Goal: Information Seeking & Learning: Compare options

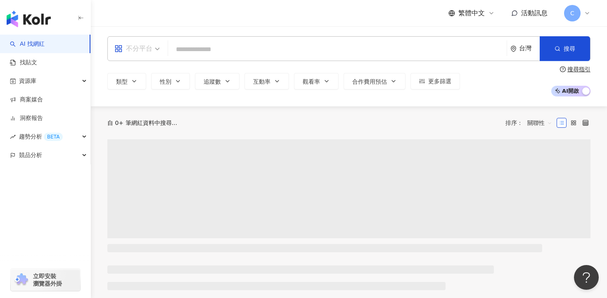
click at [156, 47] on span "不分平台" at bounding box center [136, 48] width 45 height 13
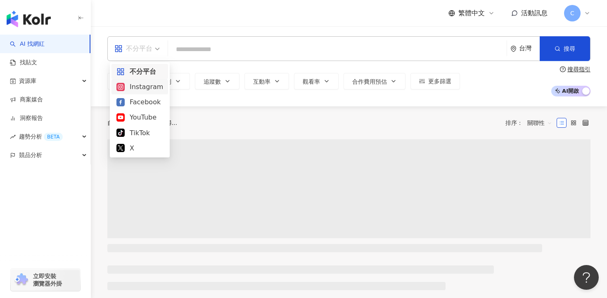
click at [139, 84] on div "Instagram" at bounding box center [139, 87] width 47 height 10
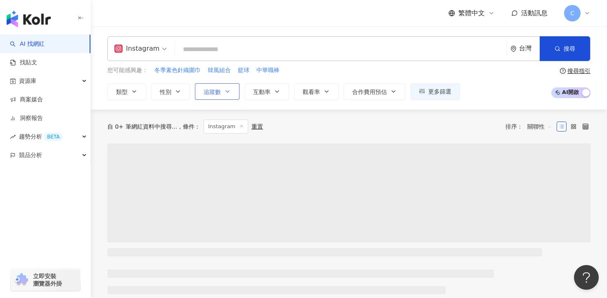
click at [214, 89] on span "追蹤數" at bounding box center [211, 92] width 17 height 7
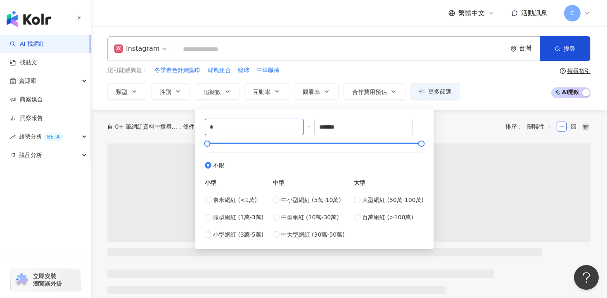
drag, startPoint x: 222, startPoint y: 126, endPoint x: 201, endPoint y: 119, distance: 22.3
click at [201, 126] on div "* - ******* 不限 小型 奈米網紅 (<1萬) 微型網紅 (1萬-3萬) 小型網紅 (3萬-5萬) 中型 中小型網紅 (5萬-10萬) 中型網紅 (…" at bounding box center [314, 179] width 229 height 130
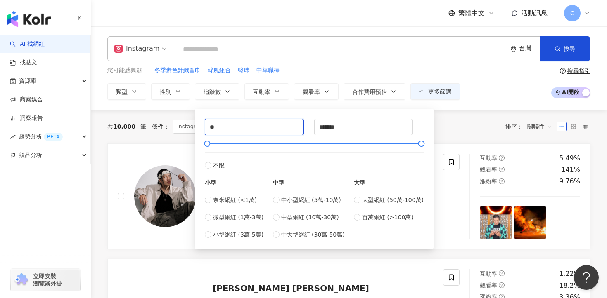
type input "*"
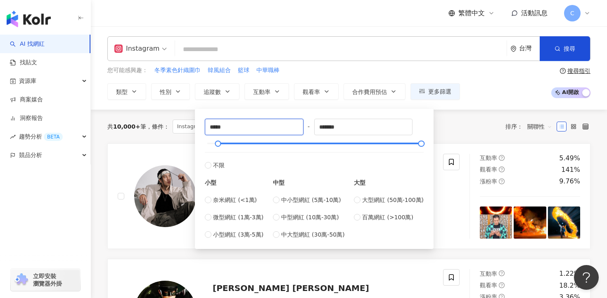
type input "*****"
click at [307, 70] on div "您可能感興趣： 冬季素色針織圍巾 韓風組合 籃球 中華職棒" at bounding box center [283, 70] width 352 height 9
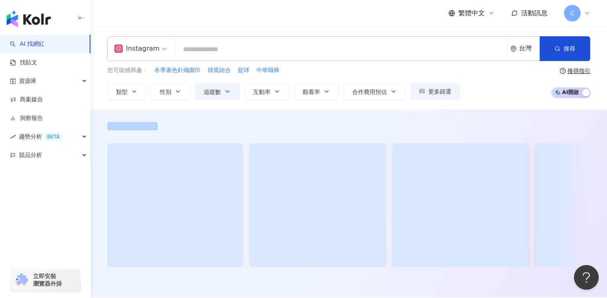
click at [293, 98] on div "類型 性別 追蹤數 互動率 觀看率 合作費用預估 更多篩選 ***** - ******* 不限 小型 奈米網紅 (<1萬) 微型網紅 (1萬-3萬) 小型網…" at bounding box center [283, 91] width 352 height 17
click at [310, 93] on span "觀看率" at bounding box center [311, 92] width 17 height 7
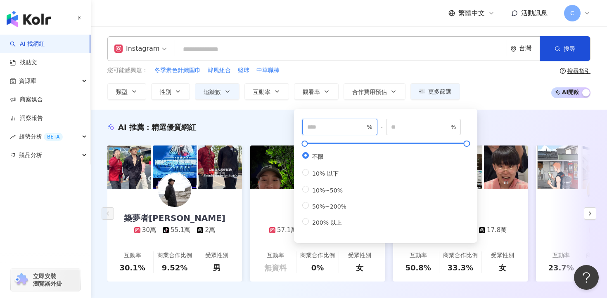
click at [320, 129] on input "number" at bounding box center [336, 127] width 58 height 9
type input "***"
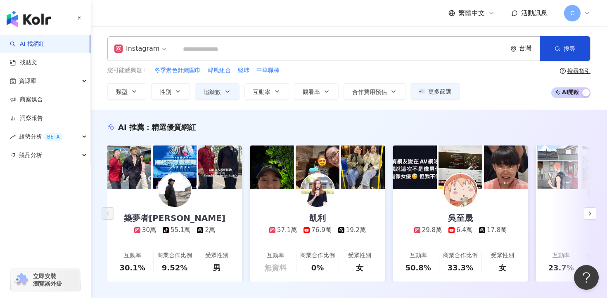
click at [347, 73] on div "您可能感興趣： 冬季素色針織圍巾 韓風組合 籃球 中華職棒" at bounding box center [283, 70] width 352 height 9
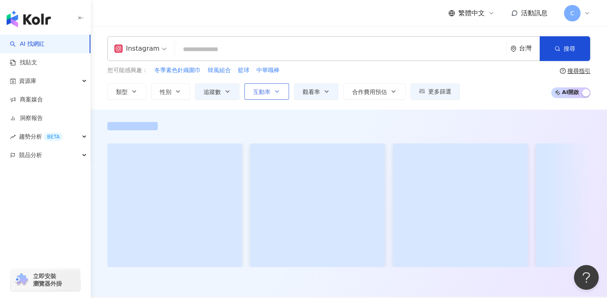
click at [265, 95] on span "互動率" at bounding box center [261, 92] width 17 height 7
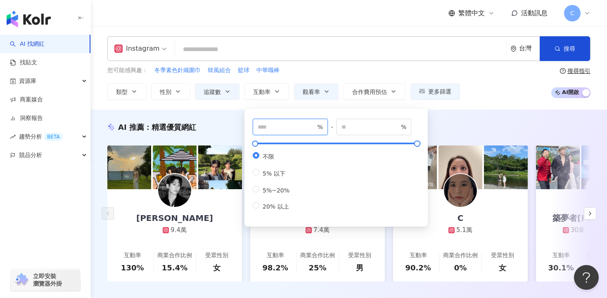
click at [269, 127] on input "number" at bounding box center [287, 127] width 58 height 9
type input "***"
click at [322, 72] on div "您可能感興趣： 冬季素色針織圍巾 韓風組合 籃球 中華職棒" at bounding box center [283, 70] width 352 height 9
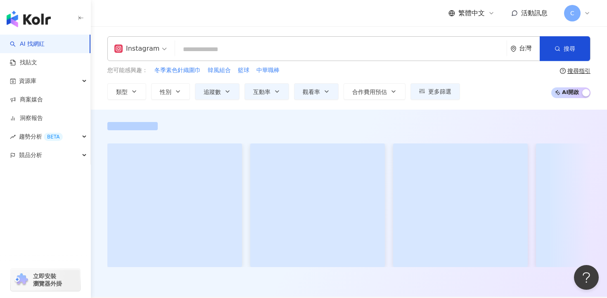
click at [276, 52] on input "search" at bounding box center [340, 50] width 325 height 16
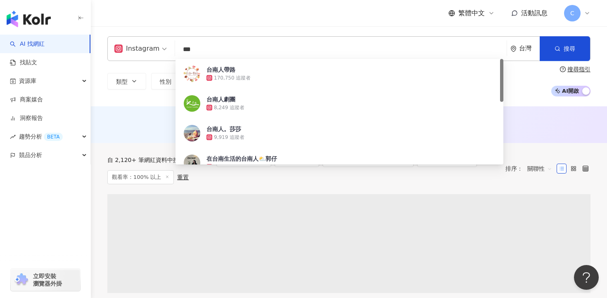
click at [234, 45] on input "***" at bounding box center [340, 50] width 325 height 16
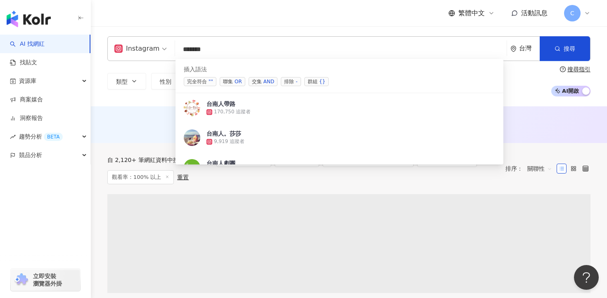
click at [229, 83] on span "聯集 OR" at bounding box center [233, 81] width 26 height 9
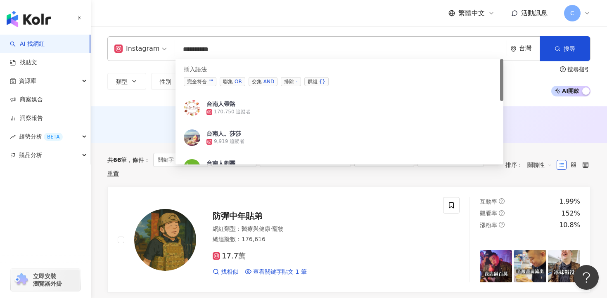
drag, startPoint x: 212, startPoint y: 50, endPoint x: 201, endPoint y: 49, distance: 11.2
click at [201, 49] on input "*********" at bounding box center [340, 50] width 325 height 16
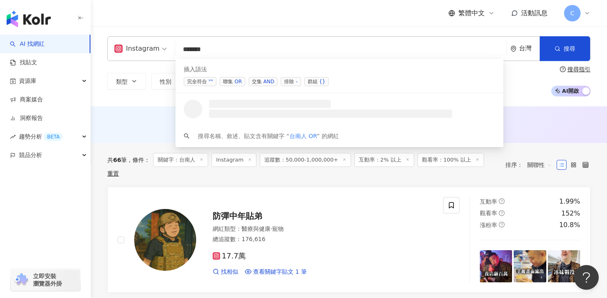
click at [224, 52] on input "******" at bounding box center [340, 50] width 325 height 16
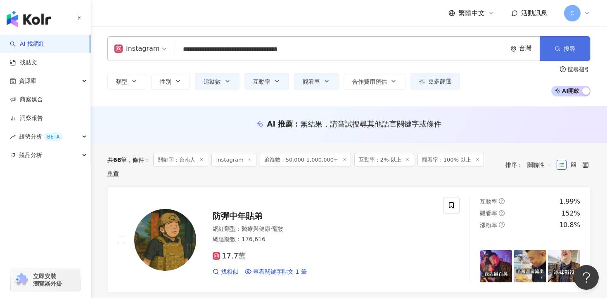
click at [570, 52] on button "搜尋" at bounding box center [564, 48] width 50 height 25
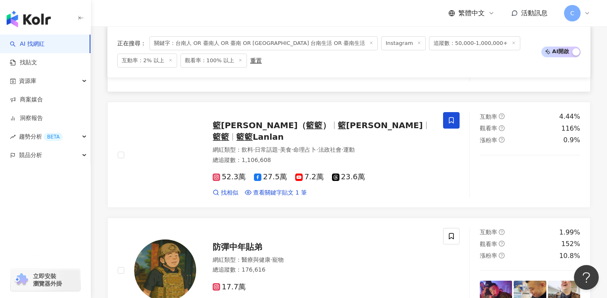
scroll to position [607, 0]
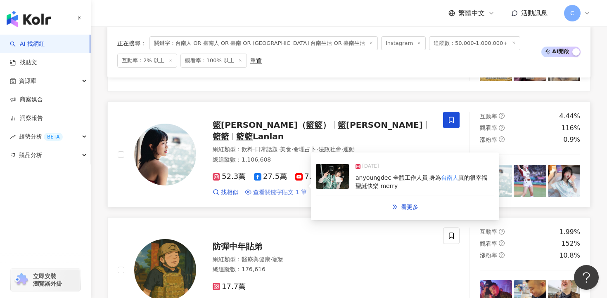
click at [272, 189] on span "查看關鍵字貼文 1 筆" at bounding box center [280, 193] width 54 height 8
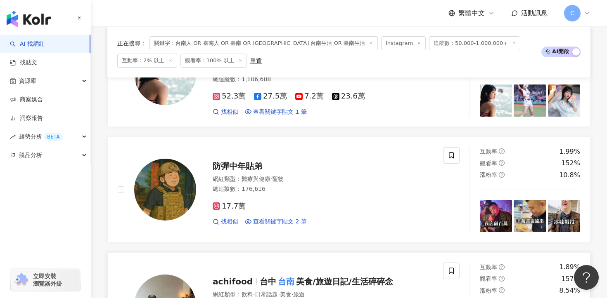
scroll to position [621, 0]
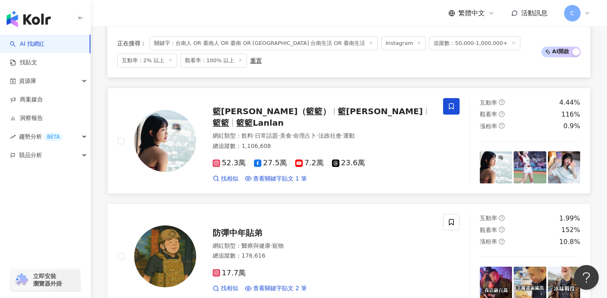
click at [238, 113] on span "籃靖玟（籃籃）" at bounding box center [272, 111] width 118 height 10
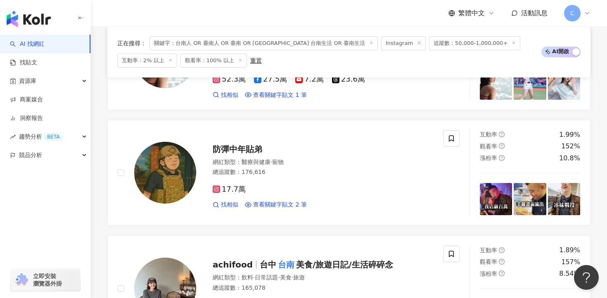
scroll to position [754, 0]
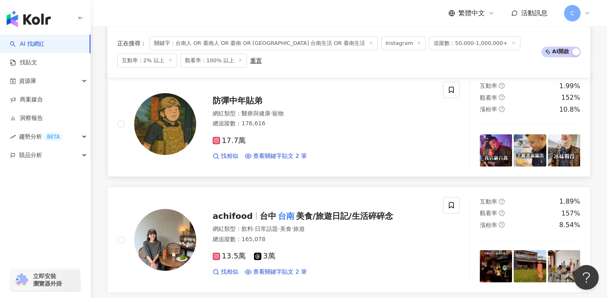
click at [237, 96] on span "防彈中年貼弟" at bounding box center [238, 101] width 50 height 10
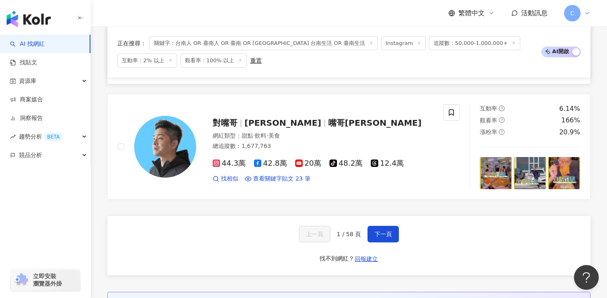
scroll to position [1543, 0]
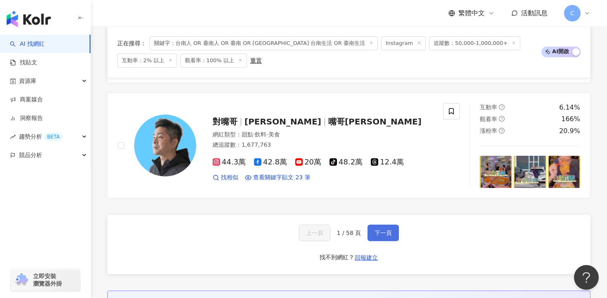
click at [377, 230] on span "下一頁" at bounding box center [382, 233] width 17 height 7
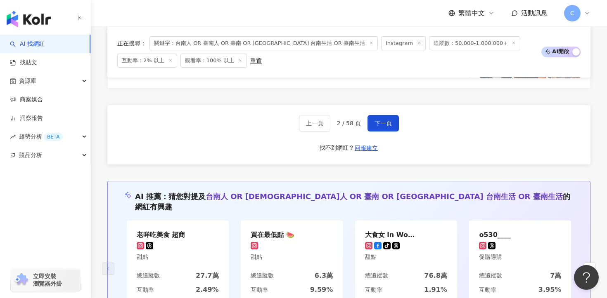
scroll to position [1651, 0]
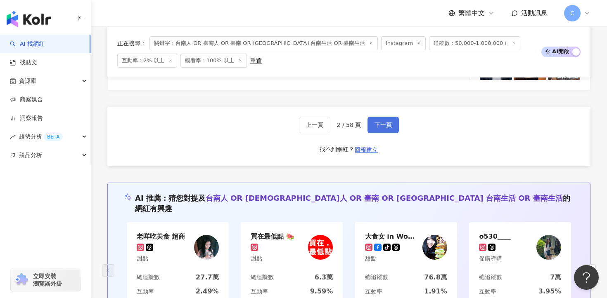
click at [382, 123] on span "下一頁" at bounding box center [382, 125] width 17 height 7
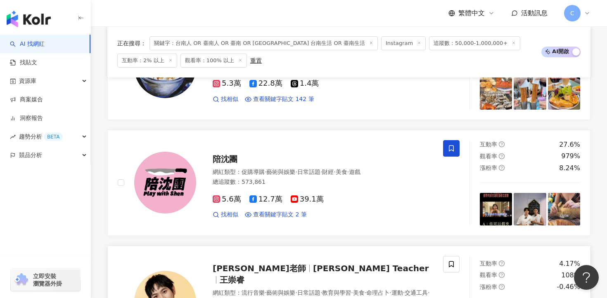
scroll to position [926, 0]
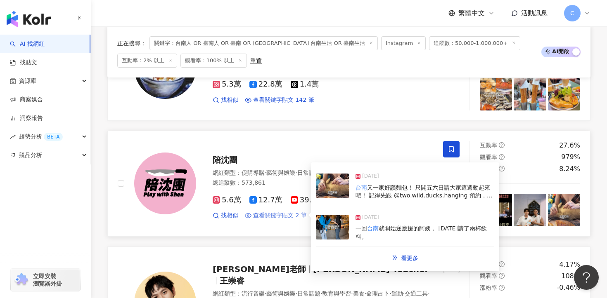
click at [283, 214] on span "查看關鍵字貼文 2 筆" at bounding box center [280, 216] width 54 height 8
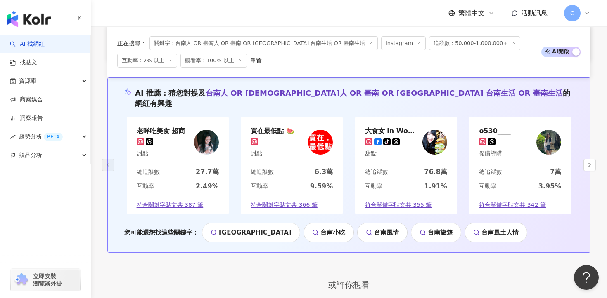
scroll to position [1666, 0]
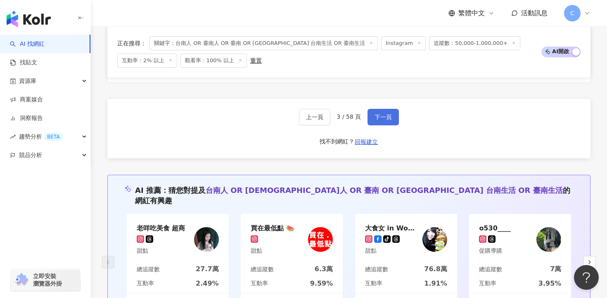
click at [386, 109] on button "下一頁" at bounding box center [382, 117] width 31 height 17
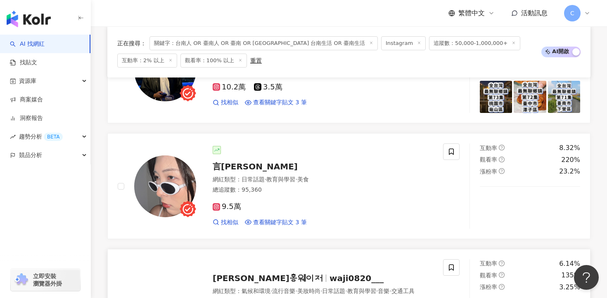
scroll to position [571, 0]
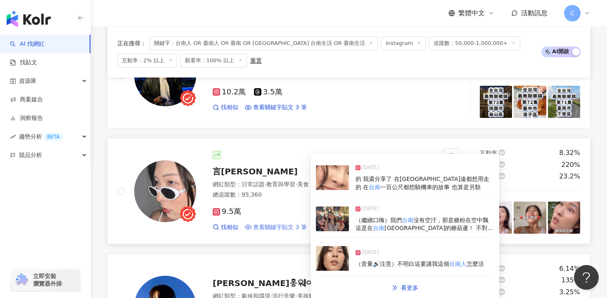
click at [270, 224] on span "查看關鍵字貼文 3 筆" at bounding box center [280, 228] width 54 height 8
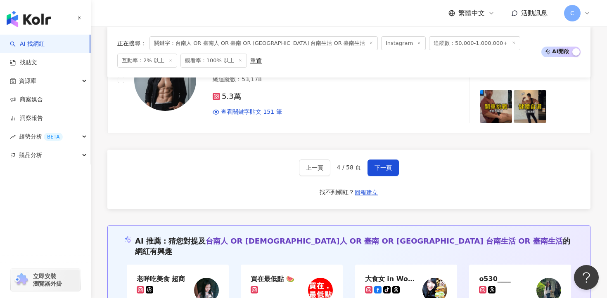
scroll to position [1612, 0]
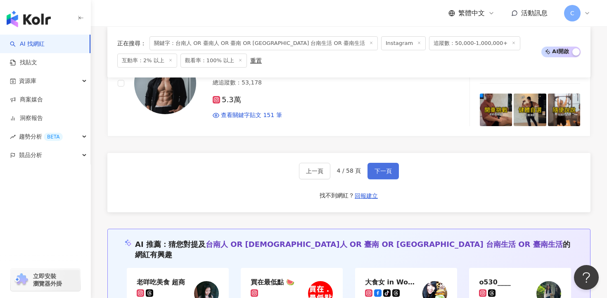
click at [382, 169] on span "下一頁" at bounding box center [382, 171] width 17 height 7
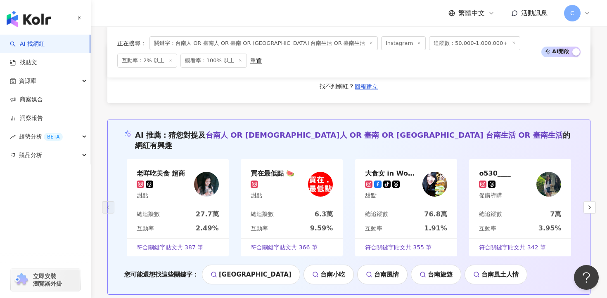
scroll to position [1644, 0]
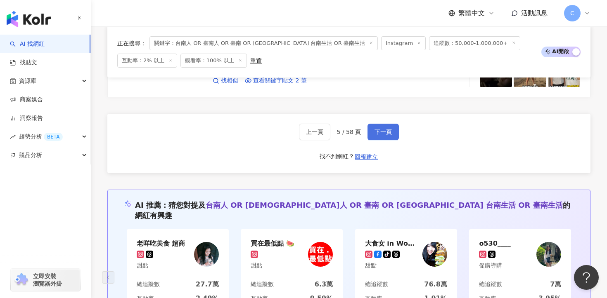
click at [389, 129] on span "下一頁" at bounding box center [382, 132] width 17 height 7
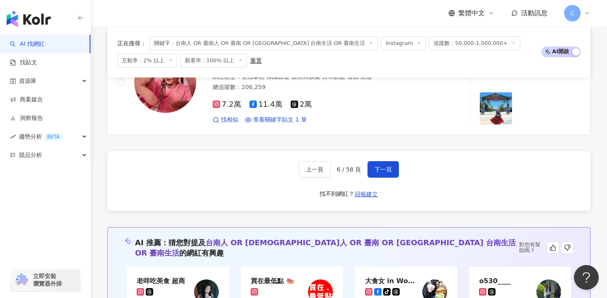
scroll to position [1566, 0]
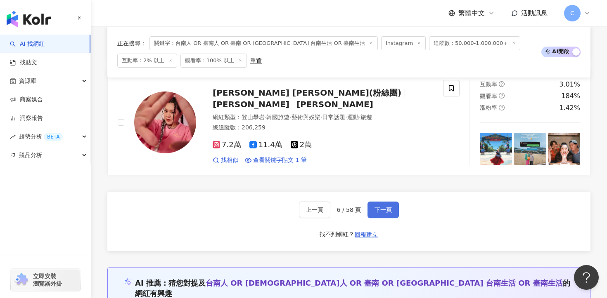
click at [383, 208] on span "下一頁" at bounding box center [382, 210] width 17 height 7
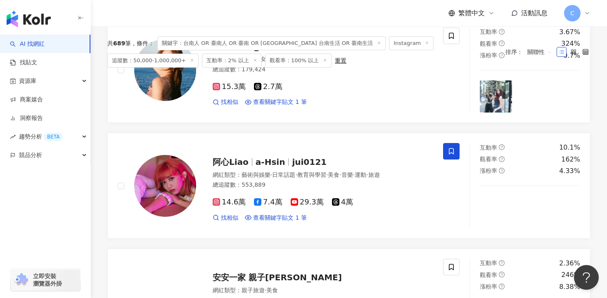
scroll to position [0, 0]
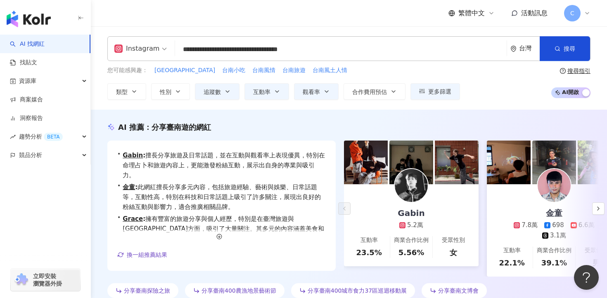
click at [384, 42] on input "**********" at bounding box center [340, 50] width 325 height 16
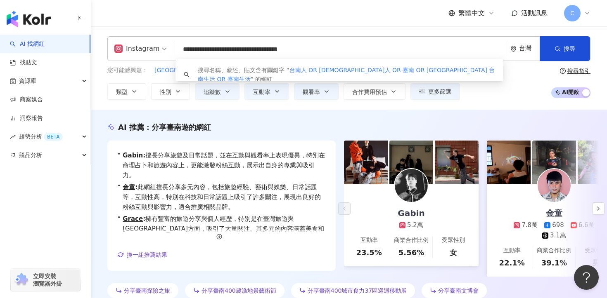
click at [383, 45] on input "**********" at bounding box center [340, 50] width 325 height 16
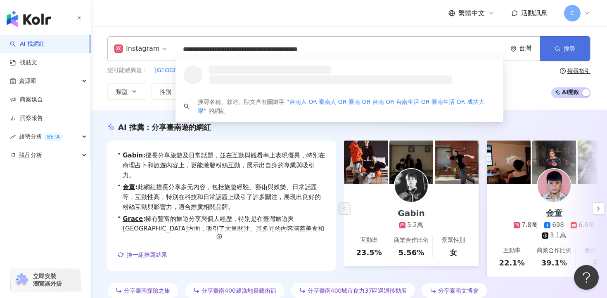
type input "**********"
click at [558, 46] on icon "button" at bounding box center [557, 49] width 6 height 6
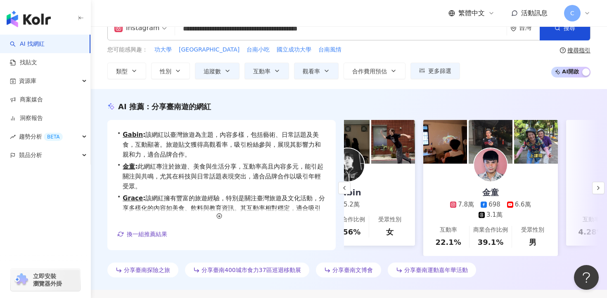
scroll to position [0, 64]
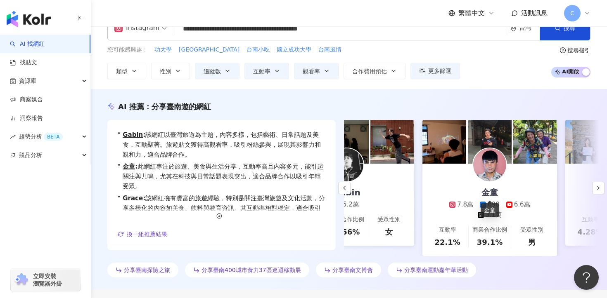
click at [488, 193] on div "金童" at bounding box center [489, 193] width 33 height 12
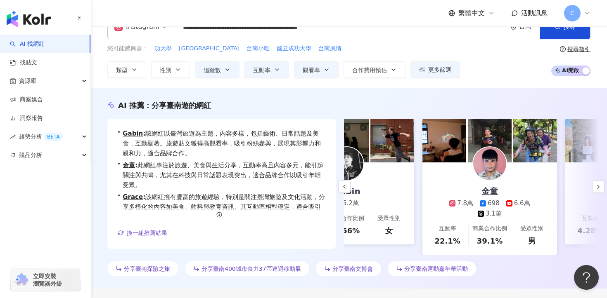
scroll to position [0, 190]
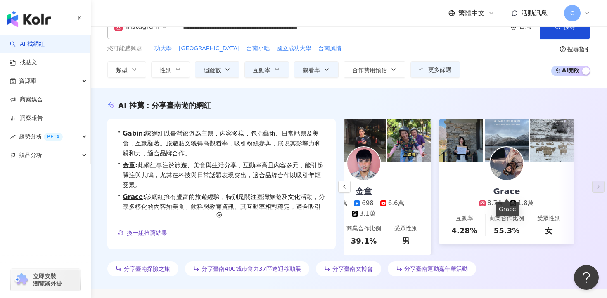
click at [501, 190] on div "Grace" at bounding box center [506, 192] width 43 height 12
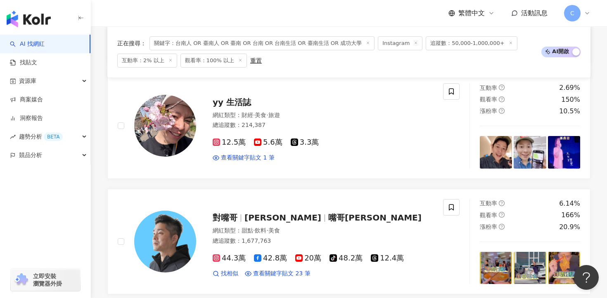
scroll to position [1579, 0]
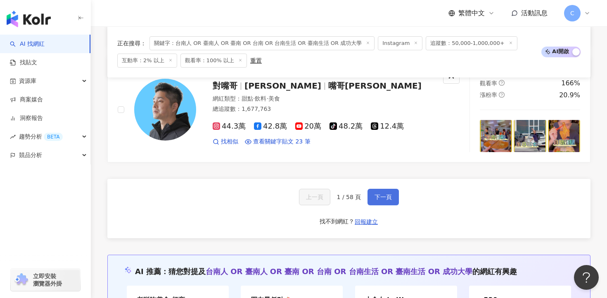
click at [381, 200] on button "下一頁" at bounding box center [382, 197] width 31 height 17
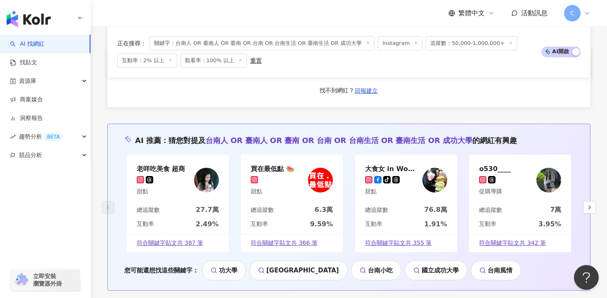
scroll to position [1614, 0]
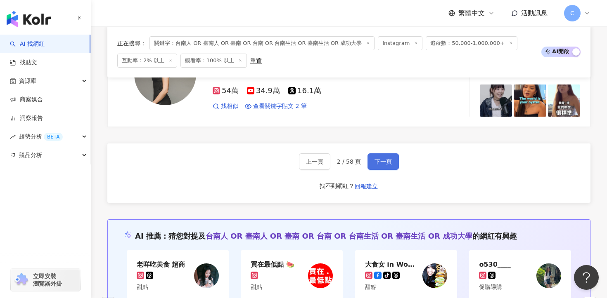
click at [382, 159] on span "下一頁" at bounding box center [382, 161] width 17 height 7
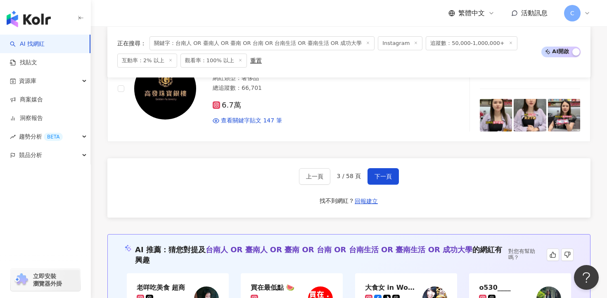
scroll to position [1683, 0]
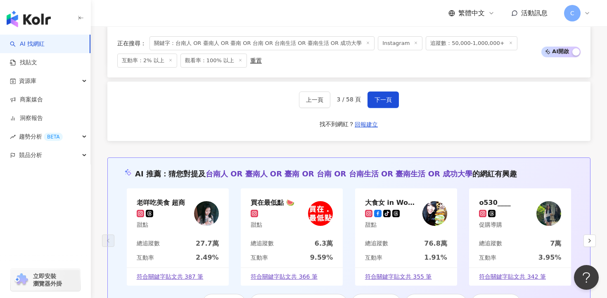
click at [384, 98] on div "上一頁 3 / 58 頁 下一頁 找不到網紅？ 回報建立" at bounding box center [348, 111] width 483 height 59
click at [385, 94] on button "下一頁" at bounding box center [382, 100] width 31 height 17
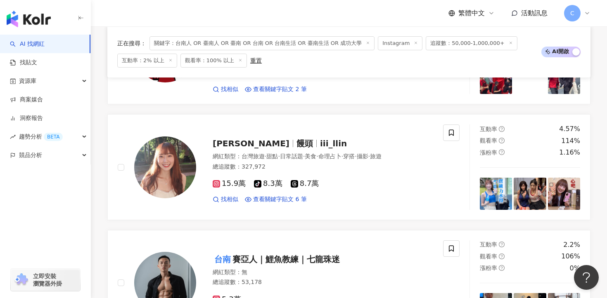
scroll to position [1578, 0]
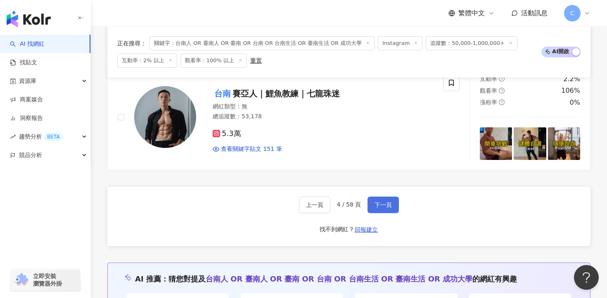
click at [384, 202] on span "下一頁" at bounding box center [382, 205] width 17 height 7
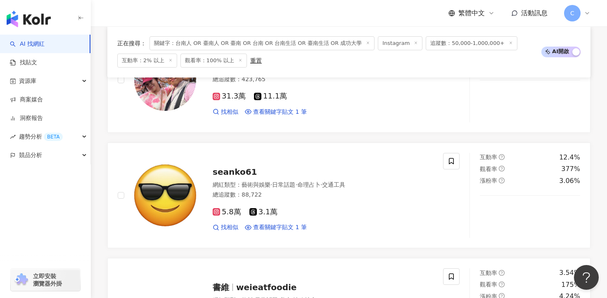
scroll to position [1572, 0]
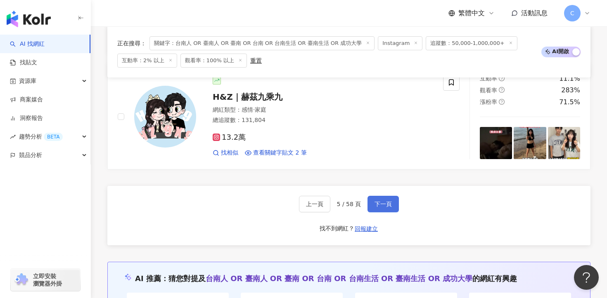
click at [388, 208] on button "下一頁" at bounding box center [382, 204] width 31 height 17
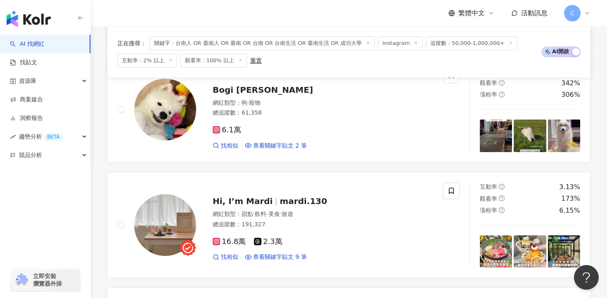
scroll to position [334, 0]
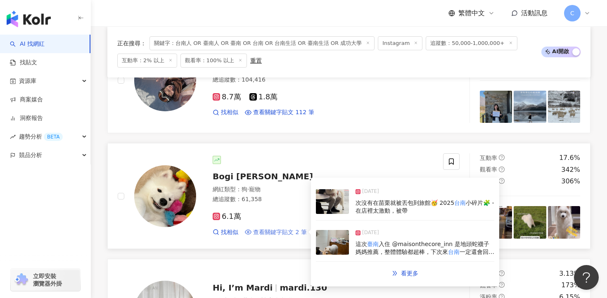
click at [273, 230] on span "查看關鍵字貼文 2 筆" at bounding box center [280, 233] width 54 height 8
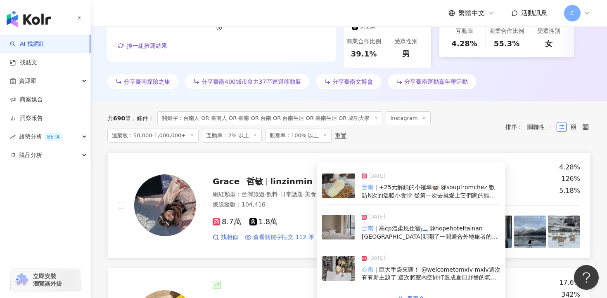
scroll to position [224, 0]
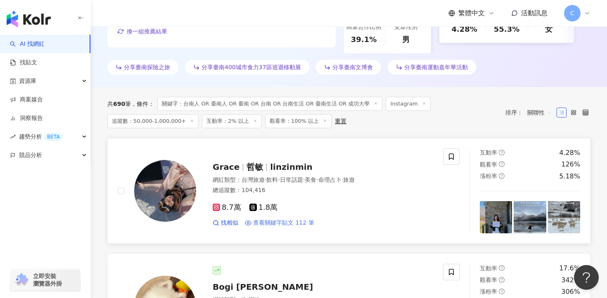
click at [293, 222] on span "查看關鍵字貼文 112 筆" at bounding box center [283, 223] width 61 height 8
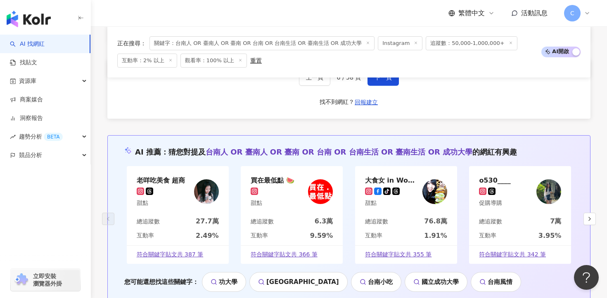
scroll to position [1643, 0]
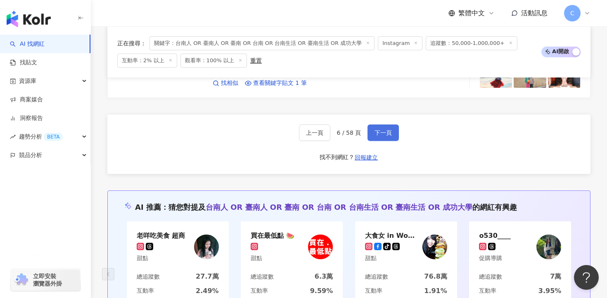
click at [383, 132] on span "下一頁" at bounding box center [382, 133] width 17 height 7
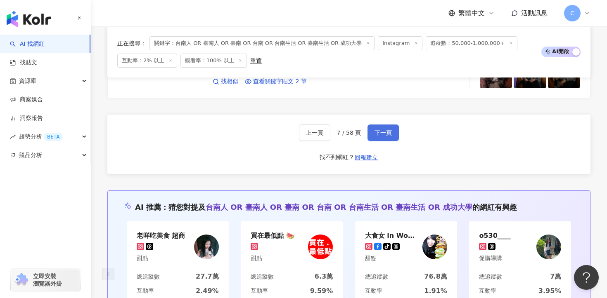
click at [383, 132] on span "下一頁" at bounding box center [382, 133] width 17 height 7
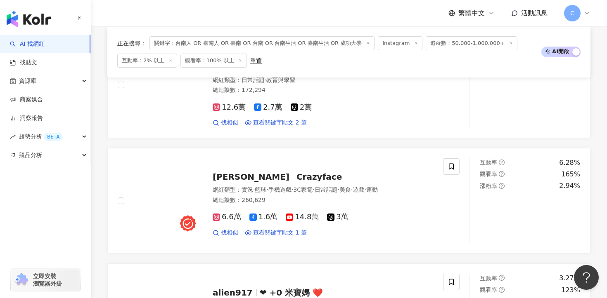
scroll to position [915, 0]
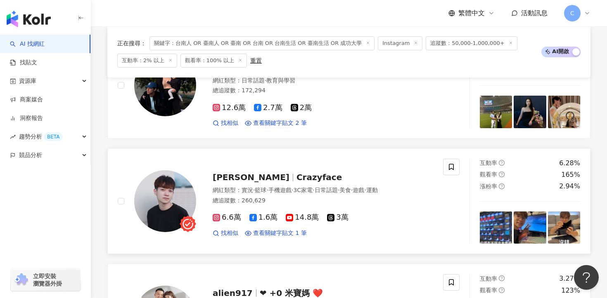
click at [282, 227] on div "張聖崙 Crazyface 網紅類型 ： 實況 · 籃球 · 手機遊戲 · 3C家電 · 日常話題 · 美食 · 遊戲 · 運動 總追蹤數 ： 260,629…" at bounding box center [280, 201] width 325 height 85
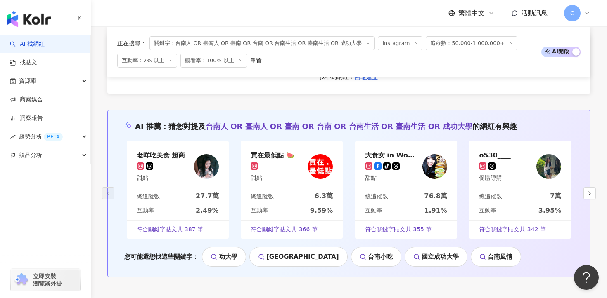
scroll to position [1582, 0]
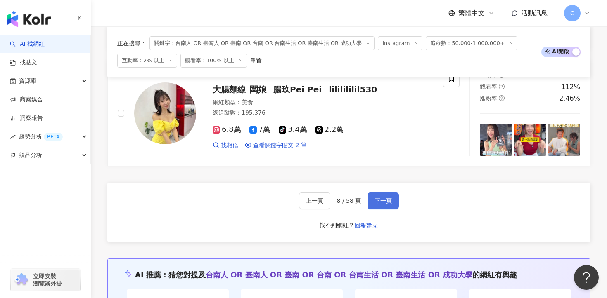
click at [386, 198] on span "下一頁" at bounding box center [382, 201] width 17 height 7
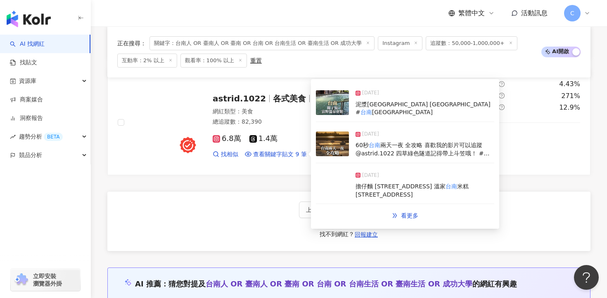
scroll to position [1580, 0]
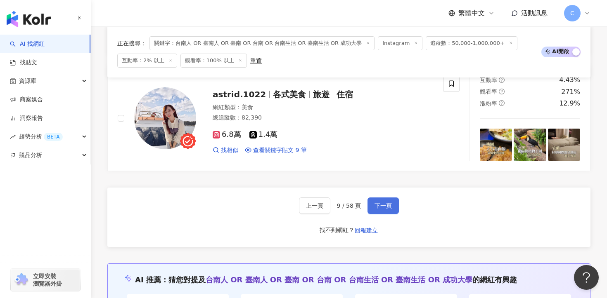
click at [393, 198] on button "下一頁" at bounding box center [382, 206] width 31 height 17
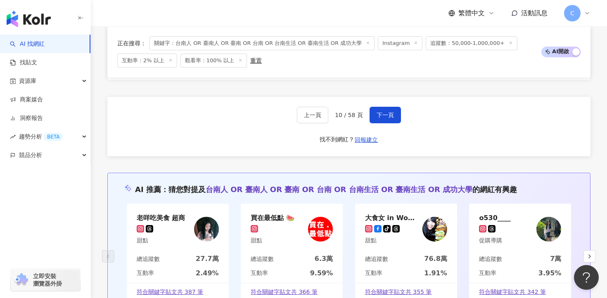
scroll to position [1664, 0]
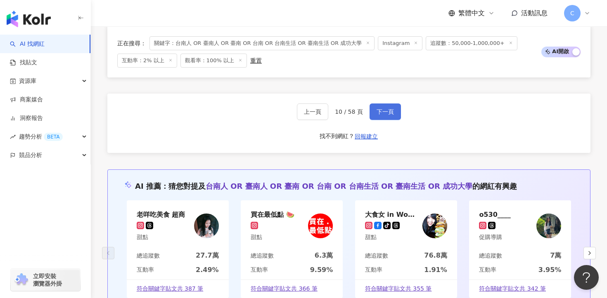
click at [383, 104] on button "下一頁" at bounding box center [384, 112] width 31 height 17
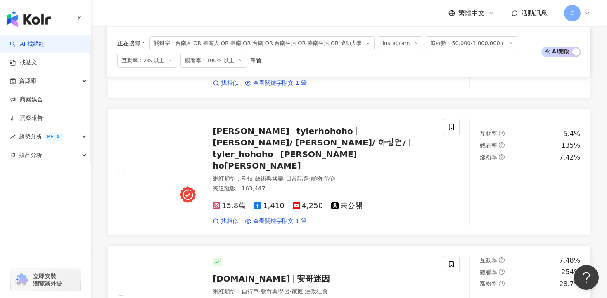
scroll to position [1045, 0]
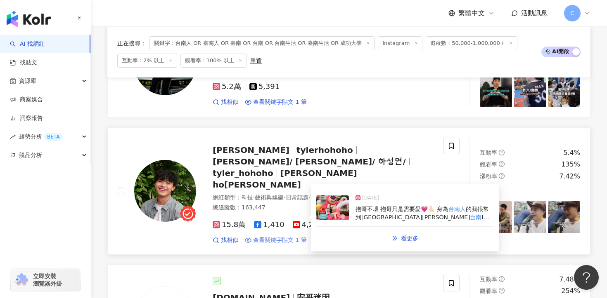
click at [282, 236] on span "查看關鍵字貼文 1 筆" at bounding box center [280, 240] width 54 height 8
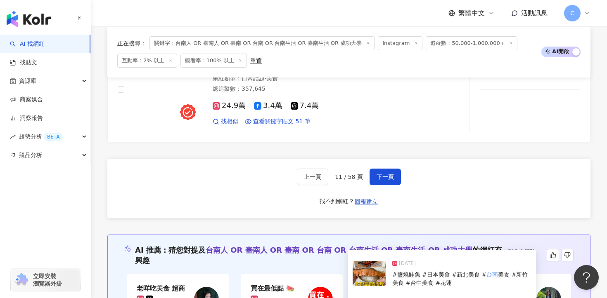
scroll to position [1577, 0]
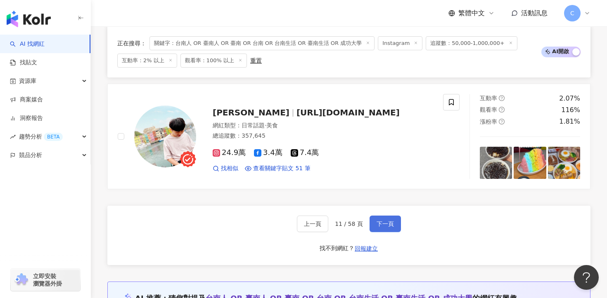
click at [390, 221] on span "下一頁" at bounding box center [384, 224] width 17 height 7
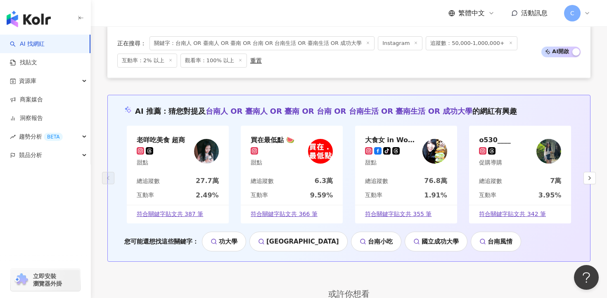
scroll to position [1576, 0]
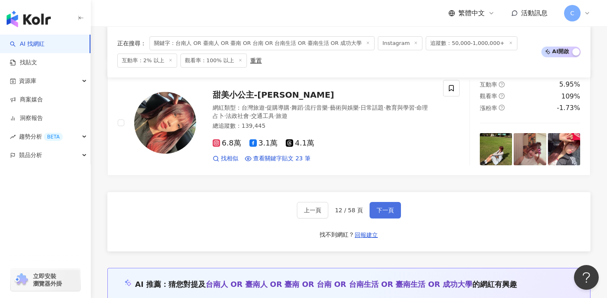
click at [390, 207] on span "下一頁" at bounding box center [384, 210] width 17 height 7
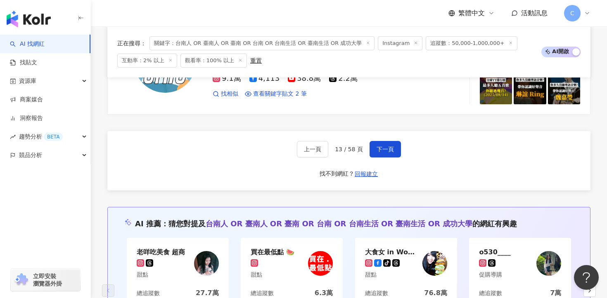
scroll to position [1662, 0]
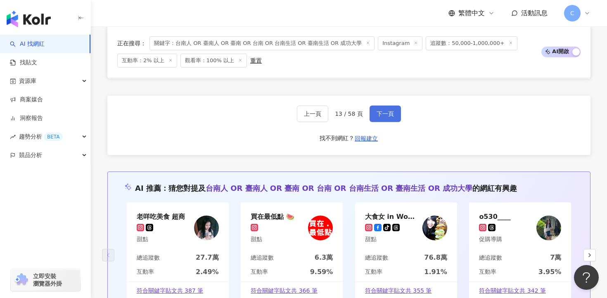
click at [386, 114] on button "下一頁" at bounding box center [384, 114] width 31 height 17
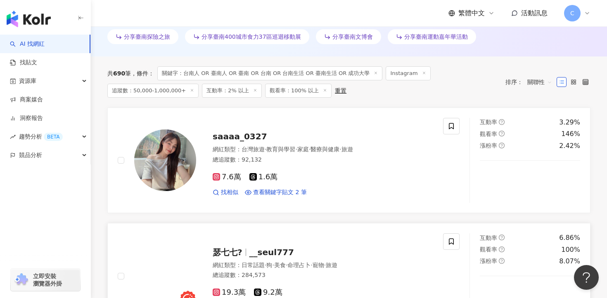
scroll to position [252, 0]
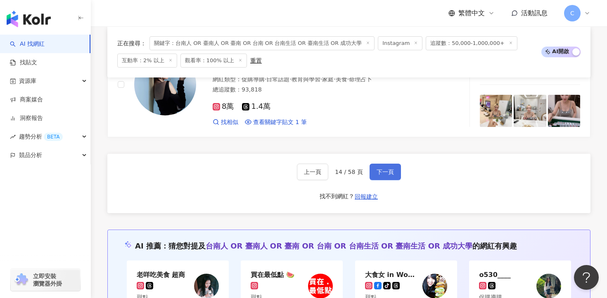
click at [387, 169] on span "下一頁" at bounding box center [384, 172] width 17 height 7
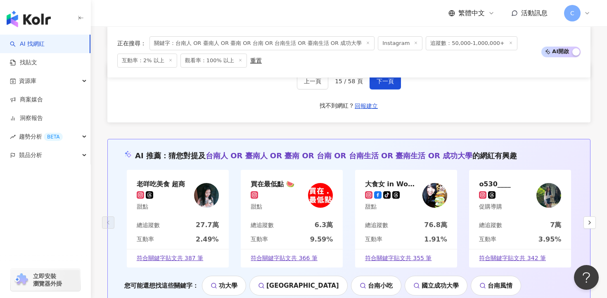
scroll to position [1632, 0]
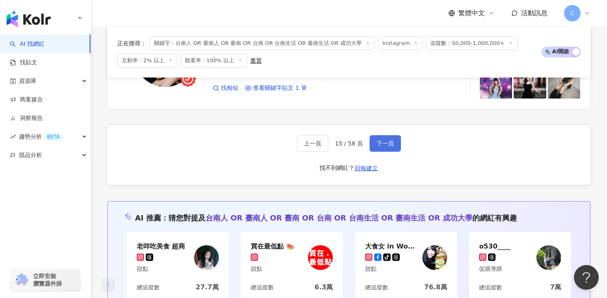
click at [389, 140] on span "下一頁" at bounding box center [384, 143] width 17 height 7
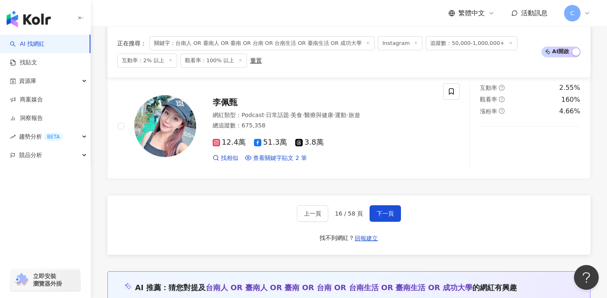
scroll to position [1614, 0]
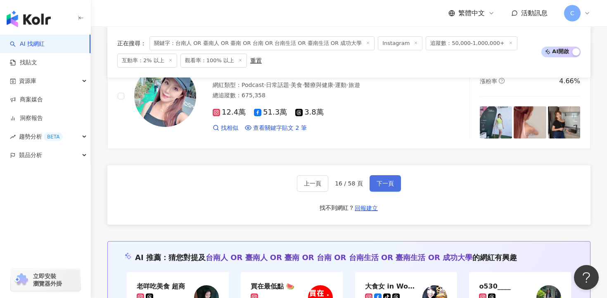
click at [382, 175] on button "下一頁" at bounding box center [384, 183] width 31 height 17
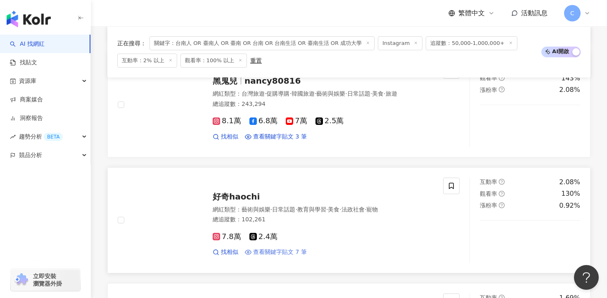
scroll to position [1117, 0]
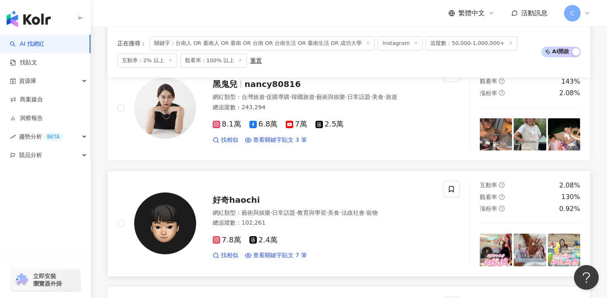
click at [241, 199] on span "好奇haochi" at bounding box center [236, 200] width 47 height 10
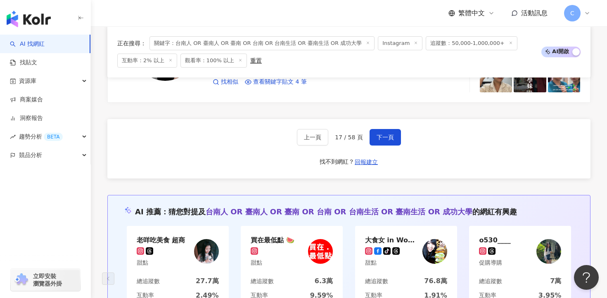
scroll to position [1579, 0]
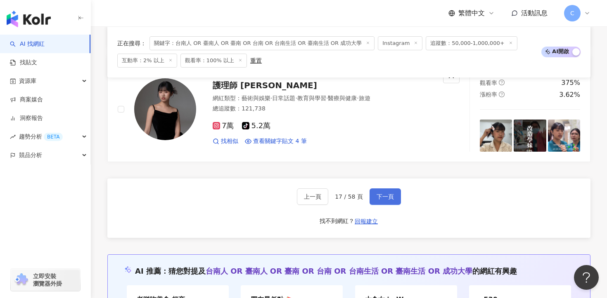
click at [395, 190] on button "下一頁" at bounding box center [384, 197] width 31 height 17
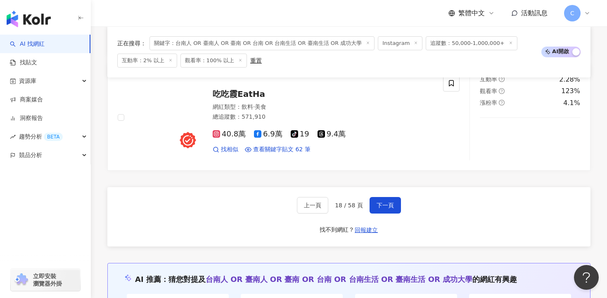
scroll to position [1571, 0]
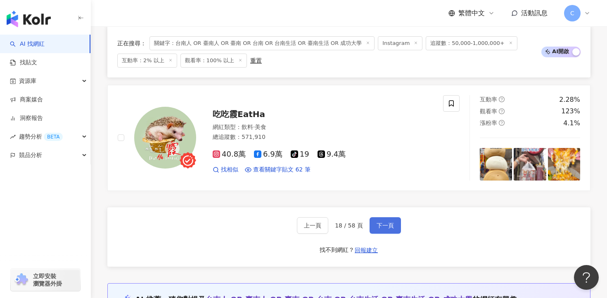
click at [377, 222] on span "下一頁" at bounding box center [384, 225] width 17 height 7
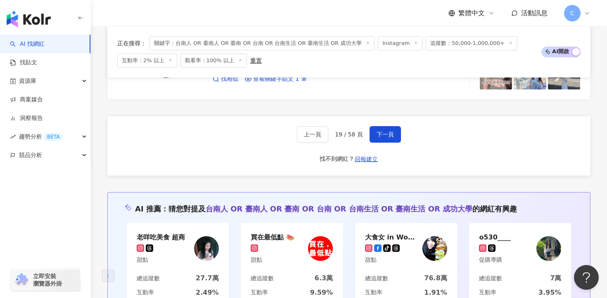
scroll to position [1656, 0]
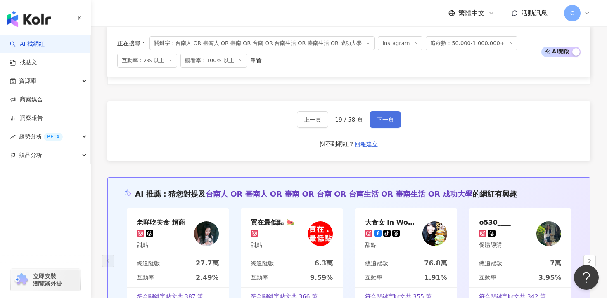
click at [385, 120] on button "下一頁" at bounding box center [384, 119] width 31 height 17
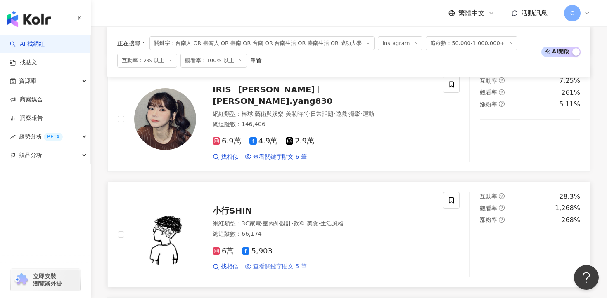
scroll to position [1310, 0]
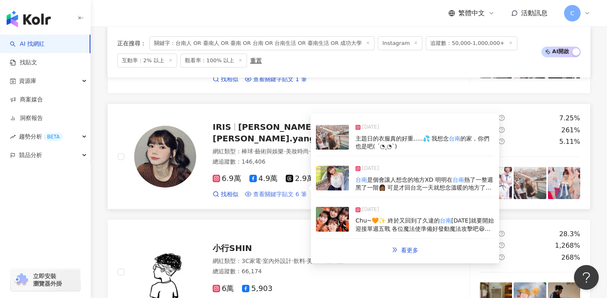
click at [282, 191] on span "查看關鍵字貼文 6 筆" at bounding box center [280, 195] width 54 height 8
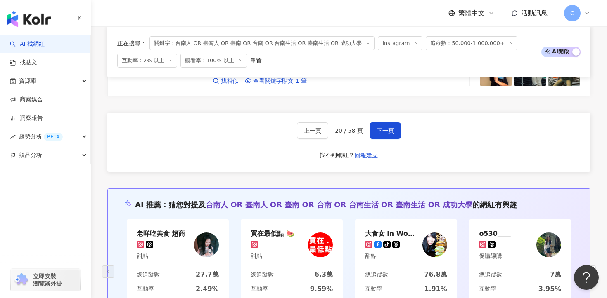
scroll to position [1647, 0]
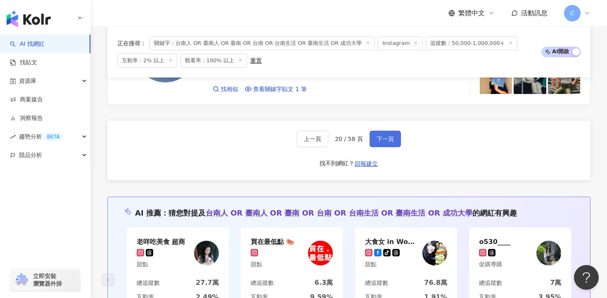
click at [374, 131] on button "下一頁" at bounding box center [384, 139] width 31 height 17
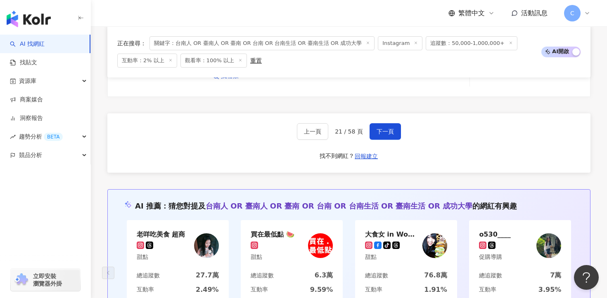
scroll to position [1585, 0]
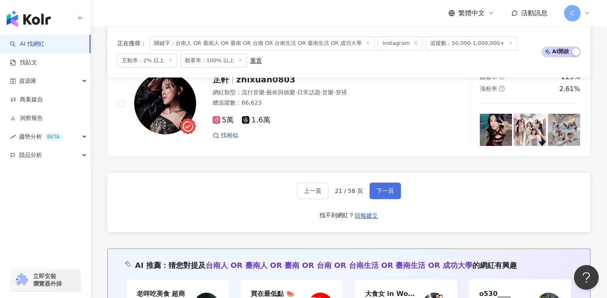
click at [385, 188] on span "下一頁" at bounding box center [384, 191] width 17 height 7
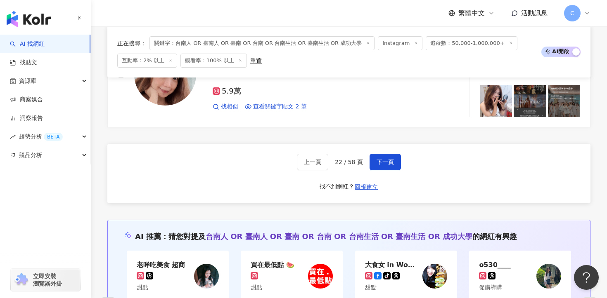
scroll to position [1616, 0]
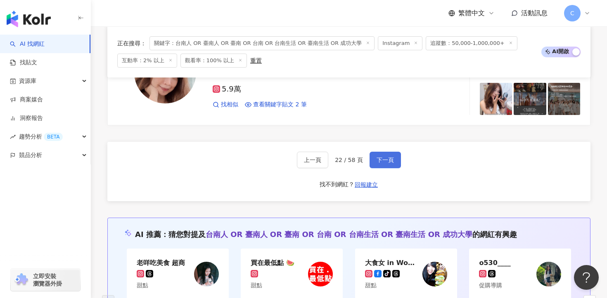
click at [376, 152] on button "下一頁" at bounding box center [384, 160] width 31 height 17
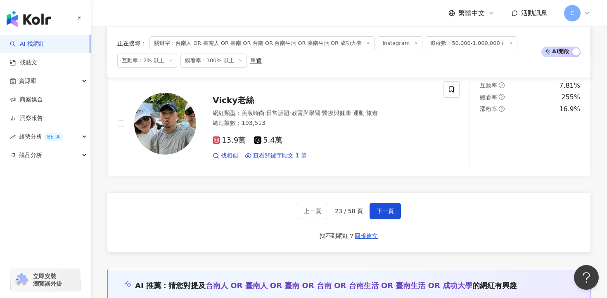
scroll to position [1587, 0]
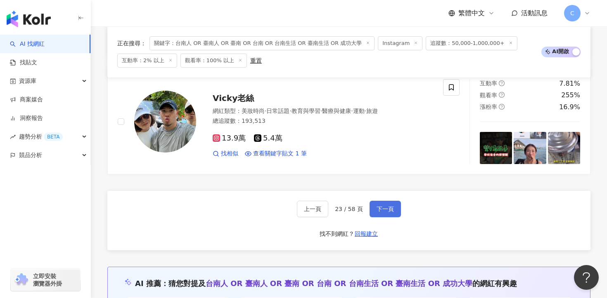
click at [374, 201] on button "下一頁" at bounding box center [384, 209] width 31 height 17
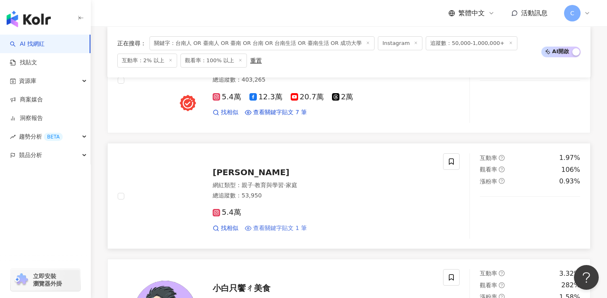
scroll to position [767, 0]
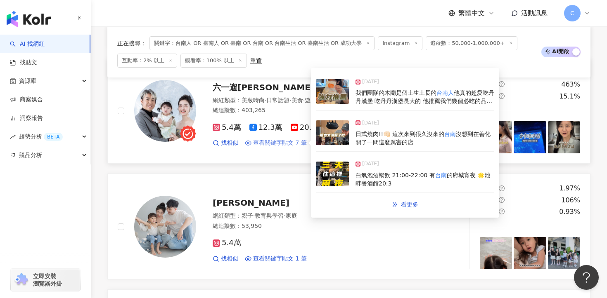
click at [272, 143] on span "查看關鍵字貼文 7 筆" at bounding box center [280, 143] width 54 height 8
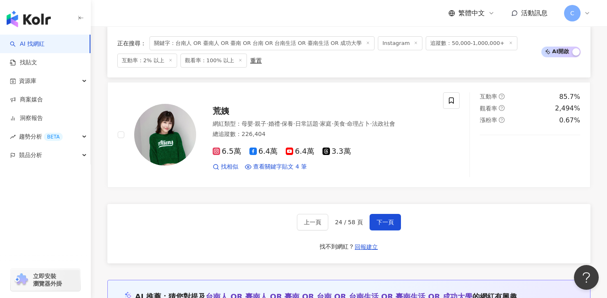
scroll to position [1559, 0]
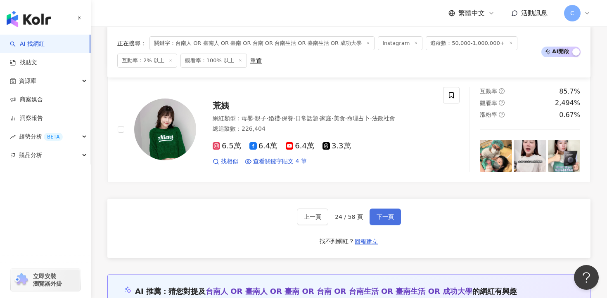
click at [379, 215] on span "下一頁" at bounding box center [384, 217] width 17 height 7
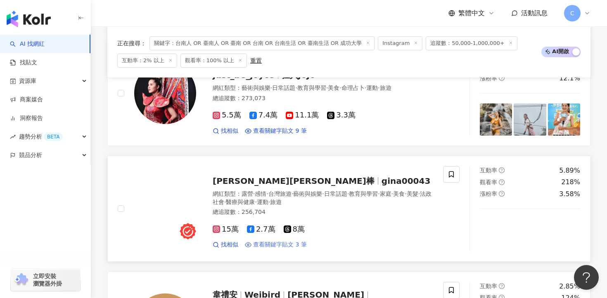
scroll to position [1132, 0]
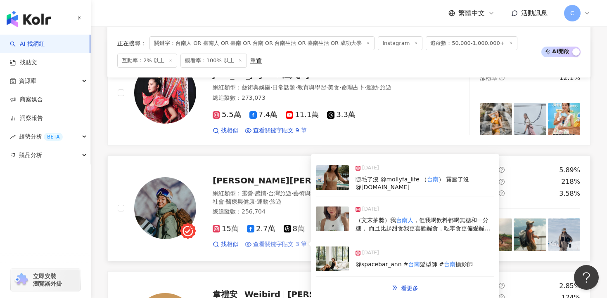
click at [281, 241] on span "查看關鍵字貼文 3 筆" at bounding box center [280, 245] width 54 height 8
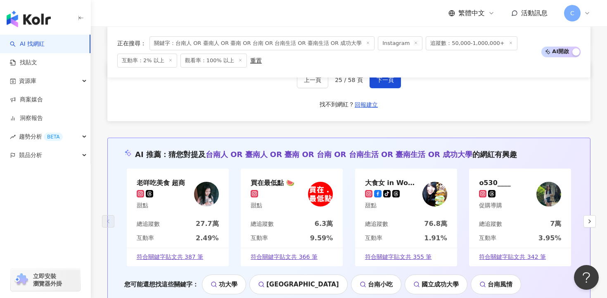
scroll to position [1626, 0]
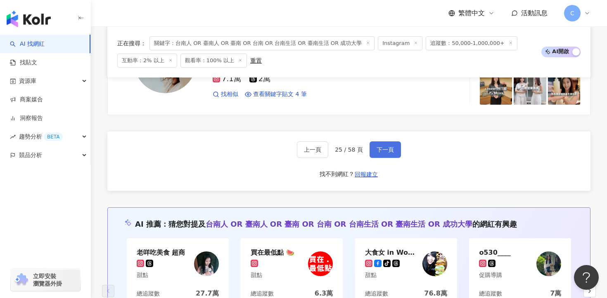
click at [388, 147] on span "下一頁" at bounding box center [384, 150] width 17 height 7
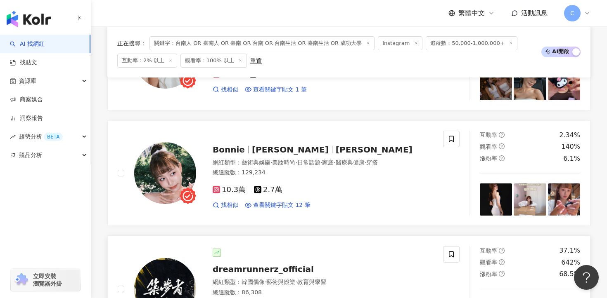
scroll to position [679, 0]
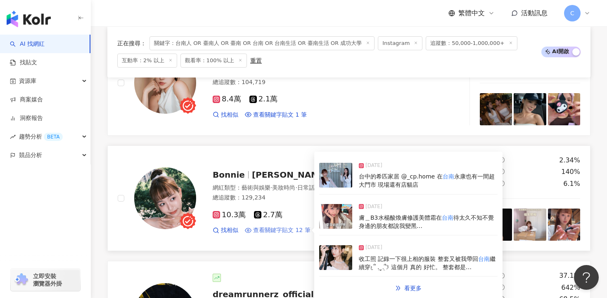
click at [273, 229] on span "查看關鍵字貼文 12 筆" at bounding box center [281, 231] width 57 height 8
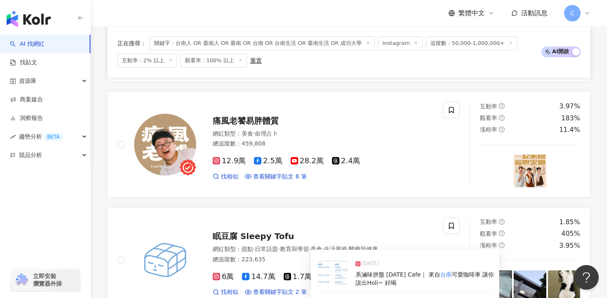
scroll to position [381, 0]
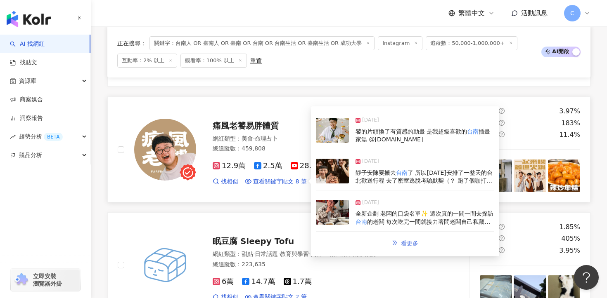
click at [411, 240] on span "看更多" at bounding box center [409, 243] width 17 height 7
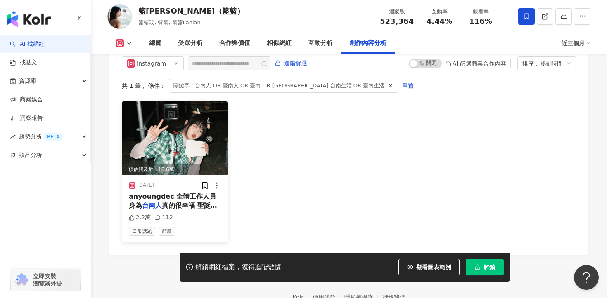
click at [181, 193] on span "anyoungdec 全體工作人員 身為" at bounding box center [172, 201] width 87 height 17
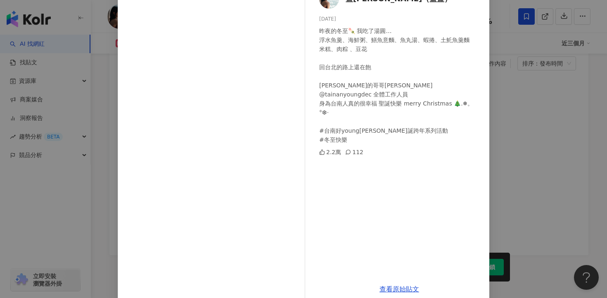
scroll to position [72, 0]
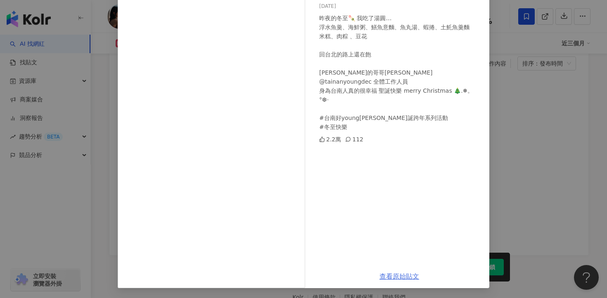
click at [389, 274] on link "查看原始貼文" at bounding box center [399, 277] width 40 height 8
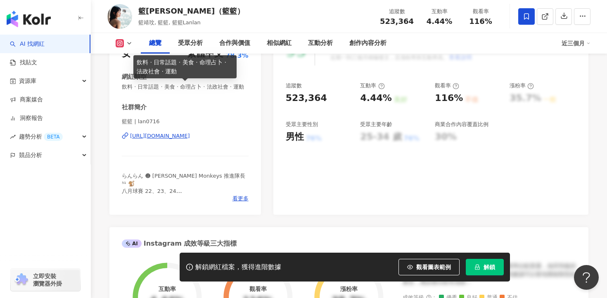
click at [190, 134] on div "https://www.instagram.com/lan0716/" at bounding box center [160, 135] width 60 height 7
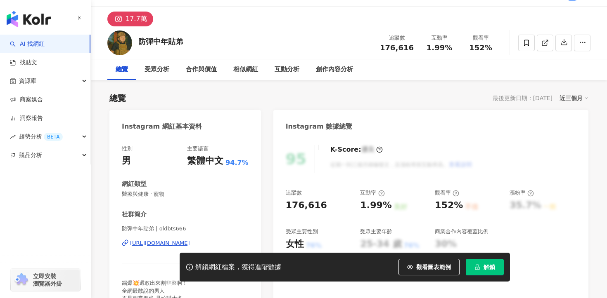
scroll to position [47, 0]
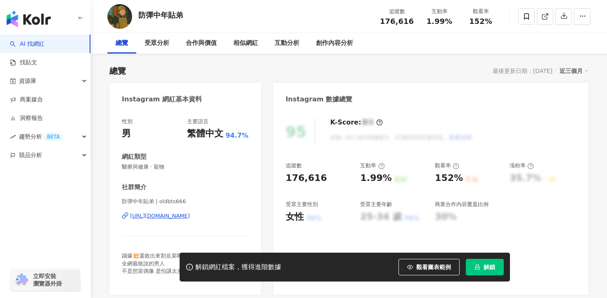
click at [190, 215] on div "https://www.instagram.com/oldbts666/" at bounding box center [160, 216] width 60 height 7
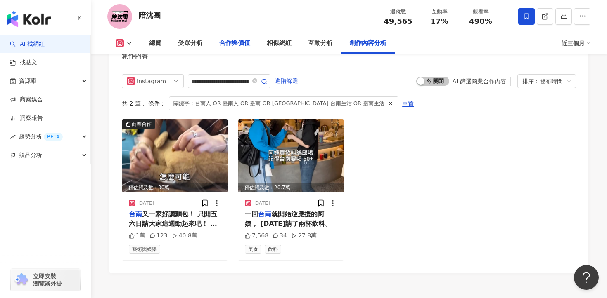
scroll to position [2286, 0]
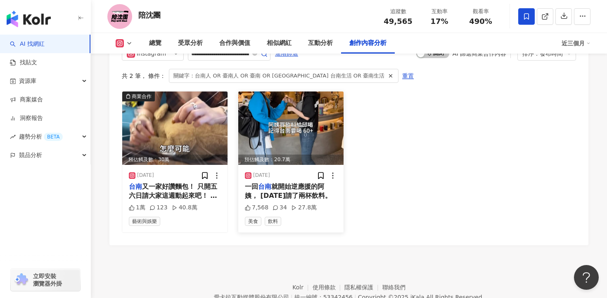
click at [280, 183] on span "就開始逆應援的阿姨， 今天請了兩杯飲料。" at bounding box center [288, 191] width 87 height 17
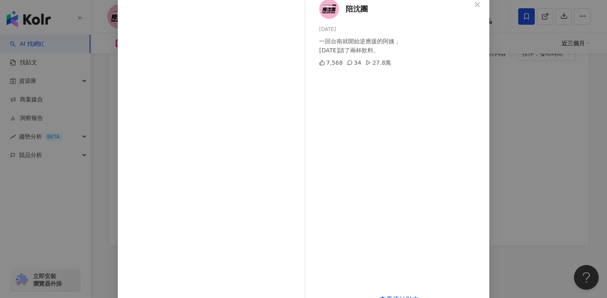
scroll to position [72, 0]
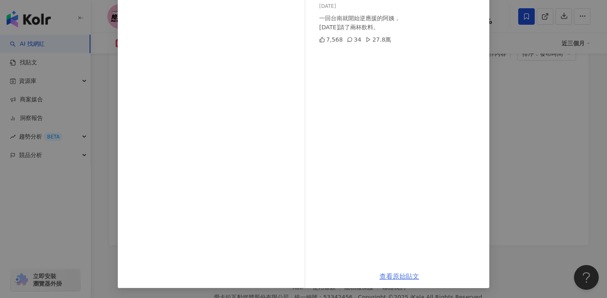
click at [391, 279] on link "查看原始貼文" at bounding box center [399, 277] width 40 height 8
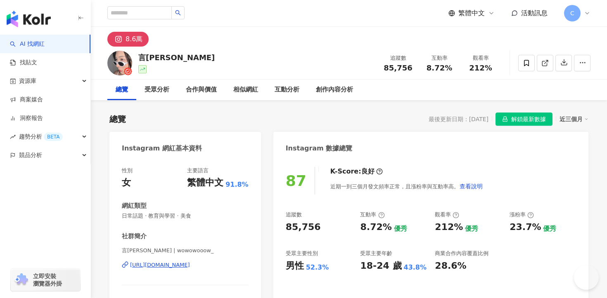
click at [168, 57] on div "言[PERSON_NAME] 追蹤數 85,756 互動率 8.72% 觀看率 212%" at bounding box center [349, 63] width 516 height 33
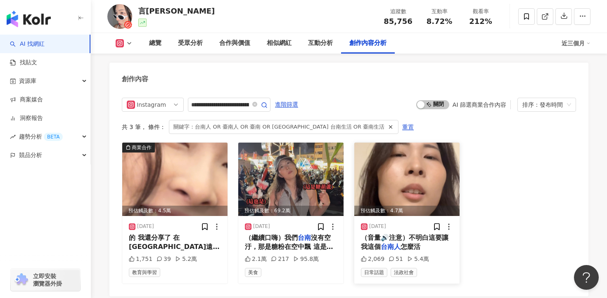
click at [416, 234] on span "（音量🔊注意）不明白這要讓我這個" at bounding box center [404, 242] width 87 height 17
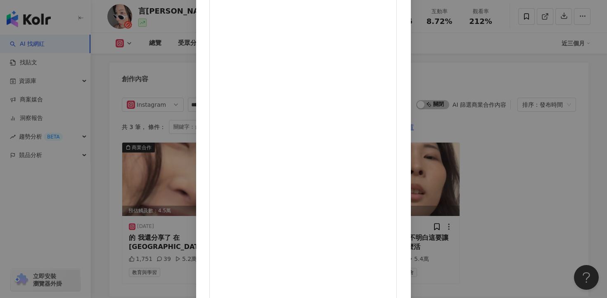
scroll to position [61, 0]
click at [525, 168] on div "言泳霈 2024/10/17 （音量🔊注意）不明白這要讓我這個台南人怎麼活 2,069 51 5.4萬 查看原始貼文" at bounding box center [303, 149] width 607 height 298
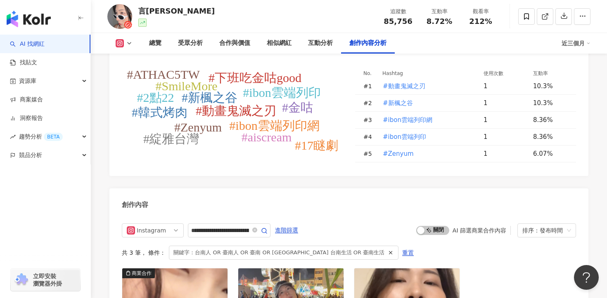
scroll to position [2172, 0]
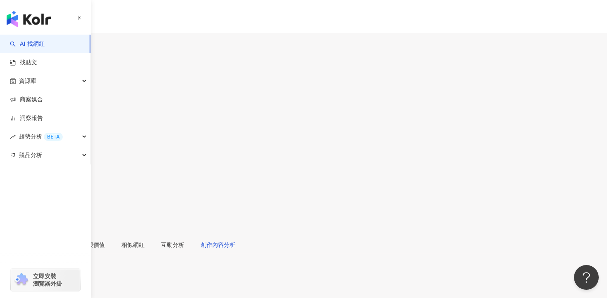
click at [235, 241] on div "創作內容分析" at bounding box center [218, 245] width 35 height 9
type input "********"
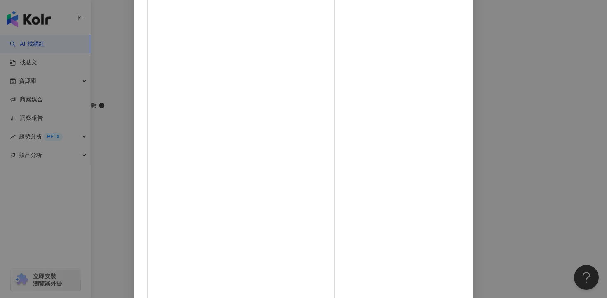
scroll to position [61, 0]
click at [534, 168] on div "金童 2025/7/15 阿釁祝賀臺中最知名的新天地餐飲集團80週年生日快樂！ 🍽️這次80週年紀念菜單祭出經典菜色🍽️ 「釜燒甘煮鮭魚頭」、「招牌珍味燒鵝」…" at bounding box center [303, 149] width 607 height 298
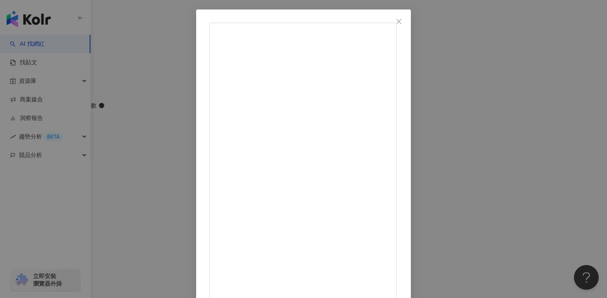
scroll to position [33, 0]
click at [513, 188] on div "金童 2024/10/19 4,591 191 查看原始貼文" at bounding box center [303, 149] width 607 height 298
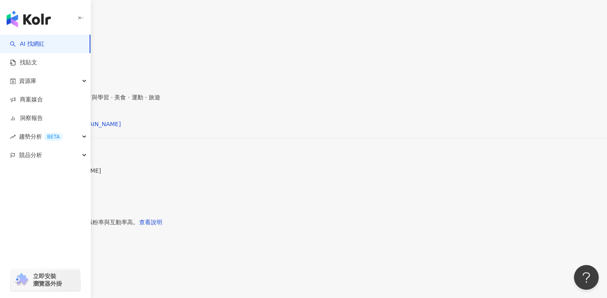
scroll to position [0, 0]
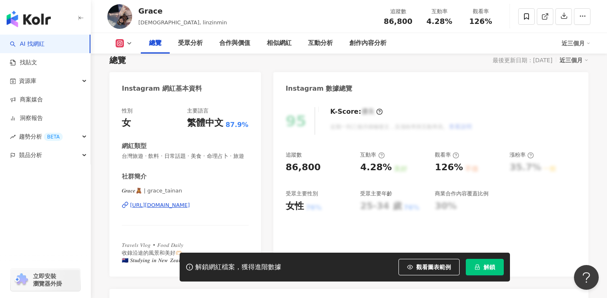
scroll to position [113, 0]
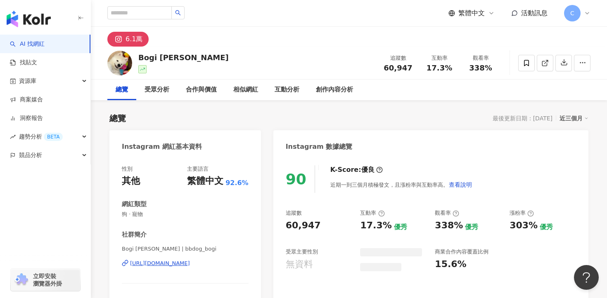
click at [177, 263] on div "[URL][DOMAIN_NAME]" at bounding box center [160, 263] width 60 height 7
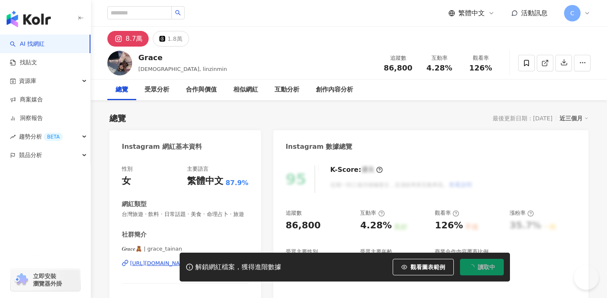
scroll to position [66, 0]
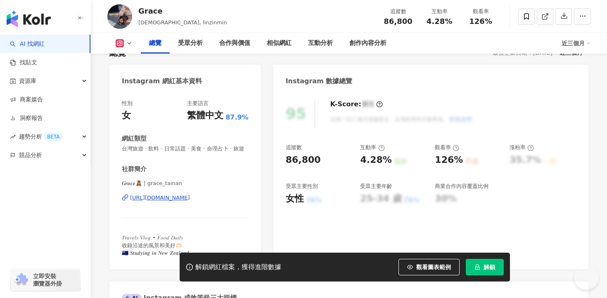
click at [190, 199] on div "https://www.instagram.com/grace_tainan/" at bounding box center [160, 197] width 60 height 7
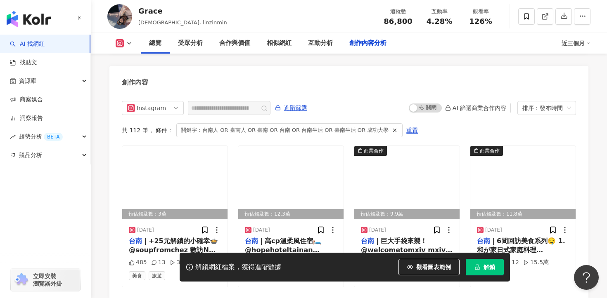
scroll to position [0, 0]
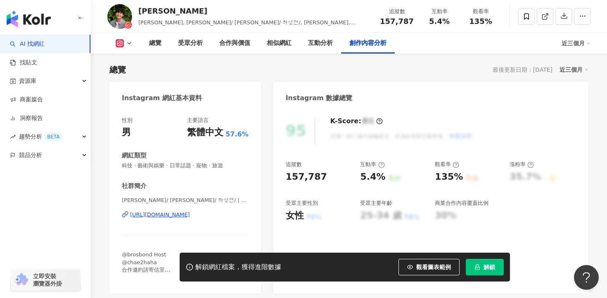
scroll to position [2589, 0]
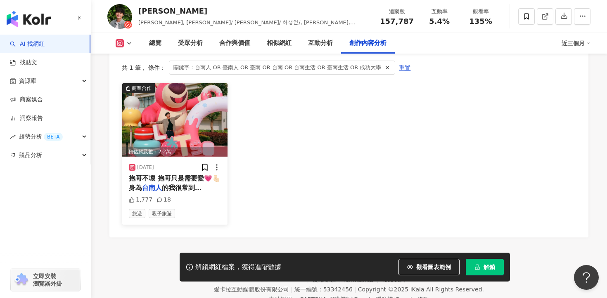
click at [176, 174] on div "抱哥不壞 抱哥只是需要愛💗🫰🏻 身為 台南人 的我很常到Mitsui Outlet [PERSON_NAME] [GEOGRAPHIC_DATA] 真好玩！最…" at bounding box center [175, 183] width 92 height 19
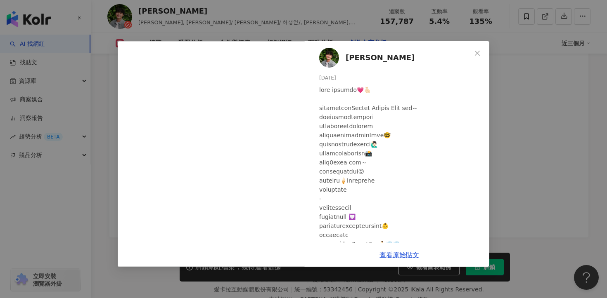
scroll to position [48, 0]
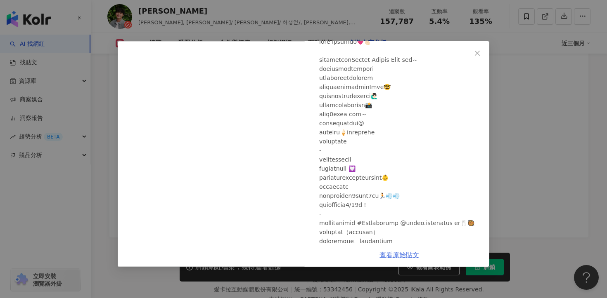
click at [403, 256] on link "查看原始貼文" at bounding box center [399, 255] width 40 height 8
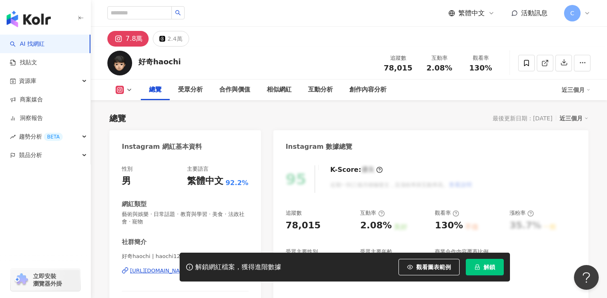
scroll to position [100, 0]
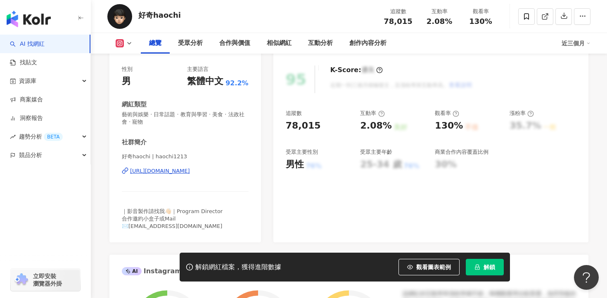
click at [190, 175] on div "https://www.instagram.com/haochi1213/" at bounding box center [160, 171] width 60 height 7
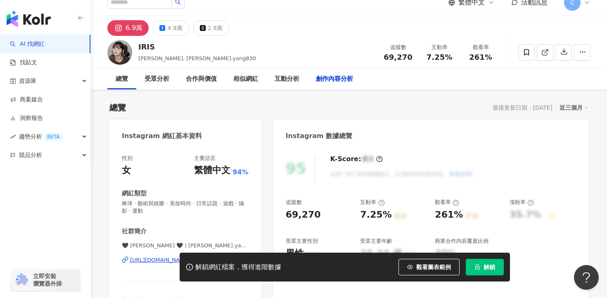
scroll to position [2597, 0]
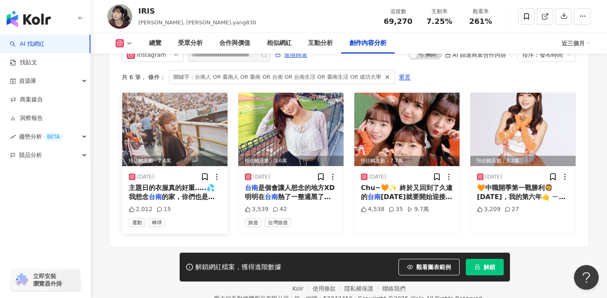
click at [196, 193] on span "的家，你們也是吧( ´◔‸◔`)" at bounding box center [173, 201] width 89 height 17
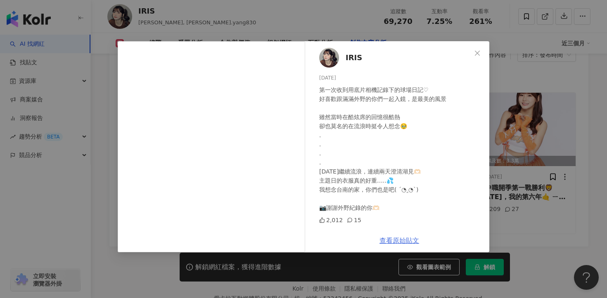
click at [396, 242] on link "查看原始貼文" at bounding box center [399, 241] width 40 height 8
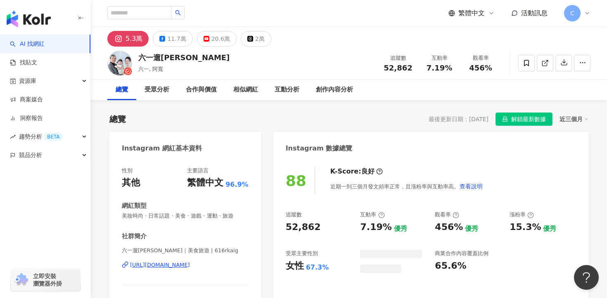
click at [184, 266] on div "[URL][DOMAIN_NAME]" at bounding box center [160, 265] width 60 height 7
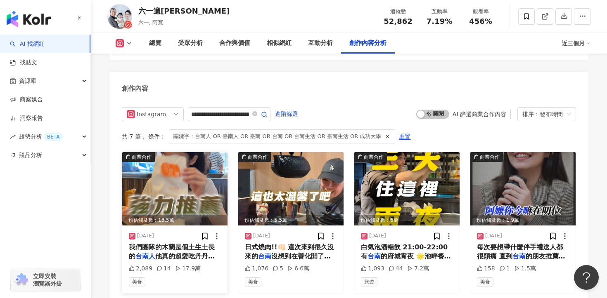
click at [195, 253] on span "他真的超愛吃丹丹漢堡 吃丹丹漢堡長大的 他推薦我們幾個必吃的品項! 你們有推薦的清單嗎? . . . #丹丹漢堡 #六一遛阿寬 #" at bounding box center [175, 280] width 92 height 54
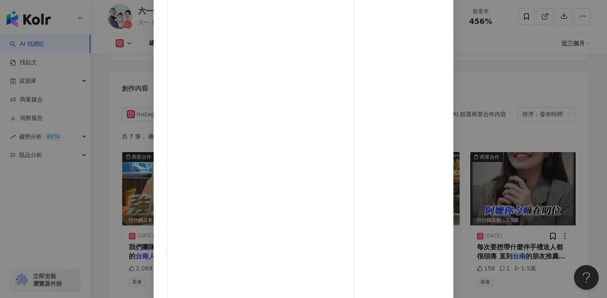
scroll to position [63, 0]
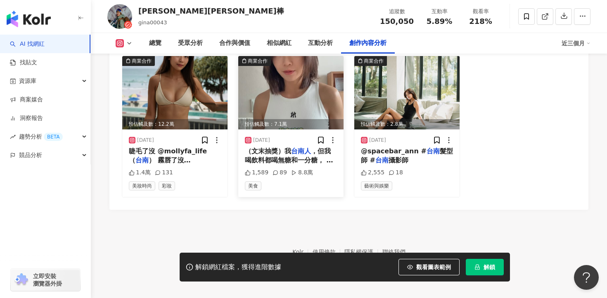
click at [302, 156] on span "，但我喝飲料都喝無糖和一分糖， 而且比起甜食我更喜歡鹹食，吃零食更偏愛鹹的口味。 最近讓我找到一款鹹香鹹香的ㄕㄨㄚˋ嘴零食： 本味誠現的起司燕麥餅 100%無…" at bounding box center [290, 252] width 91 height 211
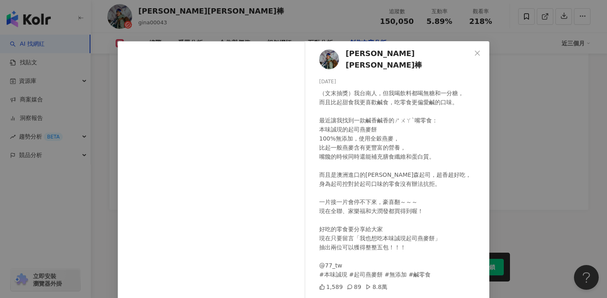
scroll to position [72, 0]
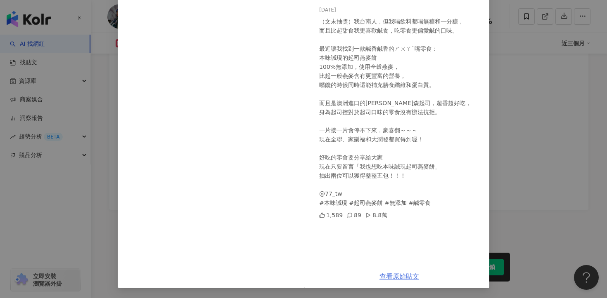
click at [393, 279] on link "查看原始貼文" at bounding box center [399, 277] width 40 height 8
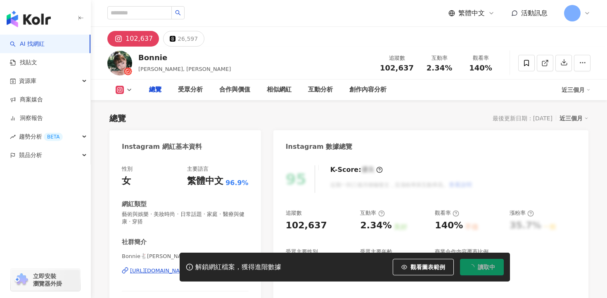
type input "**********"
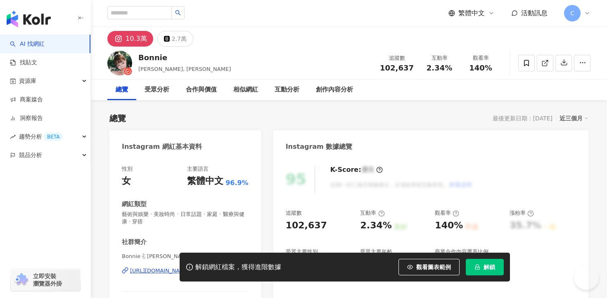
scroll to position [46, 0]
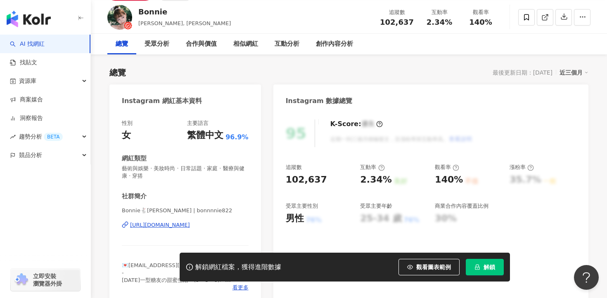
click at [166, 226] on div "https://www.instagram.com/bonnnnie822/" at bounding box center [160, 225] width 60 height 7
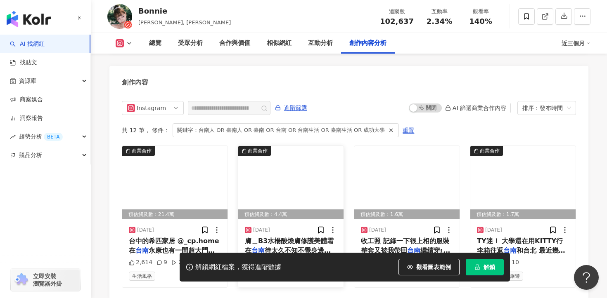
scroll to position [2527, 0]
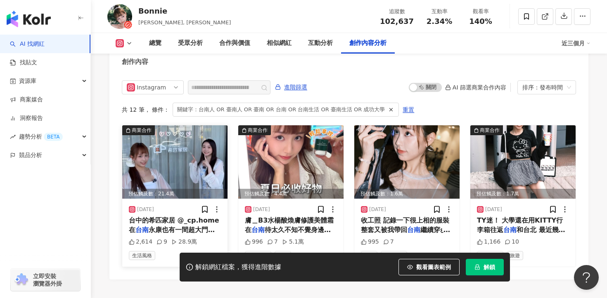
click at [200, 226] on span "永康也有一間超大門市 現場還有店貓店" at bounding box center [172, 234] width 86 height 17
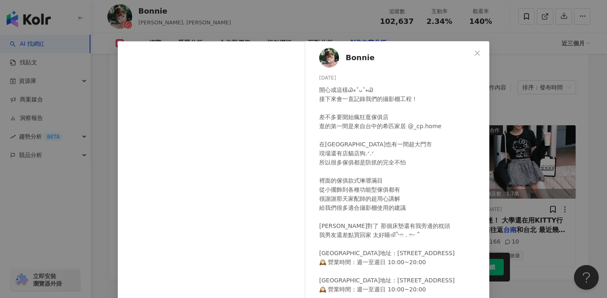
scroll to position [72, 0]
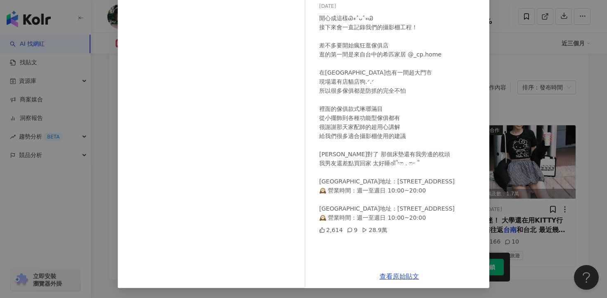
click at [542, 196] on div "Bonnie 2025/6/29 開心成這樣Ꮚ⁎˃ᴗ˂⁎Ꮚ 接下來會一直記錄我們的攝影棚工程！ 差不多要開始瘋狂逛傢俱店 逛的第一間是來自台中的希匹家居 @_…" at bounding box center [303, 149] width 607 height 298
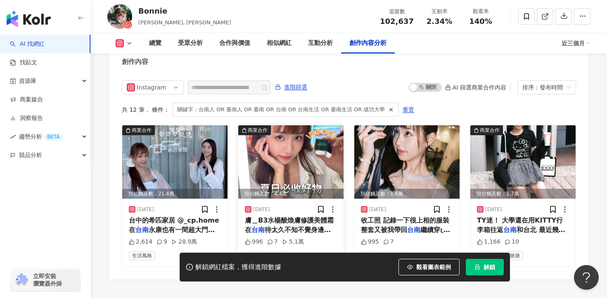
click at [290, 226] on span "待太久不知不覺身邊的朋友都說我變黑…" at bounding box center [288, 234] width 86 height 17
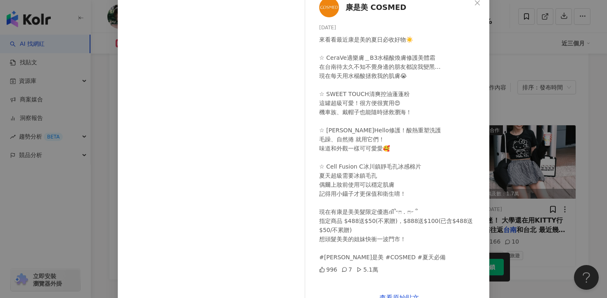
scroll to position [59, 0]
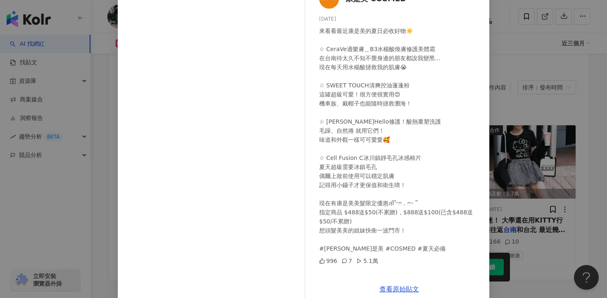
click at [527, 214] on div "康是美 COSMED 2025/6/25 來看看最近康是美的夏日必收好物☀️ ​​☆ CeraVe適樂膚＿B3水楊酸煥膚修護美體霜​ ​​在台南待太久不知不覺…" at bounding box center [303, 149] width 607 height 298
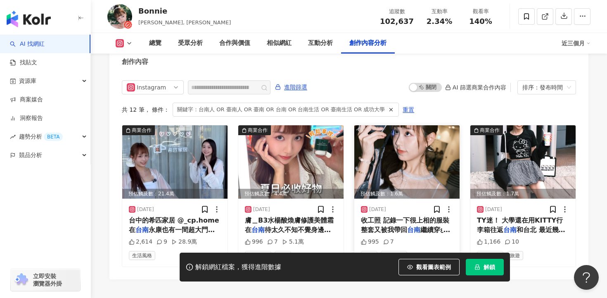
click at [390, 217] on span "收工照 記錄一下很上相的服裝 整套又被我帶回" at bounding box center [405, 225] width 88 height 17
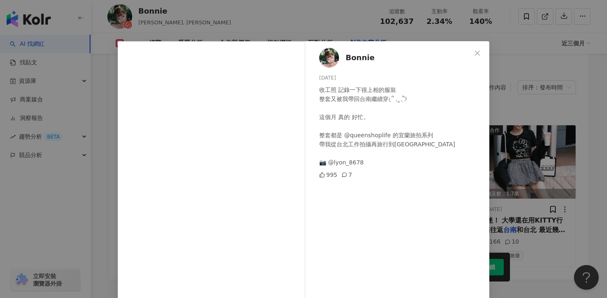
scroll to position [52, 0]
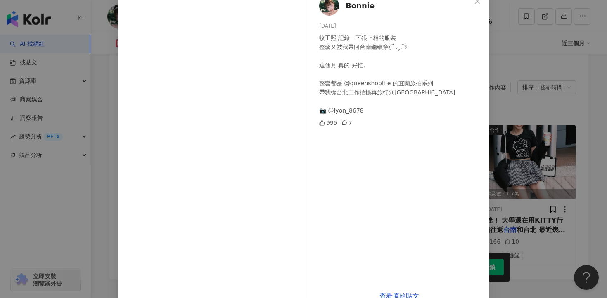
click at [554, 173] on div "Bonnie 2025/6/23 收工照 記錄一下很上相的服裝 整套又被我帶回台南繼續穿𐔌՞ ܸ.ˬ.ܸ՞𐦯 這個月 真的 好忙。 整套都是 @queensh…" at bounding box center [303, 149] width 607 height 298
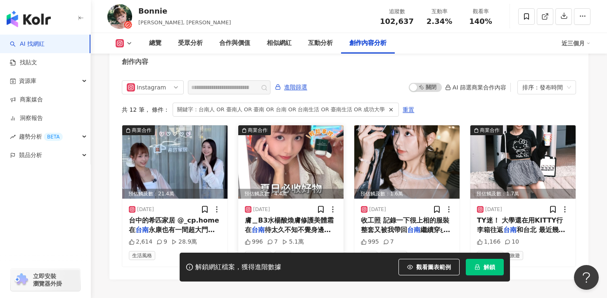
click at [296, 217] on span "膚＿B3水楊酸煥膚修護美體霜​ ​​在" at bounding box center [289, 225] width 89 height 17
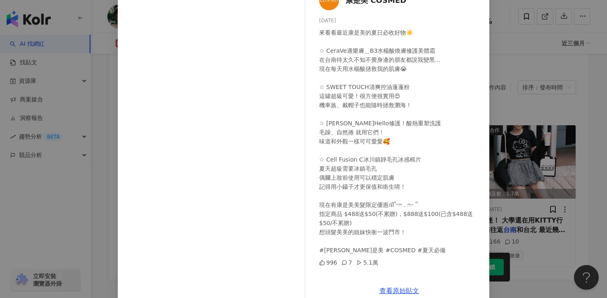
scroll to position [72, 0]
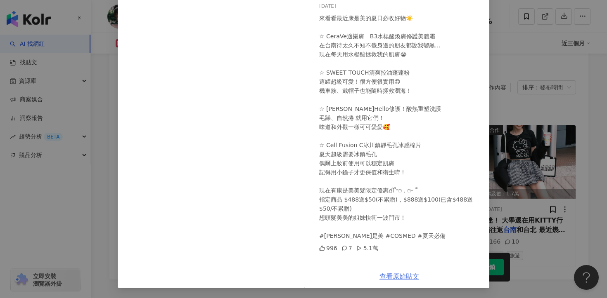
click at [397, 277] on link "查看原始貼文" at bounding box center [399, 277] width 40 height 8
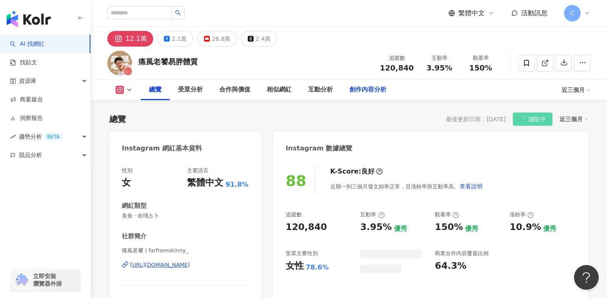
click at [360, 91] on div "創作內容分析" at bounding box center [368, 90] width 54 height 21
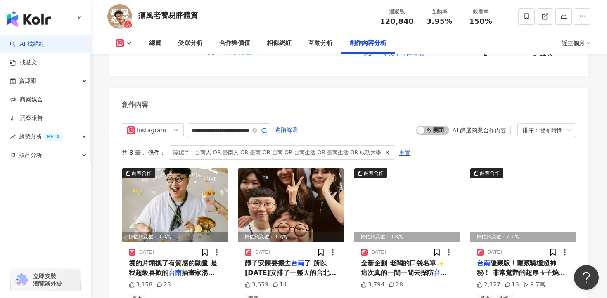
scroll to position [2595, 0]
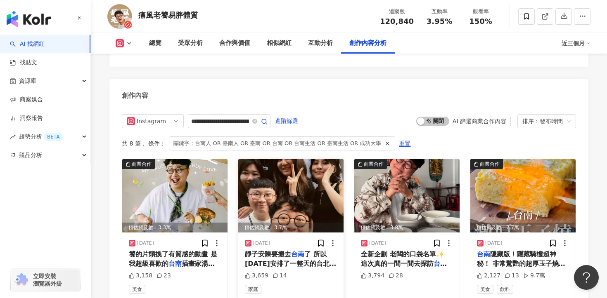
click at [279, 250] on div "[PERSON_NAME]要搬去 台南 了 所以[DATE]安排了一整天的台北歡送行程 去了密室逃脫考驗默契（？ 跑了個咖打屁聊天 像平常一樣點爆整桌菜 再去…" at bounding box center [291, 259] width 92 height 19
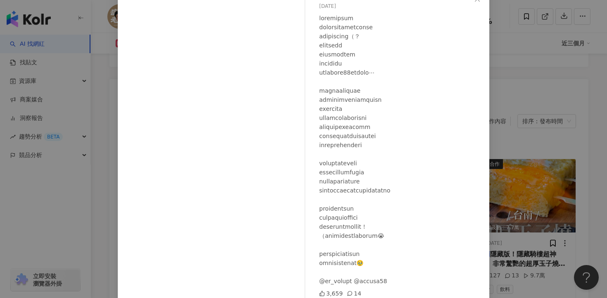
scroll to position [87, 0]
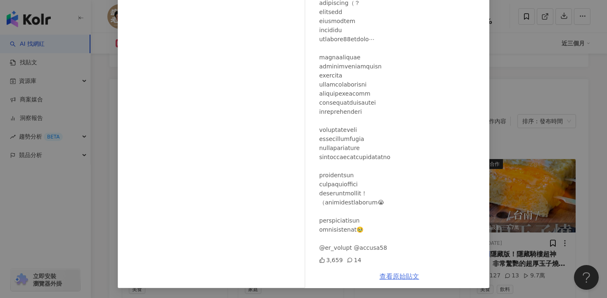
click at [399, 277] on link "查看原始貼文" at bounding box center [399, 277] width 40 height 8
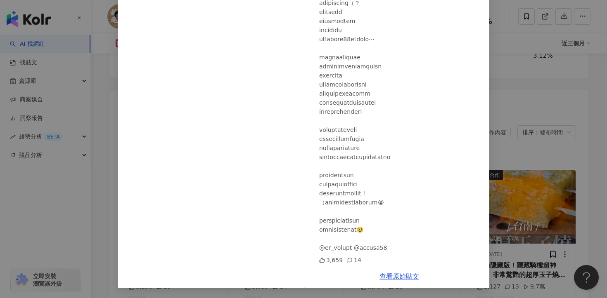
click at [511, 64] on div "痛風老饕易胖體質 [DATE] 3,659 14 查看原始貼文" at bounding box center [303, 149] width 607 height 298
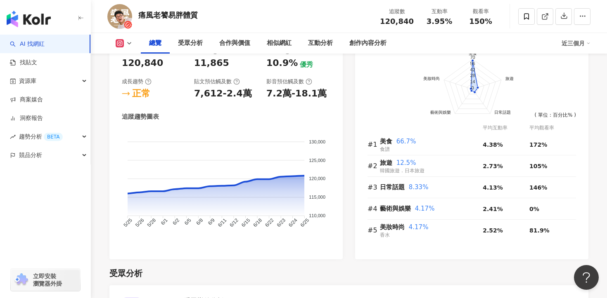
scroll to position [0, 0]
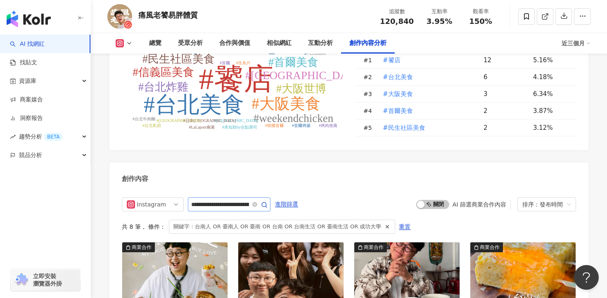
scroll to position [2501, 0]
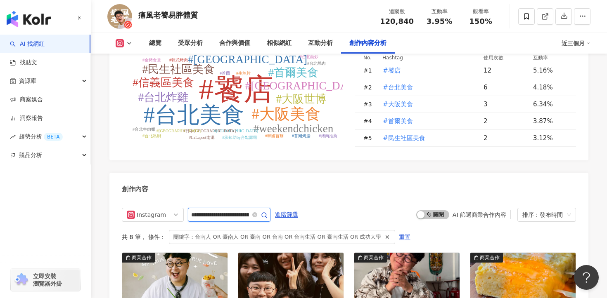
click at [236, 210] on input "**********" at bounding box center [220, 215] width 58 height 10
click at [340, 173] on div "創作內容" at bounding box center [348, 186] width 479 height 27
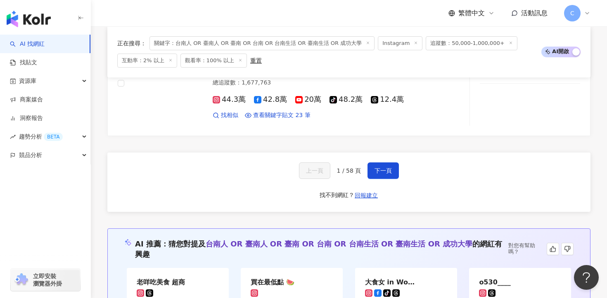
scroll to position [1528, 0]
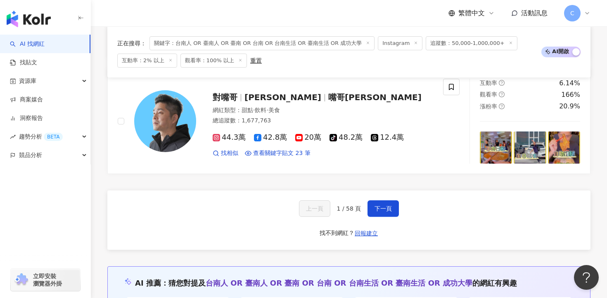
click at [338, 211] on span "1 / 58 頁" at bounding box center [349, 209] width 24 height 7
click at [352, 210] on span "1 / 58 頁" at bounding box center [349, 209] width 24 height 7
click at [381, 203] on button "下一頁" at bounding box center [382, 209] width 31 height 17
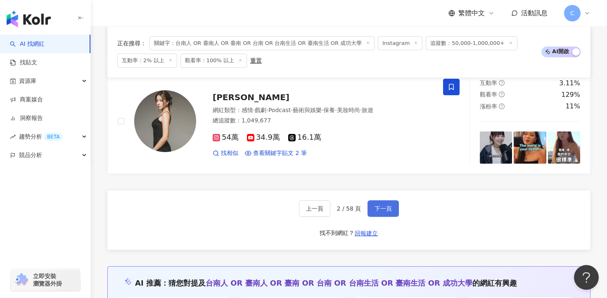
click at [381, 208] on span "下一頁" at bounding box center [382, 209] width 17 height 7
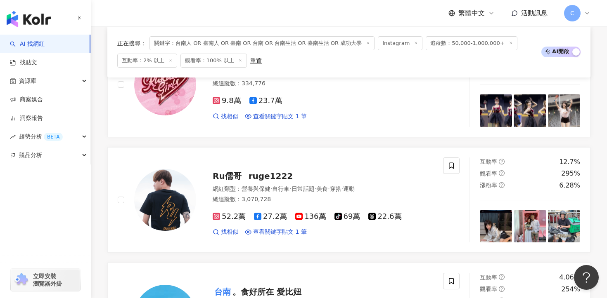
scroll to position [1528, 0]
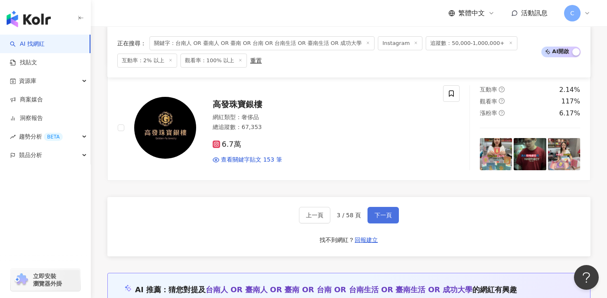
click at [381, 212] on span "下一頁" at bounding box center [382, 215] width 17 height 7
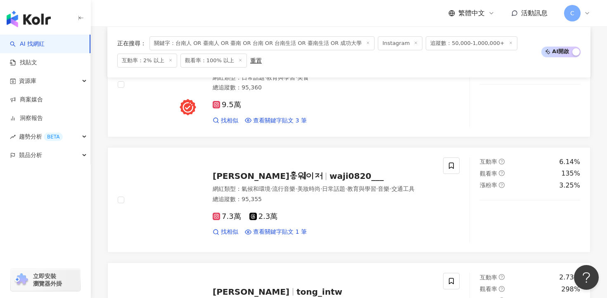
scroll to position [1534, 0]
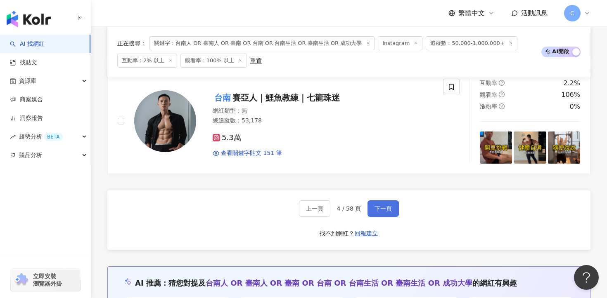
click at [381, 208] on span "下一頁" at bounding box center [382, 209] width 17 height 7
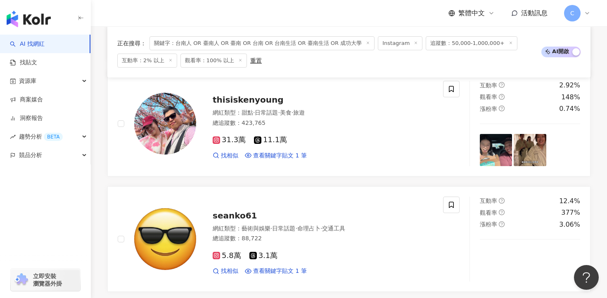
scroll to position [1564, 0]
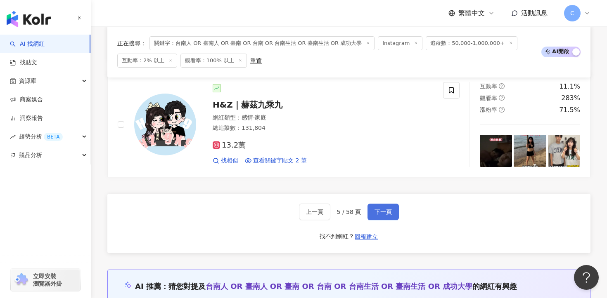
click at [381, 210] on span "下一頁" at bounding box center [382, 212] width 17 height 7
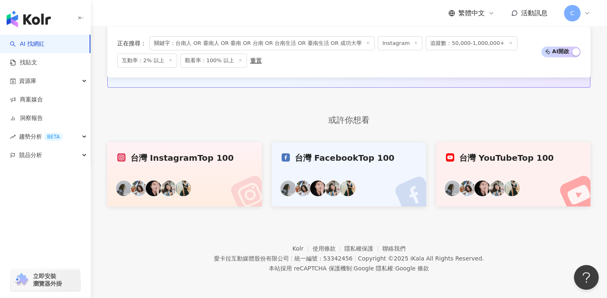
scroll to position [675, 0]
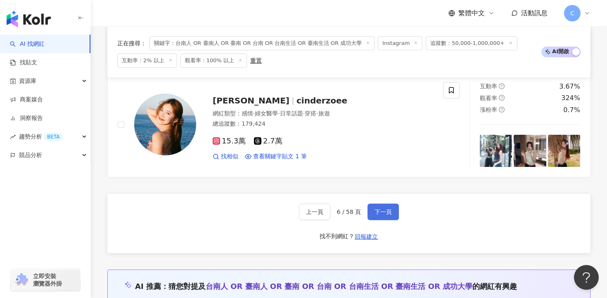
click at [380, 213] on button "下一頁" at bounding box center [382, 212] width 31 height 17
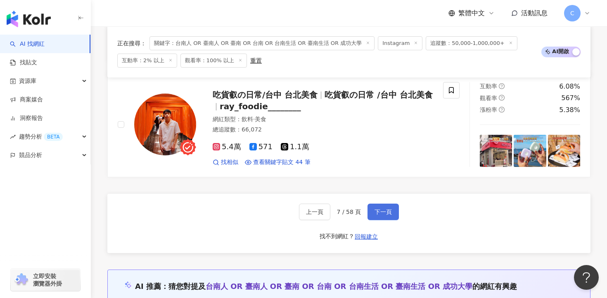
click at [381, 209] on span "下一頁" at bounding box center [382, 212] width 17 height 7
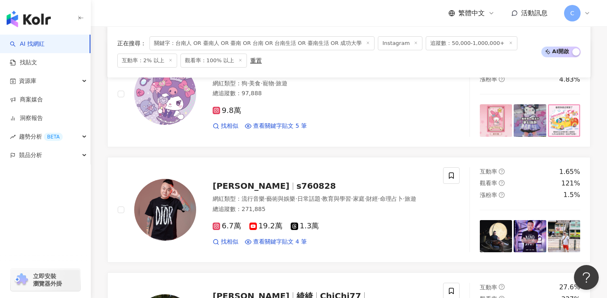
scroll to position [1564, 0]
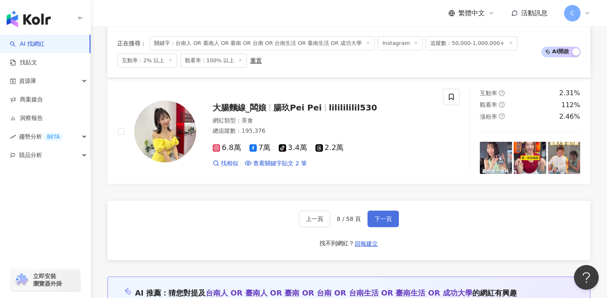
click at [381, 216] on span "下一頁" at bounding box center [382, 219] width 17 height 7
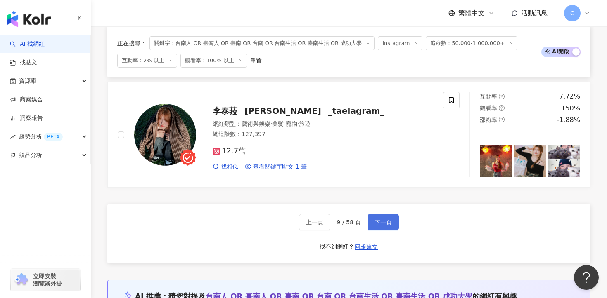
click at [381, 219] on span "下一頁" at bounding box center [382, 222] width 17 height 7
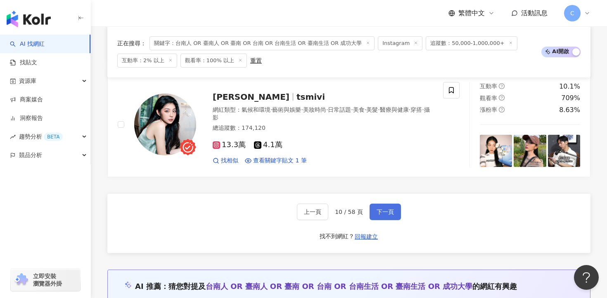
click at [381, 209] on span "下一頁" at bounding box center [384, 212] width 17 height 7
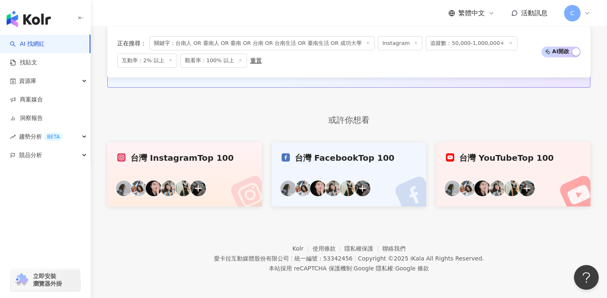
scroll to position [675, 0]
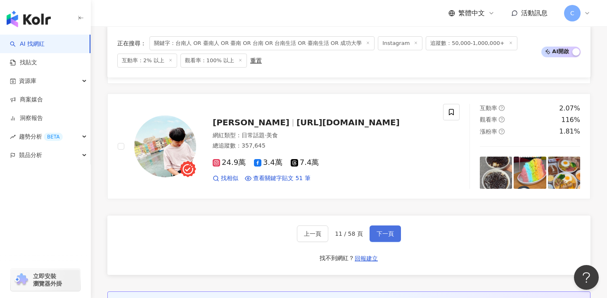
click at [381, 231] on span "下一頁" at bounding box center [384, 234] width 17 height 7
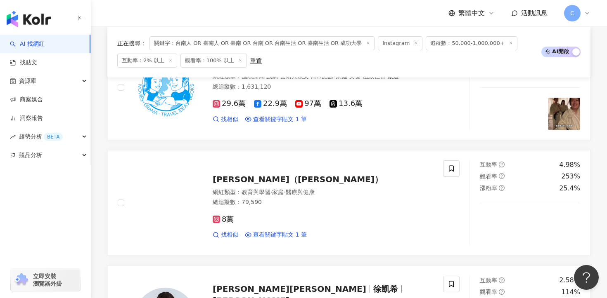
scroll to position [1564, 0]
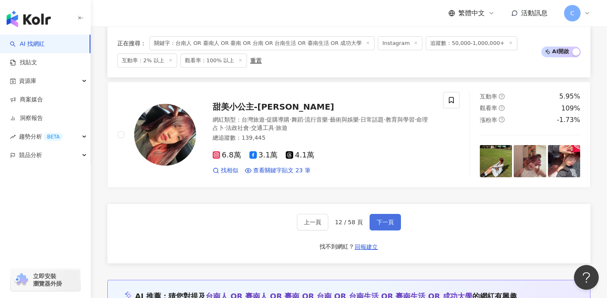
click at [384, 214] on button "下一頁" at bounding box center [384, 222] width 31 height 17
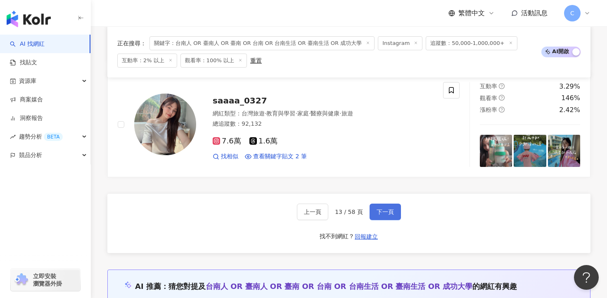
click at [384, 204] on button "下一頁" at bounding box center [384, 212] width 31 height 17
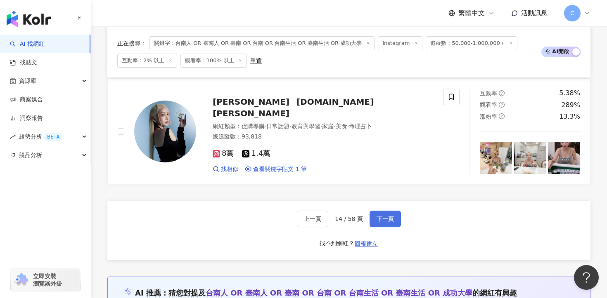
click at [384, 211] on button "下一頁" at bounding box center [384, 219] width 31 height 17
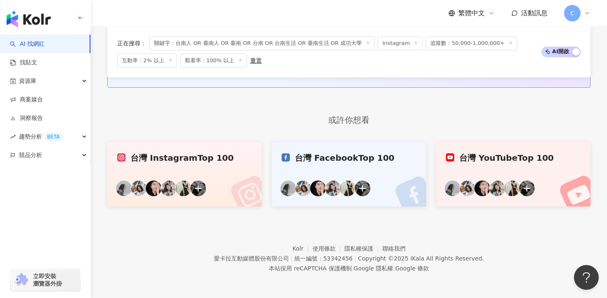
scroll to position [675, 0]
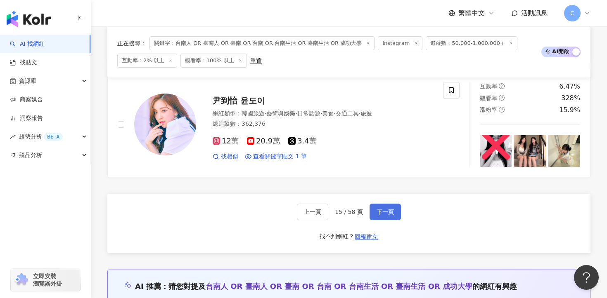
click at [384, 209] on span "下一頁" at bounding box center [384, 212] width 17 height 7
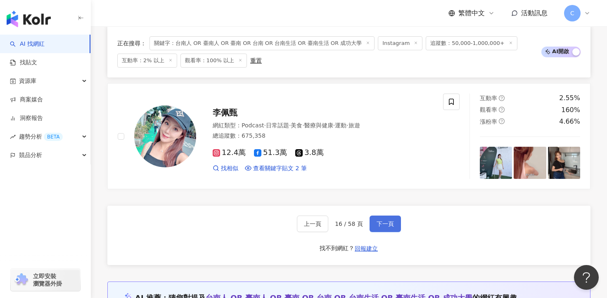
click at [384, 221] on span "下一頁" at bounding box center [384, 224] width 17 height 7
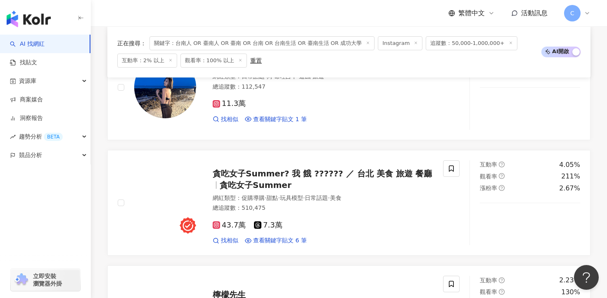
scroll to position [1564, 0]
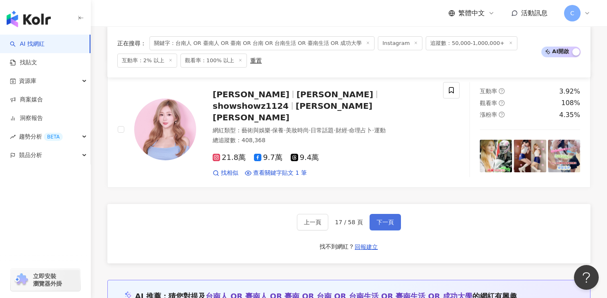
click at [384, 219] on span "下一頁" at bounding box center [384, 222] width 17 height 7
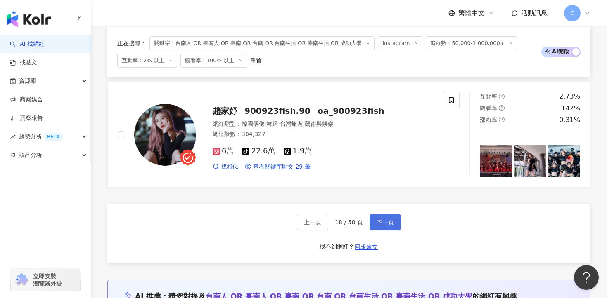
click at [384, 219] on span "下一頁" at bounding box center [384, 222] width 17 height 7
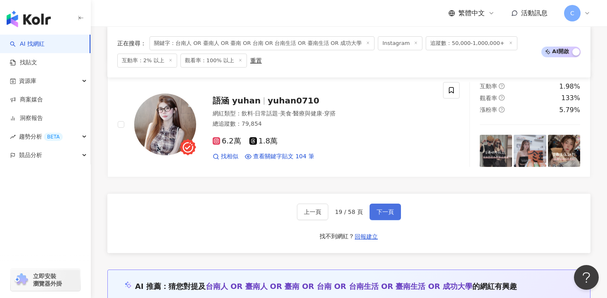
click at [384, 209] on span "下一頁" at bounding box center [384, 212] width 17 height 7
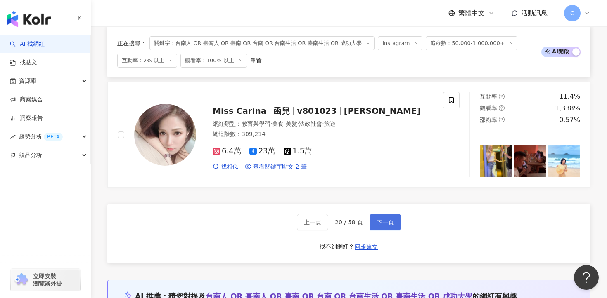
click at [383, 219] on span "下一頁" at bounding box center [384, 222] width 17 height 7
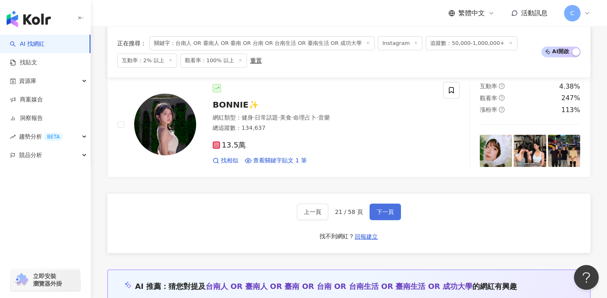
click at [383, 209] on span "下一頁" at bounding box center [384, 212] width 17 height 7
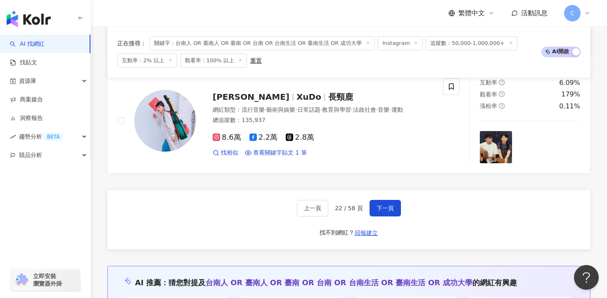
scroll to position [1568, 0]
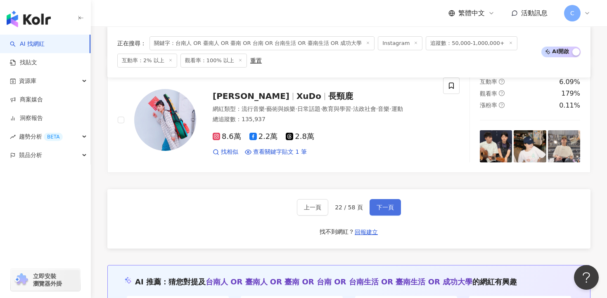
click at [388, 205] on span "下一頁" at bounding box center [384, 207] width 17 height 7
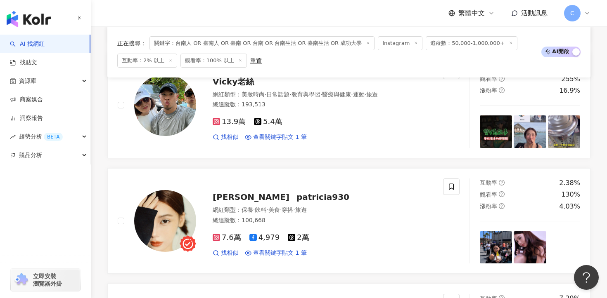
scroll to position [1579, 0]
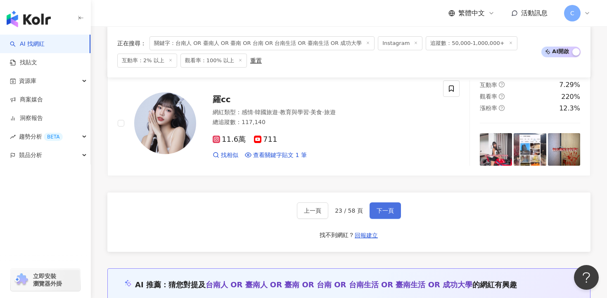
click at [389, 208] on span "下一頁" at bounding box center [384, 211] width 17 height 7
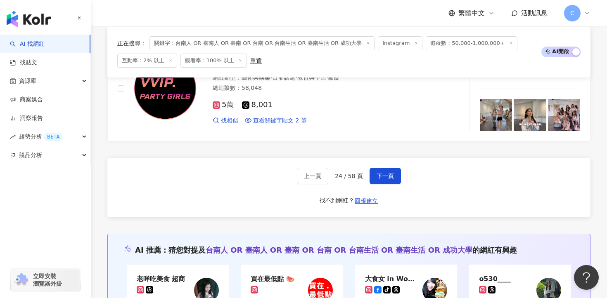
scroll to position [1593, 0]
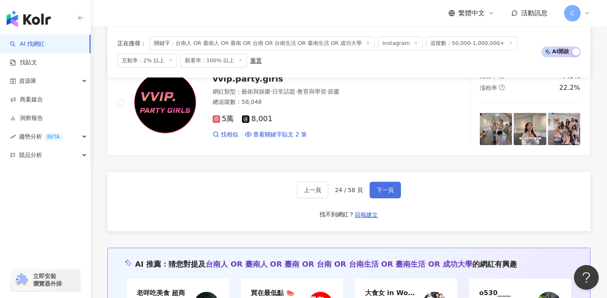
click at [382, 182] on button "下一頁" at bounding box center [384, 190] width 31 height 17
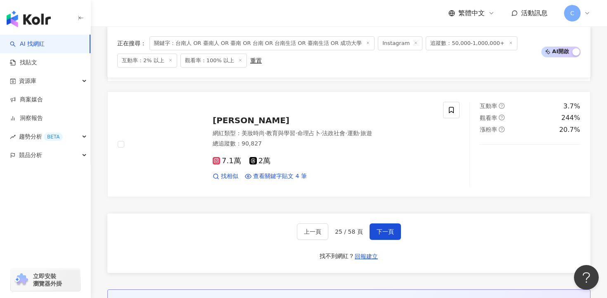
scroll to position [1540, 0]
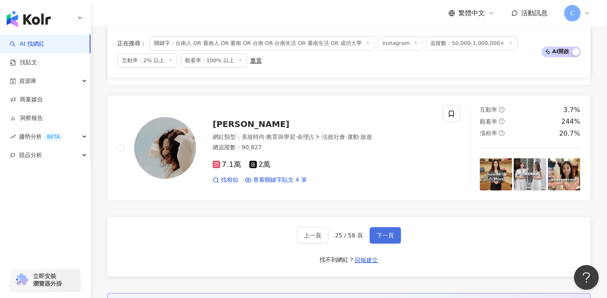
click at [384, 238] on button "下一頁" at bounding box center [384, 235] width 31 height 17
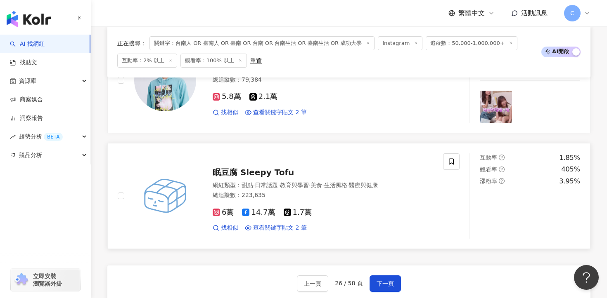
scroll to position [1581, 0]
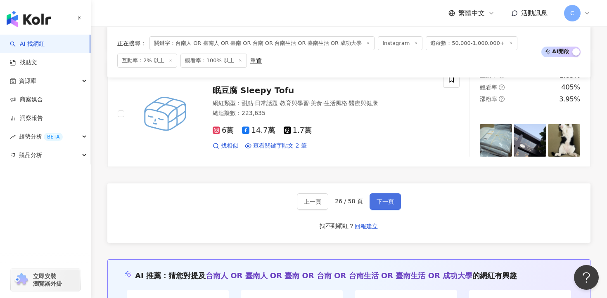
click at [378, 198] on button "下一頁" at bounding box center [384, 202] width 31 height 17
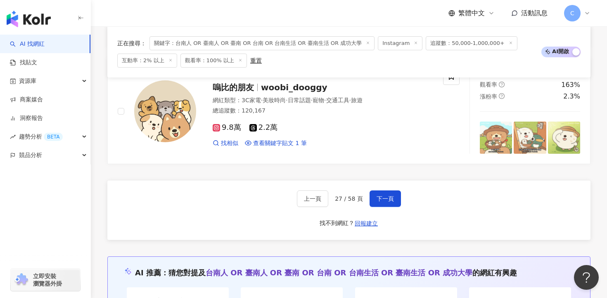
scroll to position [1606, 0]
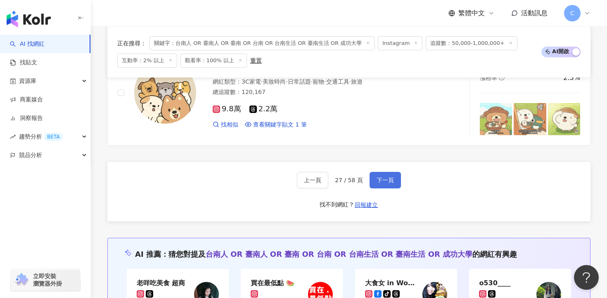
click at [382, 168] on span "下一頁" at bounding box center [384, 170] width 17 height 7
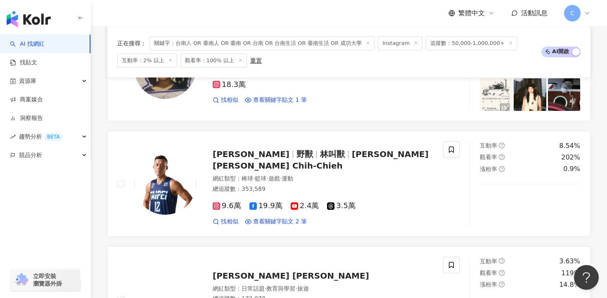
scroll to position [1603, 0]
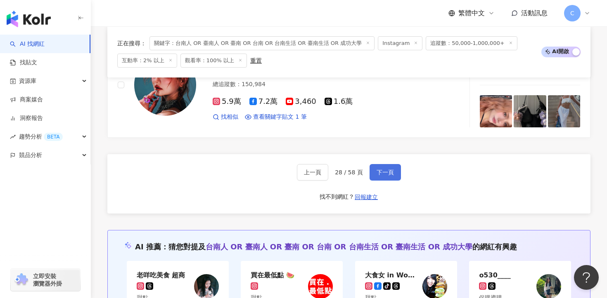
click at [391, 170] on span "下一頁" at bounding box center [384, 172] width 17 height 7
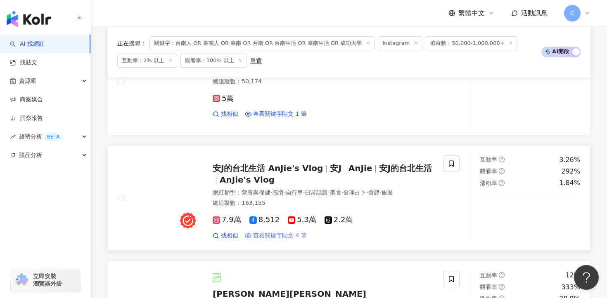
scroll to position [1257, 0]
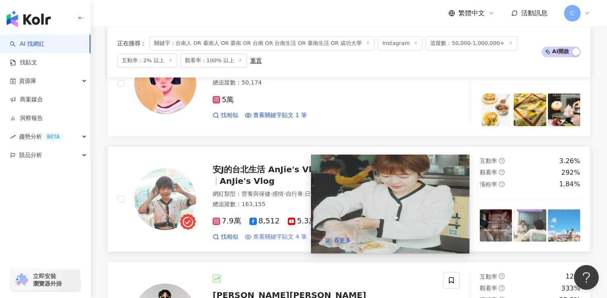
click at [289, 233] on span "查看關鍵字貼文 4 筆" at bounding box center [280, 237] width 54 height 8
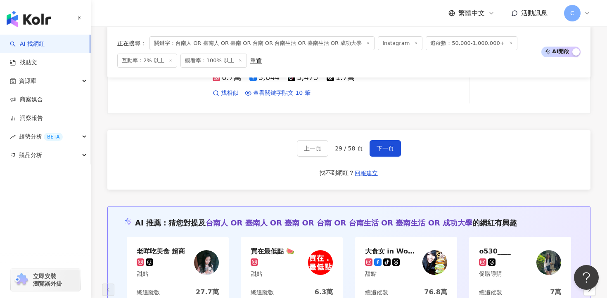
scroll to position [1599, 0]
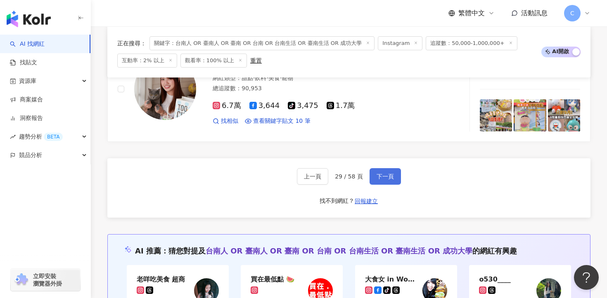
click at [375, 174] on button "下一頁" at bounding box center [384, 176] width 31 height 17
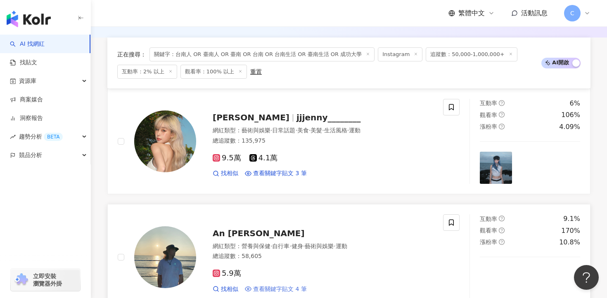
scroll to position [244, 0]
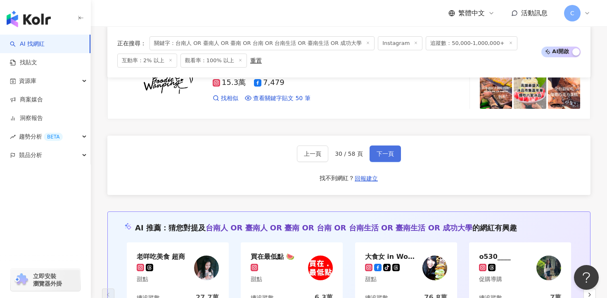
click at [390, 146] on button "下一頁" at bounding box center [384, 154] width 31 height 17
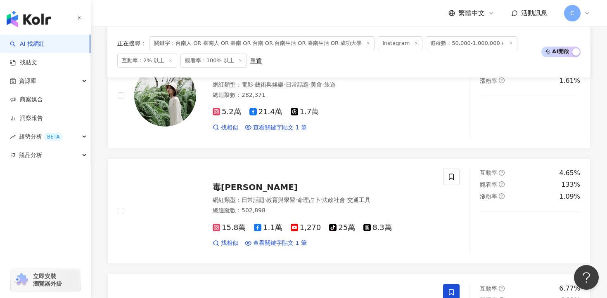
scroll to position [1537, 0]
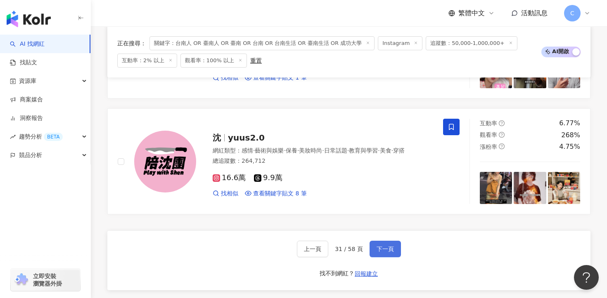
click at [382, 241] on button "下一頁" at bounding box center [384, 249] width 31 height 17
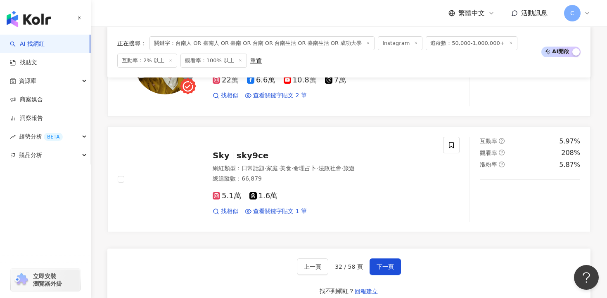
scroll to position [1620, 0]
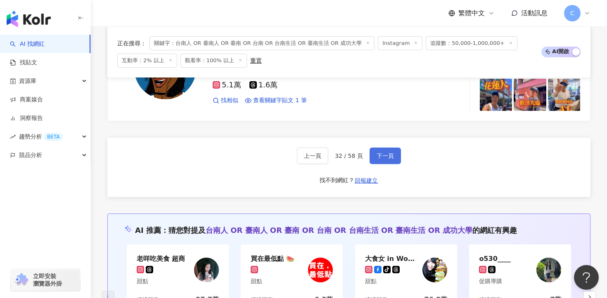
click at [386, 153] on span "下一頁" at bounding box center [384, 156] width 17 height 7
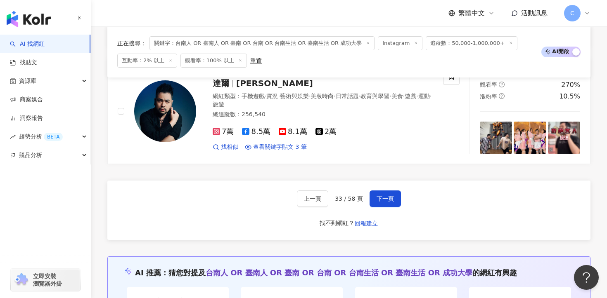
scroll to position [1623, 0]
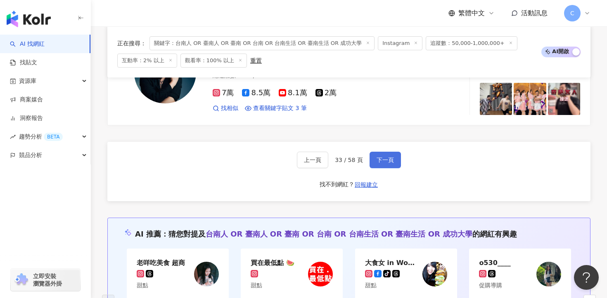
click at [392, 157] on span "下一頁" at bounding box center [384, 160] width 17 height 7
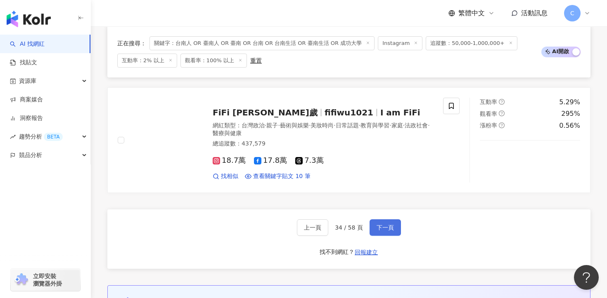
scroll to position [1521, 0]
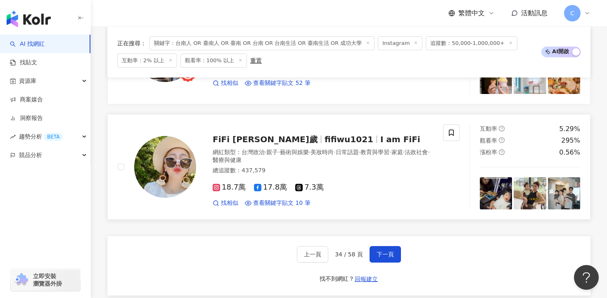
click at [324, 135] on span "fifiwu1021" at bounding box center [348, 140] width 49 height 10
click at [383, 251] on span "下一頁" at bounding box center [384, 254] width 17 height 7
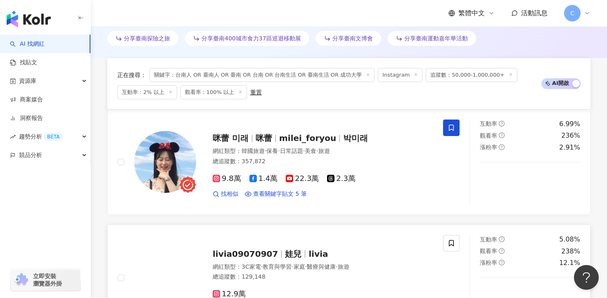
scroll to position [284, 0]
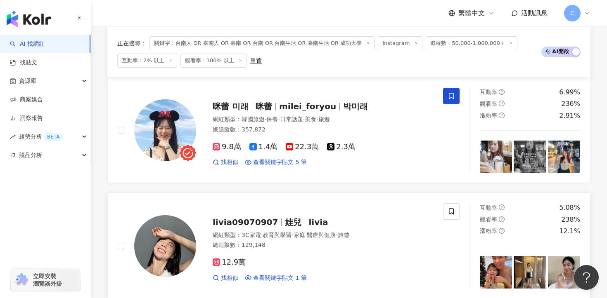
click at [285, 220] on span "娃兒" at bounding box center [293, 222] width 17 height 10
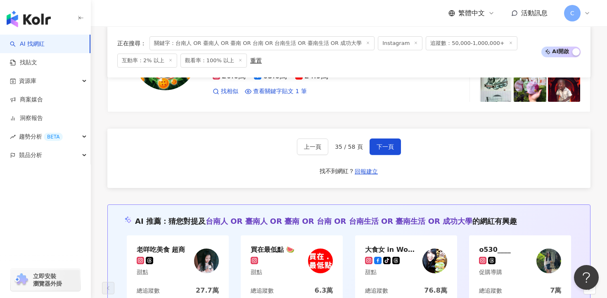
scroll to position [1655, 0]
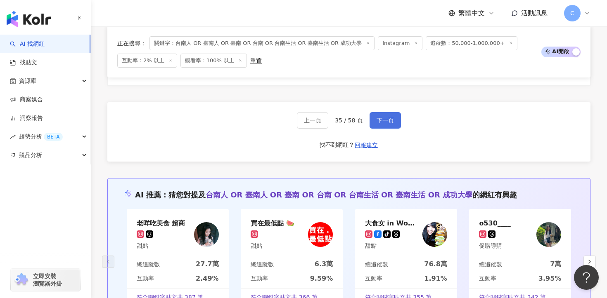
click at [393, 122] on button "下一頁" at bounding box center [384, 120] width 31 height 17
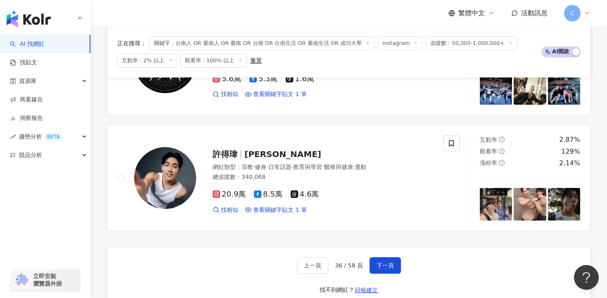
scroll to position [1602, 0]
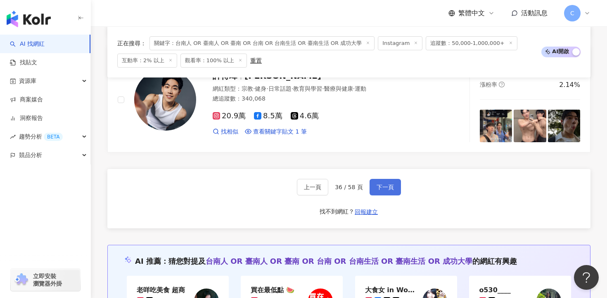
click at [397, 179] on button "下一頁" at bounding box center [384, 187] width 31 height 17
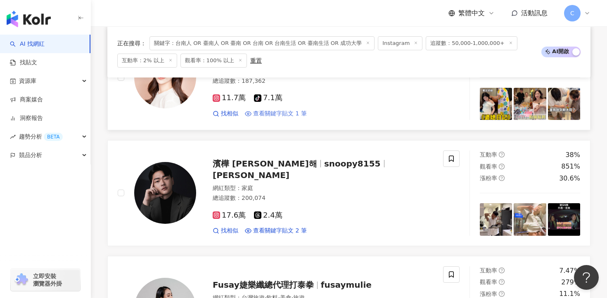
scroll to position [1186, 0]
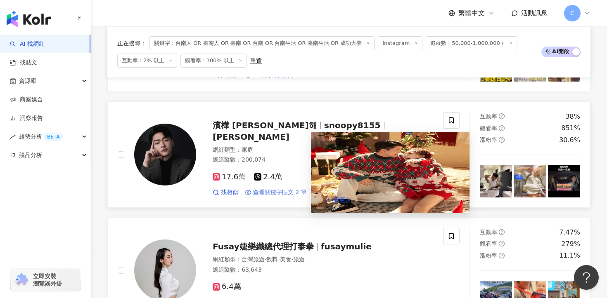
click at [300, 189] on span "查看關鍵字貼文 2 筆" at bounding box center [280, 193] width 54 height 8
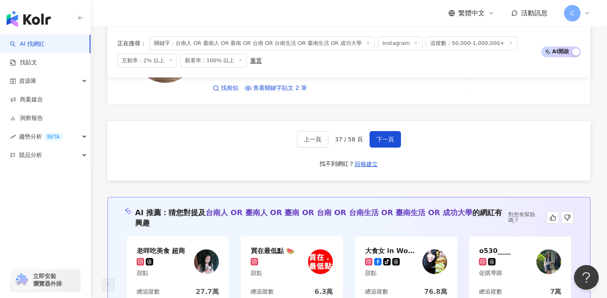
scroll to position [1581, 0]
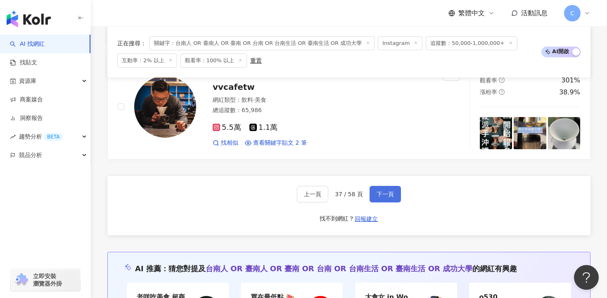
click at [384, 191] on span "下一頁" at bounding box center [384, 194] width 17 height 7
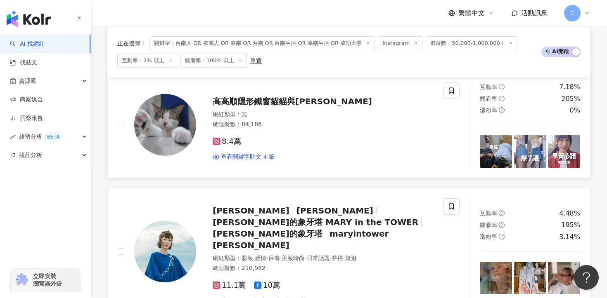
scroll to position [1444, 0]
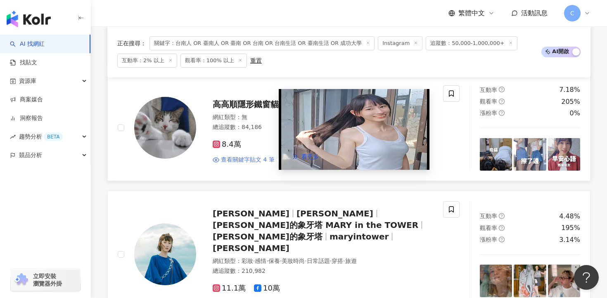
click at [256, 156] on span "查看關鍵字貼文 4 筆" at bounding box center [248, 160] width 54 height 8
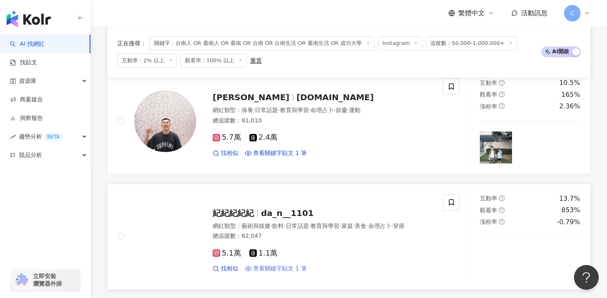
scroll to position [849, 0]
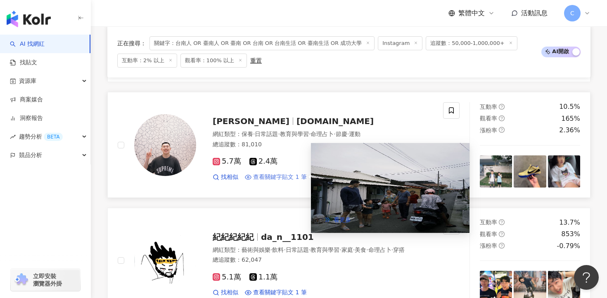
click at [297, 177] on span "查看關鍵字貼文 1 筆" at bounding box center [280, 177] width 54 height 8
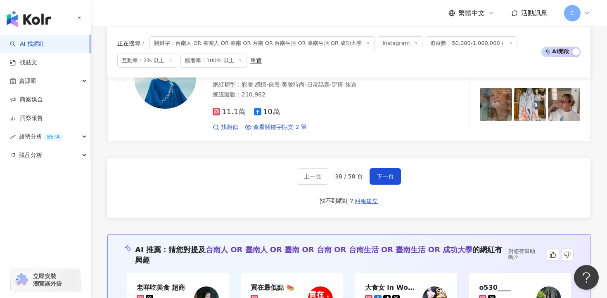
scroll to position [1584, 0]
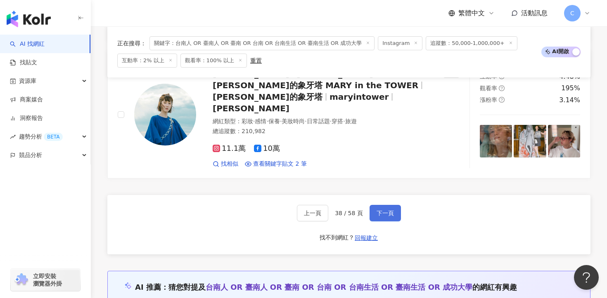
click at [381, 205] on button "下一頁" at bounding box center [384, 213] width 31 height 17
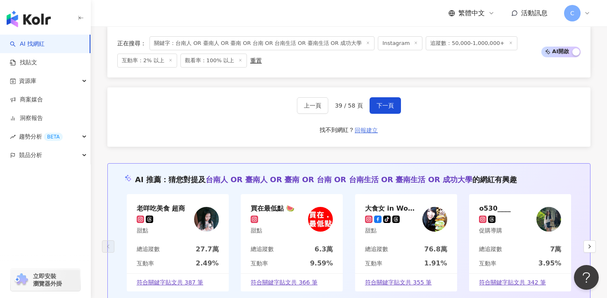
scroll to position [1621, 0]
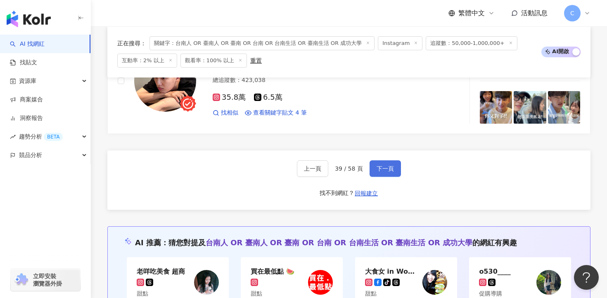
click at [386, 165] on span "下一頁" at bounding box center [384, 168] width 17 height 7
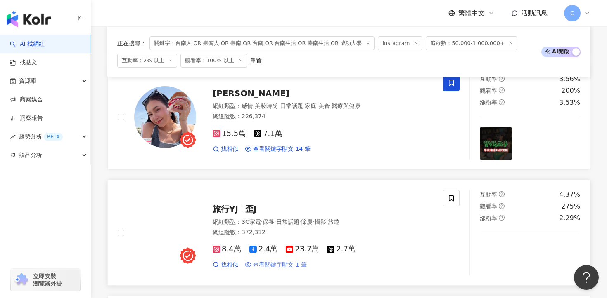
scroll to position [475, 0]
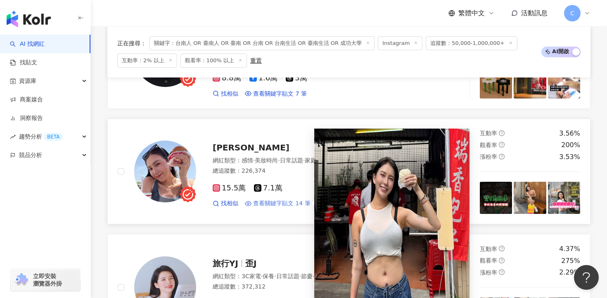
click at [272, 200] on span "查看關鍵字貼文 14 筆" at bounding box center [281, 204] width 57 height 8
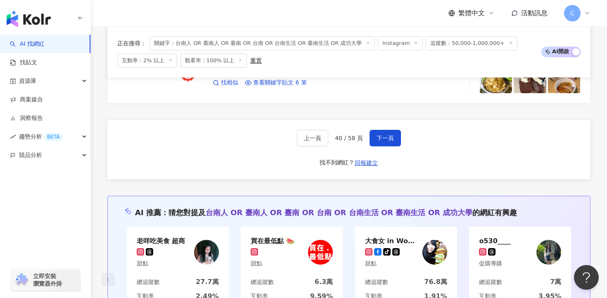
scroll to position [1635, 0]
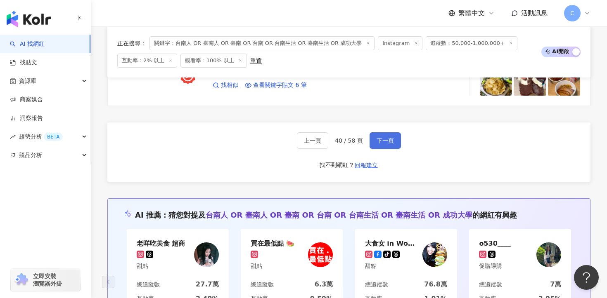
click at [388, 137] on span "下一頁" at bounding box center [384, 140] width 17 height 7
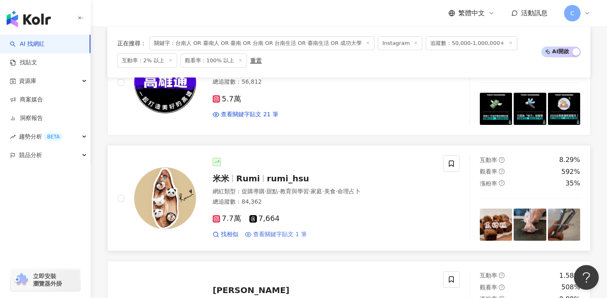
scroll to position [797, 0]
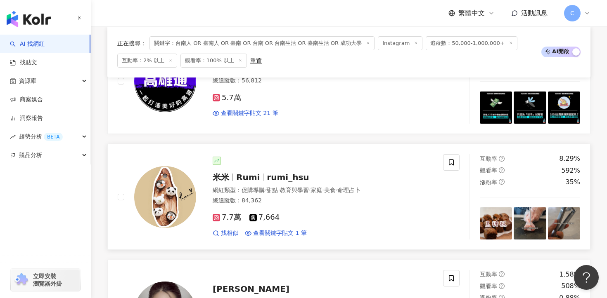
click at [267, 175] on span "rumi_hsu" at bounding box center [288, 178] width 42 height 10
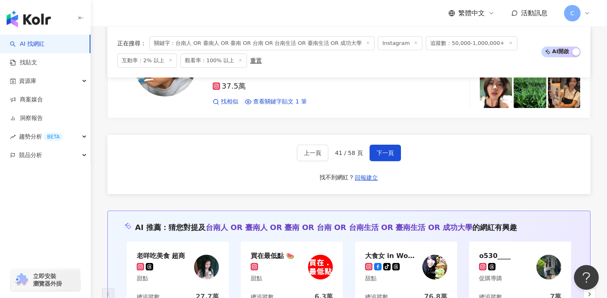
scroll to position [1615, 0]
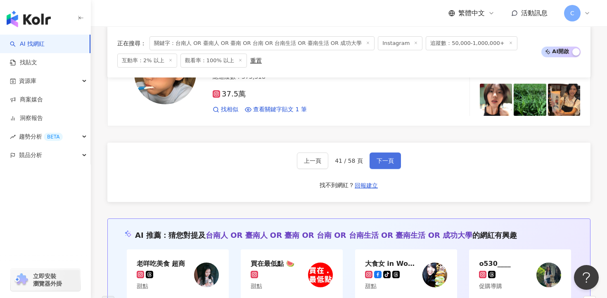
click at [397, 160] on button "下一頁" at bounding box center [384, 161] width 31 height 17
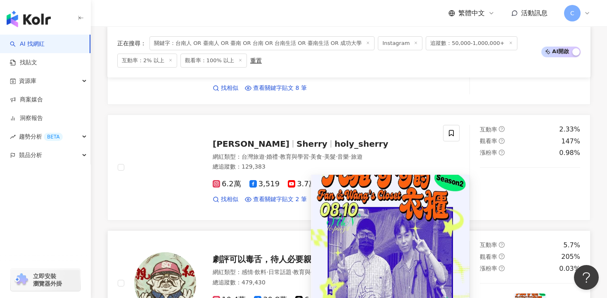
scroll to position [1400, 0]
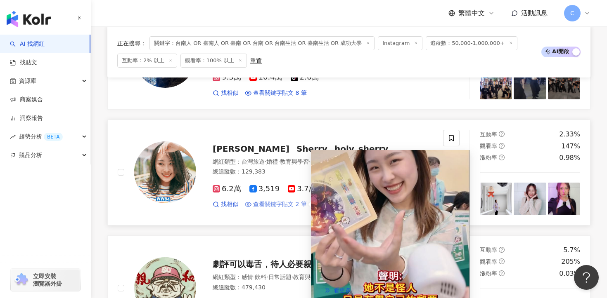
click at [297, 201] on span "查看關鍵字貼文 2 筆" at bounding box center [280, 205] width 54 height 8
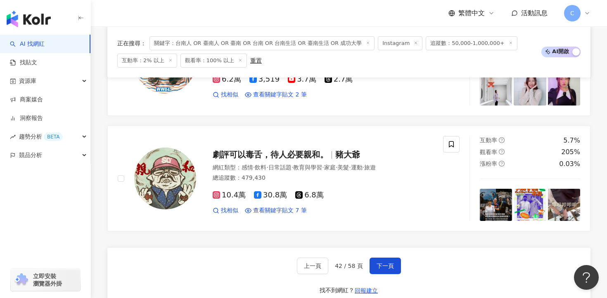
scroll to position [1513, 0]
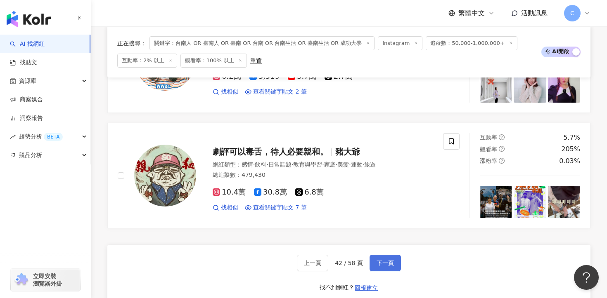
click at [389, 260] on span "下一頁" at bounding box center [384, 263] width 17 height 7
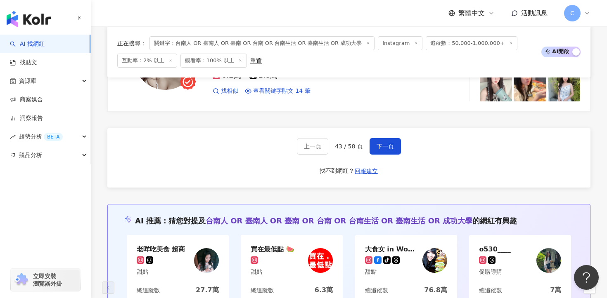
scroll to position [1555, 0]
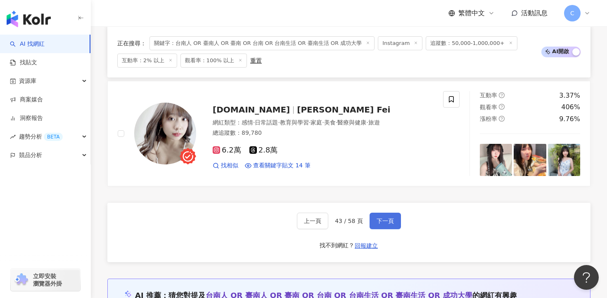
click at [385, 214] on button "下一頁" at bounding box center [384, 221] width 31 height 17
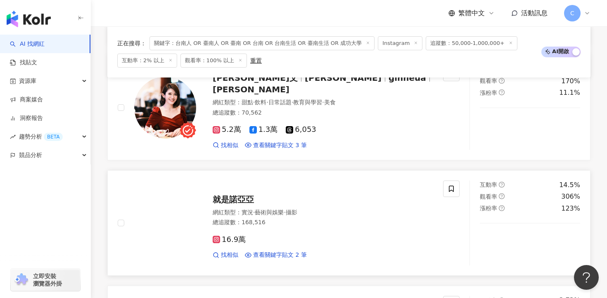
scroll to position [659, 0]
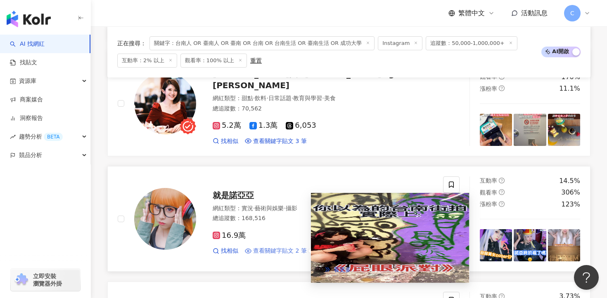
click at [259, 247] on span "查看關鍵字貼文 2 筆" at bounding box center [280, 251] width 54 height 8
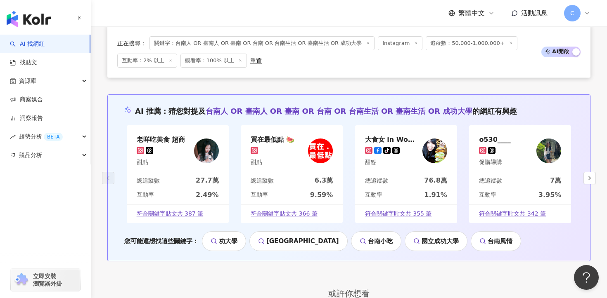
scroll to position [1613, 0]
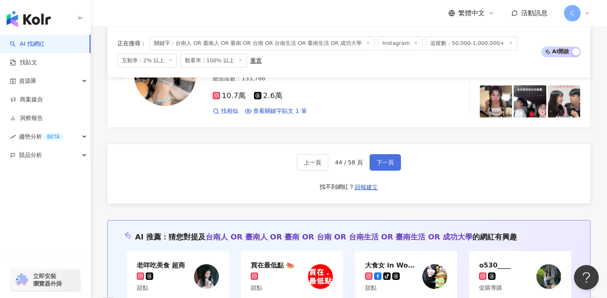
click at [381, 164] on button "下一頁" at bounding box center [384, 162] width 31 height 17
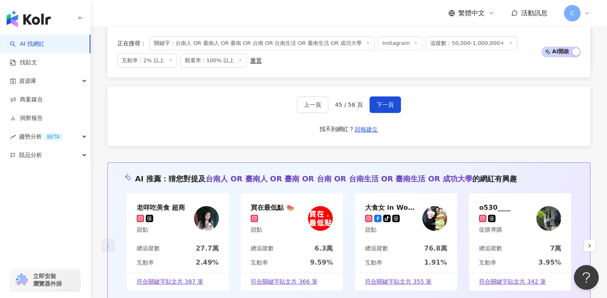
scroll to position [1654, 0]
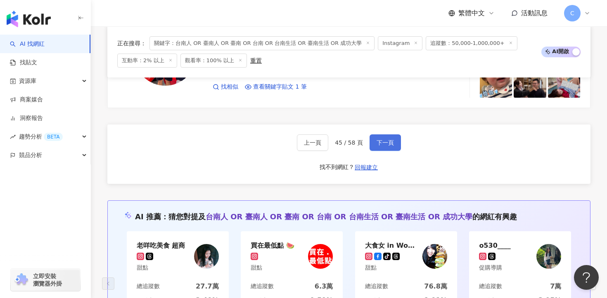
click at [380, 135] on button "下一頁" at bounding box center [384, 143] width 31 height 17
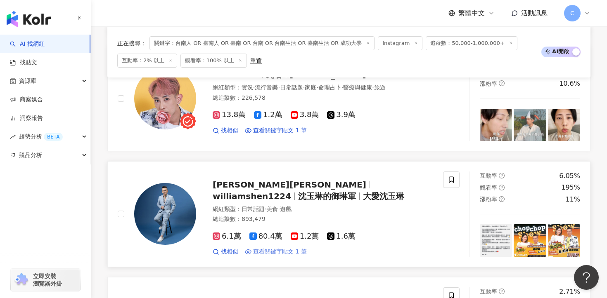
scroll to position [1106, 0]
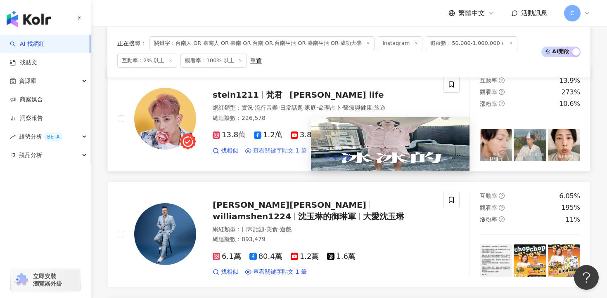
click at [282, 147] on span "查看關鍵字貼文 1 筆" at bounding box center [280, 151] width 54 height 8
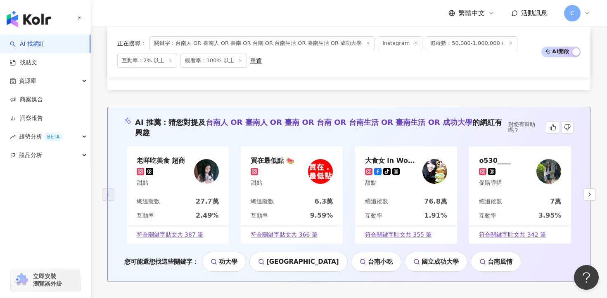
scroll to position [1607, 0]
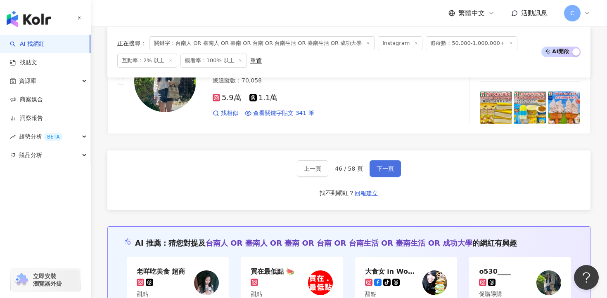
click at [393, 167] on button "下一頁" at bounding box center [384, 169] width 31 height 17
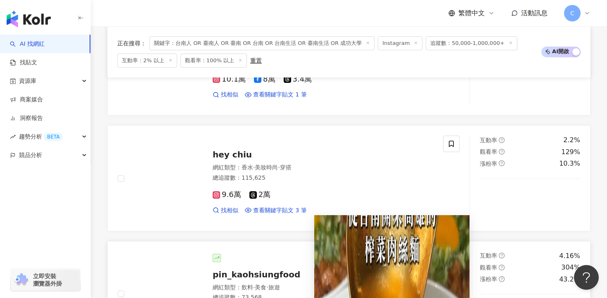
scroll to position [1178, 0]
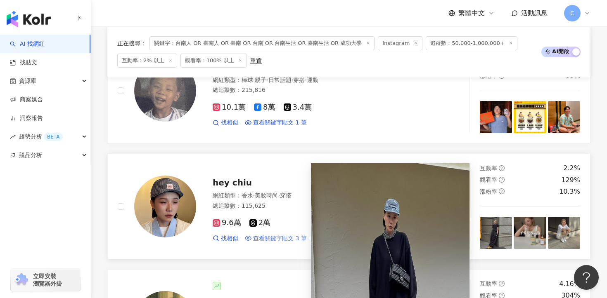
click at [291, 235] on span "查看關鍵字貼文 3 筆" at bounding box center [280, 239] width 54 height 8
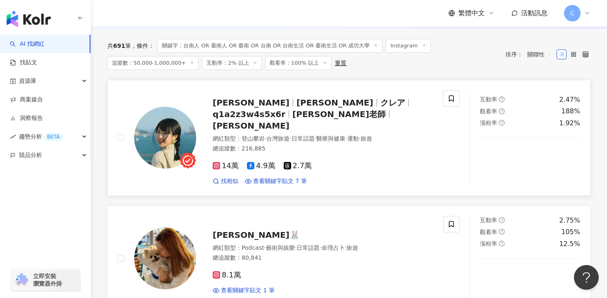
scroll to position [277, 0]
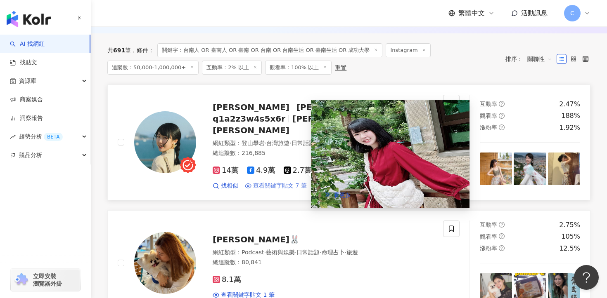
click at [276, 182] on span "查看關鍵字貼文 7 筆" at bounding box center [280, 186] width 54 height 8
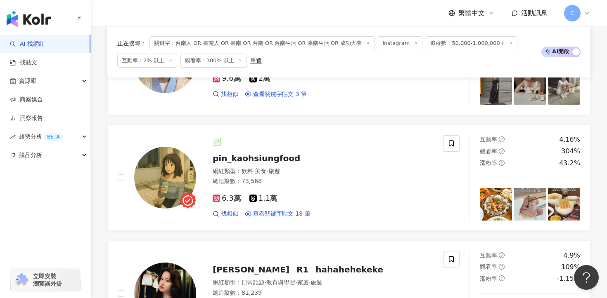
scroll to position [1357, 0]
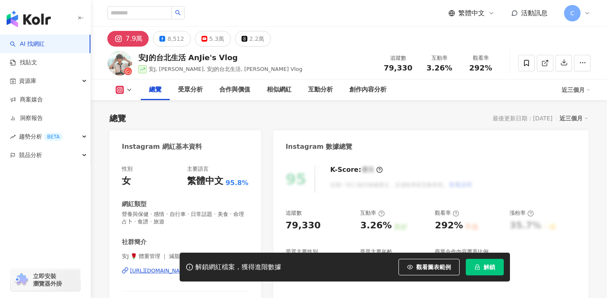
scroll to position [37, 0]
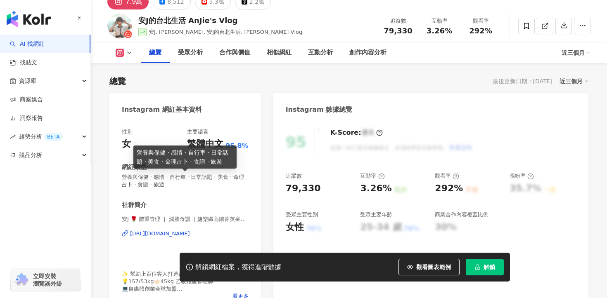
click at [186, 234] on div "https://www.instagram.com/anjie_vlog/" at bounding box center [160, 233] width 60 height 7
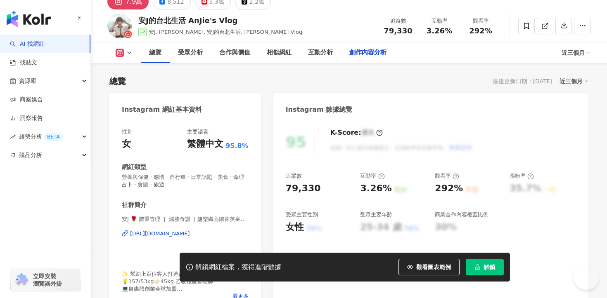
scroll to position [2520, 0]
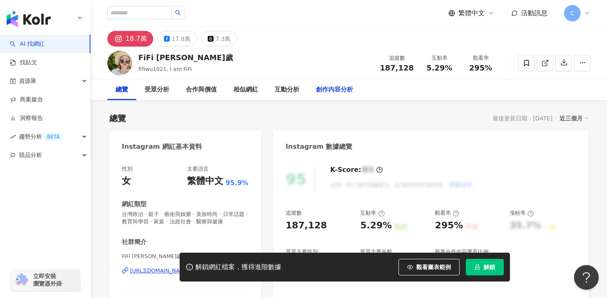
click at [345, 93] on div "創作內容分析" at bounding box center [334, 90] width 37 height 10
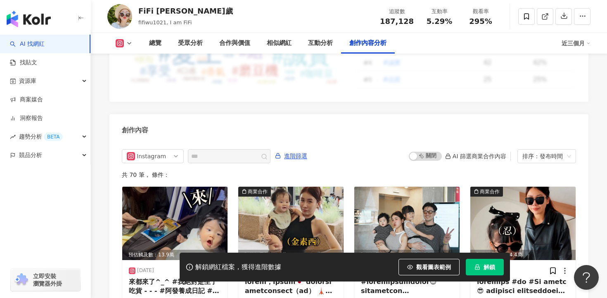
scroll to position [2526, 0]
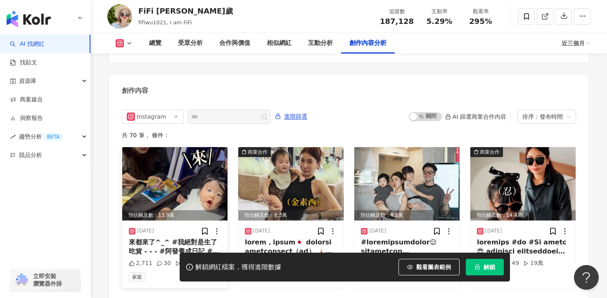
click at [186, 238] on div "來都來了^_^ #我絕對是生了吃貨 - - - #阿發養成日記 #發發發9m" at bounding box center [175, 247] width 92 height 19
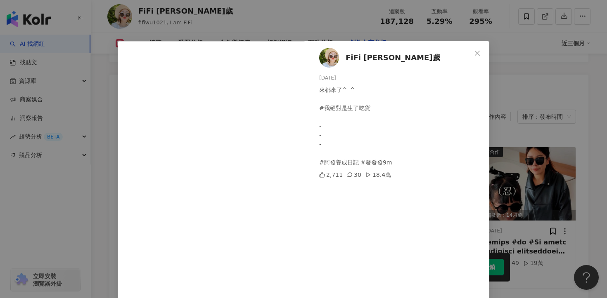
click at [490, 187] on div "FiFi [PERSON_NAME]歲 [DATE] 來都來了^_^ #我絕對是生了吃貨 - - - #阿發養成日記 #發發發9m 2,711 30 18.4…" at bounding box center [303, 149] width 607 height 298
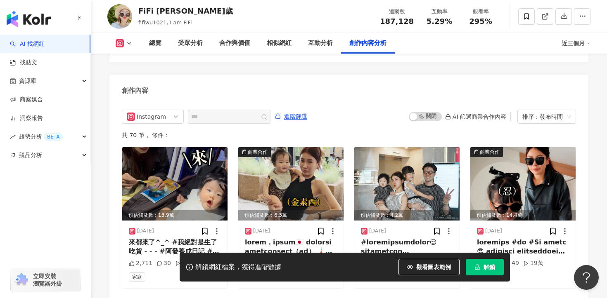
click at [246, 110] on span at bounding box center [229, 117] width 83 height 14
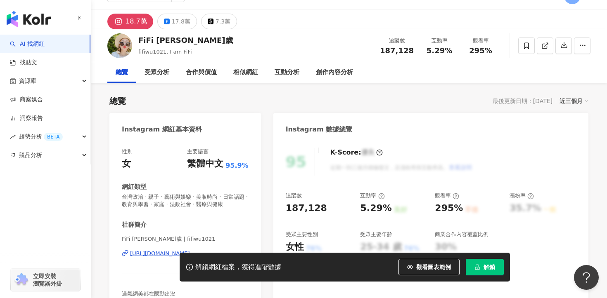
scroll to position [84, 0]
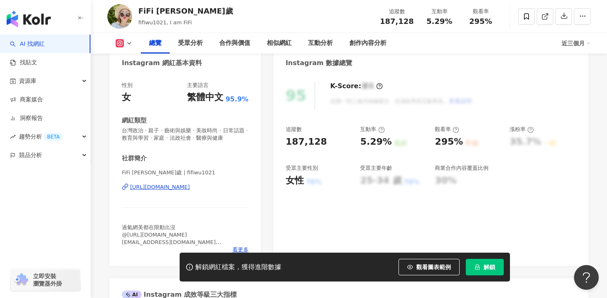
click at [190, 187] on div "[URL][DOMAIN_NAME]" at bounding box center [160, 187] width 60 height 7
click at [487, 270] on span "解鎖" at bounding box center [489, 267] width 12 height 7
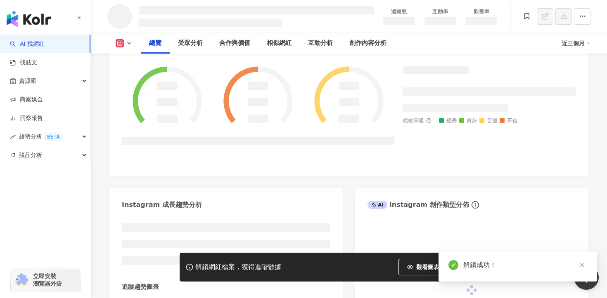
scroll to position [340, 0]
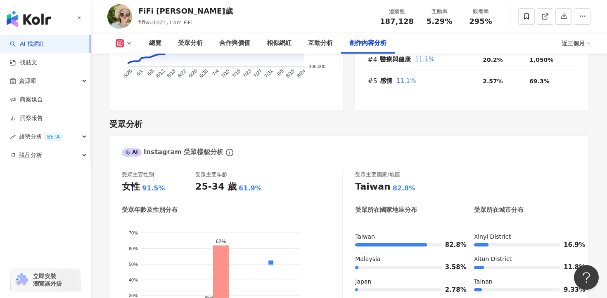
scroll to position [2749, 0]
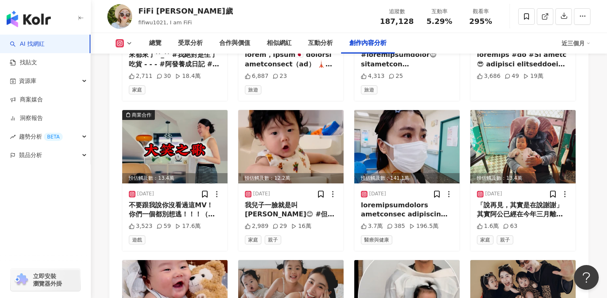
click at [372, 38] on div "創作內容分析" at bounding box center [367, 43] width 37 height 10
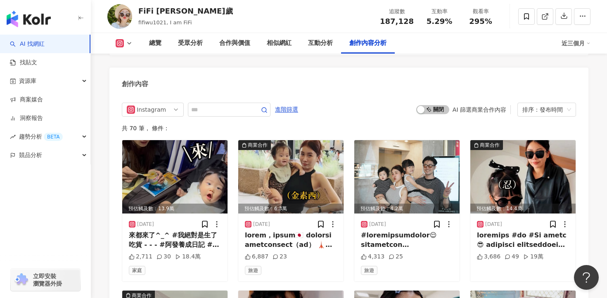
scroll to position [2458, 0]
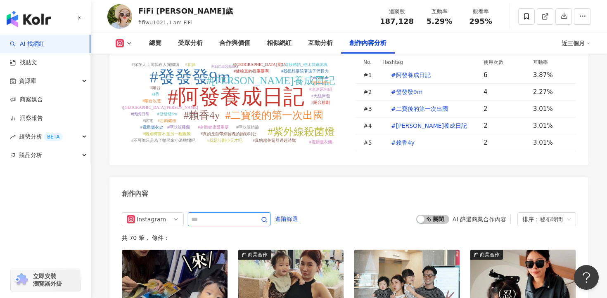
click at [215, 215] on input "text" at bounding box center [220, 220] width 58 height 10
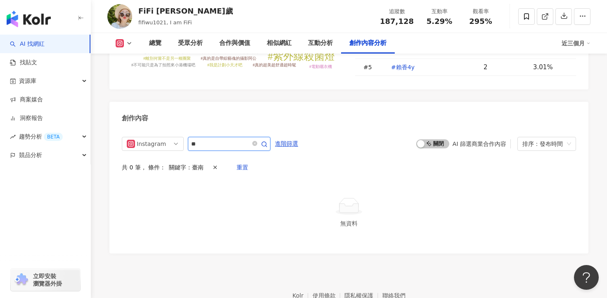
scroll to position [2530, 0]
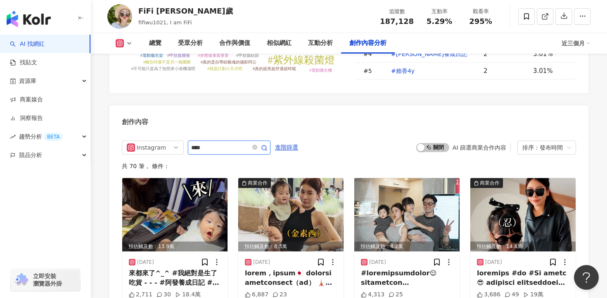
scroll to position [2534, 0]
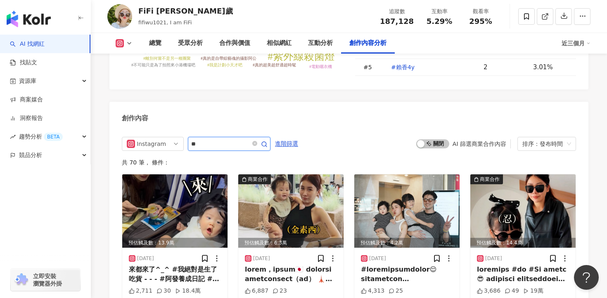
type input "**"
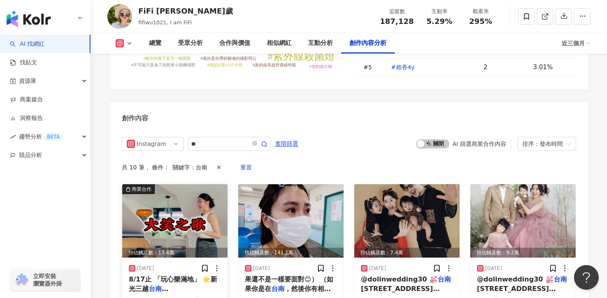
click at [169, 294] on span "新天地 本館5F B區活動廣場 ⭐️" at bounding box center [174, 302] width 90 height 17
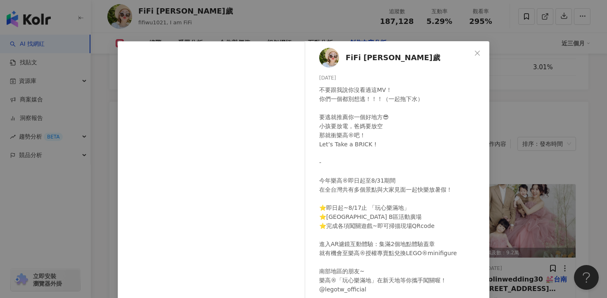
scroll to position [72, 0]
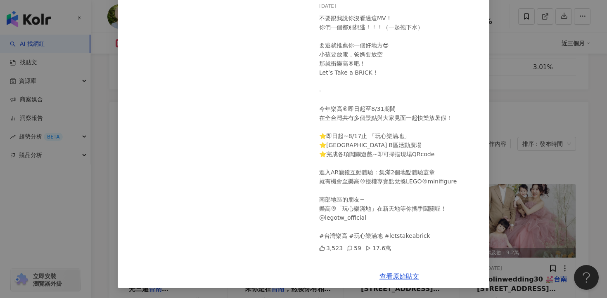
click at [483, 188] on div "FiFi 吳三歲 2025/8/5 不要跟我說你沒看過這MV！ 你們一個都別想逃！！！（一起拖下水） 要逃就推薦你一個好地方😎 小孩要放電，爸媽要放空 那就衝…" at bounding box center [399, 116] width 180 height 295
click at [542, 222] on div "FiFi 吳三歲 2025/8/5 不要跟我說你沒看過這MV！ 你們一個都別想逃！！！（一起拖下水） 要逃就推薦你一個好地方😎 小孩要放電，爸媽要放空 那就衝…" at bounding box center [303, 149] width 607 height 298
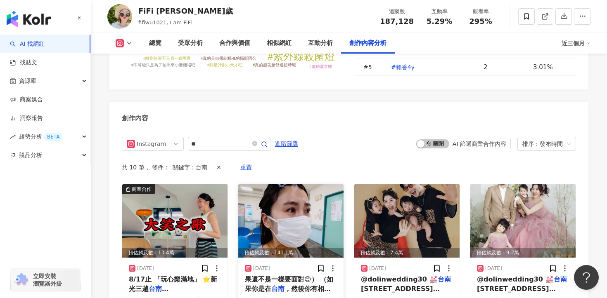
click at [306, 285] on span "，然後你有相關經驗，希望可以跟我分享" at bounding box center [288, 293] width 86 height 17
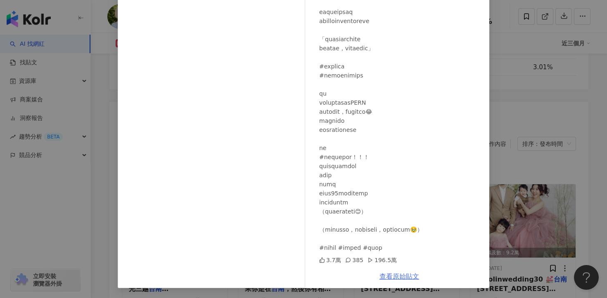
click at [402, 279] on link "查看原始貼文" at bounding box center [399, 277] width 40 height 8
click at [535, 169] on div "FiFi 吳三歲 2025/7/24 3.7萬 385 196.5萬 查看原始貼文" at bounding box center [303, 149] width 607 height 298
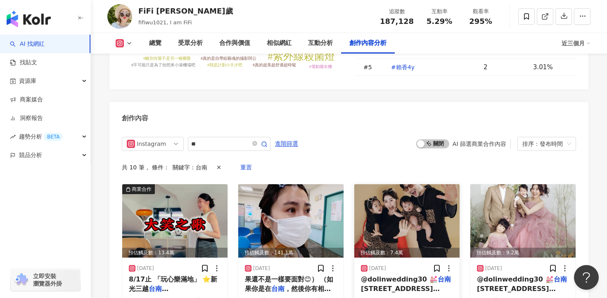
click at [390, 275] on div "@dolinwedding30 💒 台南 市安平區建平十七街117號 🎬攝" at bounding box center [407, 284] width 92 height 19
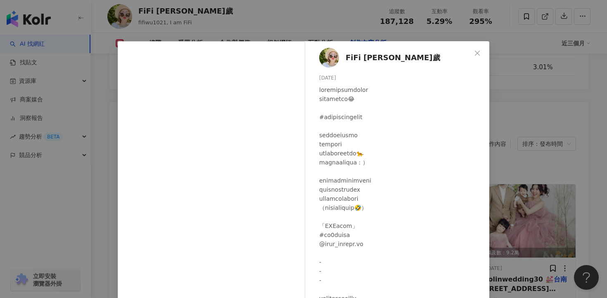
click at [532, 224] on div "FiFi 吳三歲 2025/5/21 8,354 42 查看原始貼文" at bounding box center [303, 149] width 607 height 298
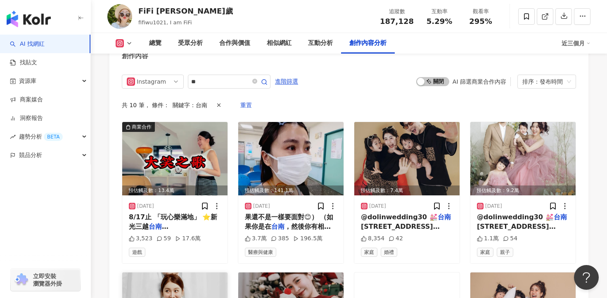
scroll to position [2626, 0]
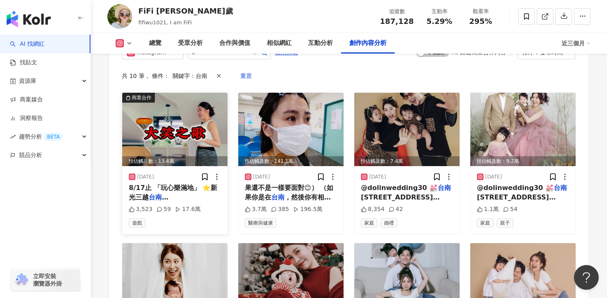
click at [203, 184] on div "8/17止 「玩心樂滿地」 ⭐️新光三越 台南 新天地 本館5F B區活動廣場 ⭐️" at bounding box center [175, 193] width 92 height 19
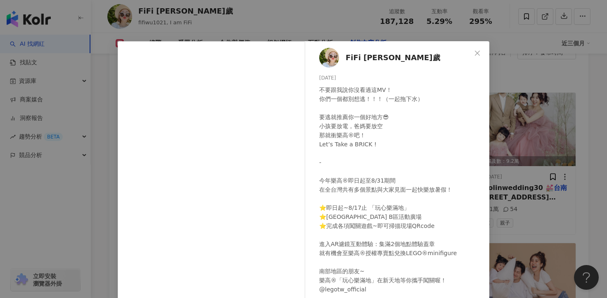
scroll to position [72, 0]
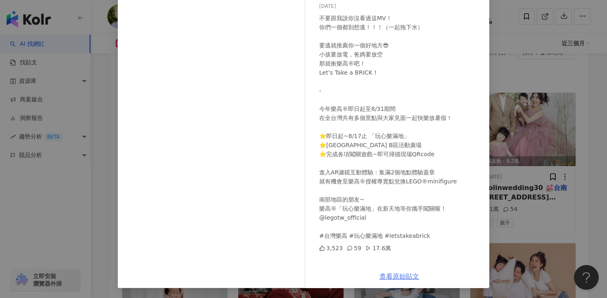
click at [398, 273] on link "查看原始貼文" at bounding box center [399, 277] width 40 height 8
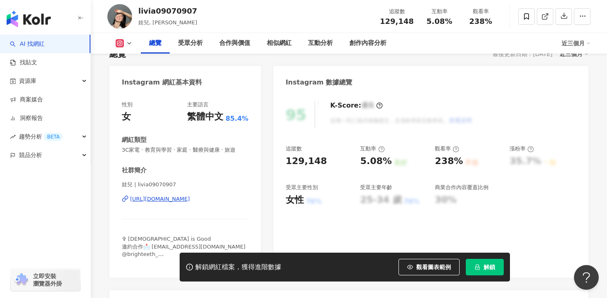
click at [192, 204] on div "娃兒 | livia09070907 [URL][DOMAIN_NAME]" at bounding box center [185, 205] width 127 height 48
click at [193, 195] on div "娃兒 | livia09070907 [URL][DOMAIN_NAME]" at bounding box center [185, 205] width 127 height 48
click at [190, 200] on div "[URL][DOMAIN_NAME]" at bounding box center [160, 199] width 60 height 7
click at [366, 39] on div "創作內容分析" at bounding box center [367, 43] width 37 height 10
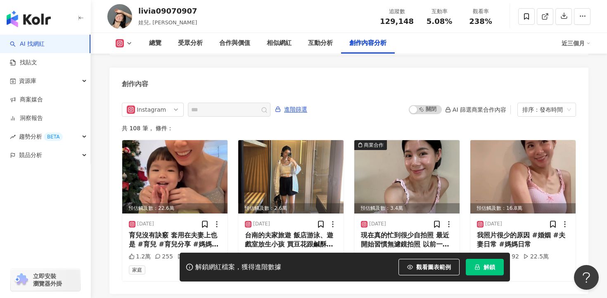
scroll to position [2554, 0]
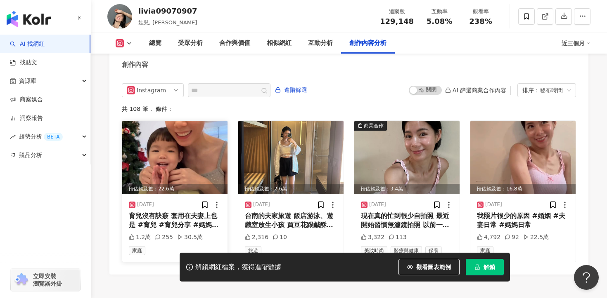
click at [205, 212] on div "育兒沒有訣竅 套用在夫妻上也是 #育兒 #育兒分享 #媽媽日常" at bounding box center [175, 221] width 92 height 19
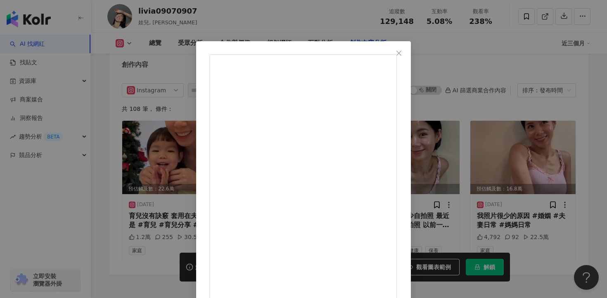
click at [538, 194] on div "livia09070907 [DATE] 育兒沒有訣竅 套用在夫妻上也是 #育兒 #育兒分享 #媽媽日常 1.2萬 255 30.5萬 查看原始貼文" at bounding box center [303, 149] width 607 height 298
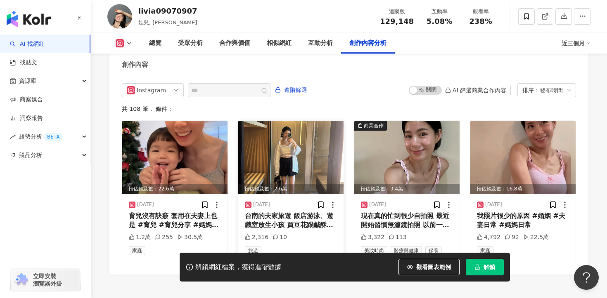
click at [300, 212] on div "台南的夫家旅遊 飯店游泳、遊戲室放生小孩 買豆花跟鹹酥雞在飯店大廳吃聊天 買火鍋到大姊姐夫家煮晚餐聊天 探親一起餐廳吃飯 走一個太熱不要去外面人擠人 什麼行程…" at bounding box center [291, 221] width 92 height 19
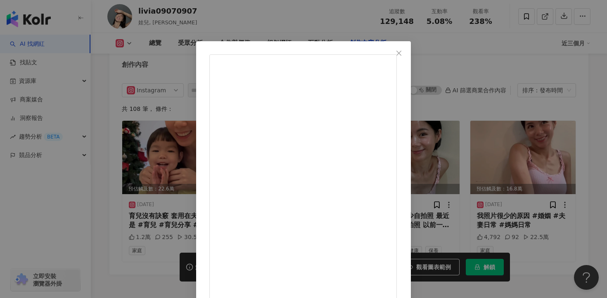
scroll to position [45, 0]
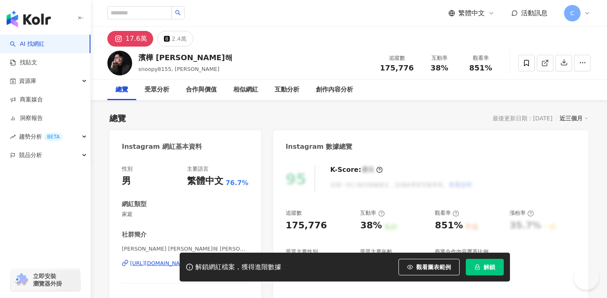
scroll to position [2531, 0]
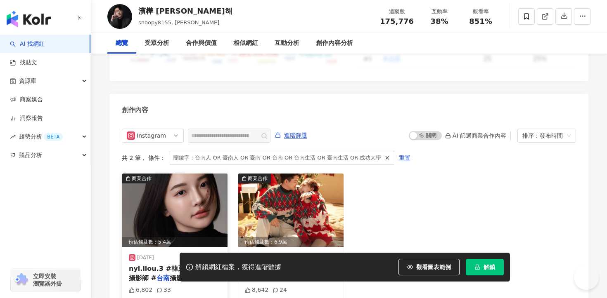
click at [204, 180] on img at bounding box center [174, 210] width 105 height 73
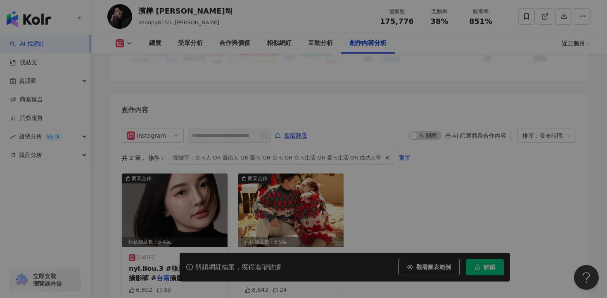
scroll to position [0, 0]
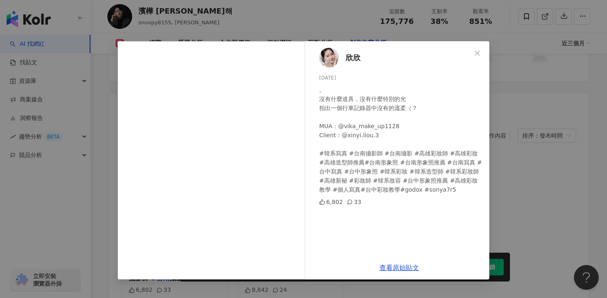
click at [545, 190] on div "欣欣 2024/12/16 。 沒有什麼道具，沒有什麼特別的光 拍出一個行車記錄器中沒有的溫柔（？ MUA：@vika_make_up1128 Client：…" at bounding box center [303, 149] width 607 height 298
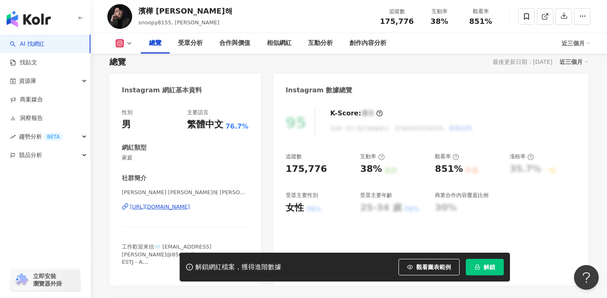
scroll to position [88, 0]
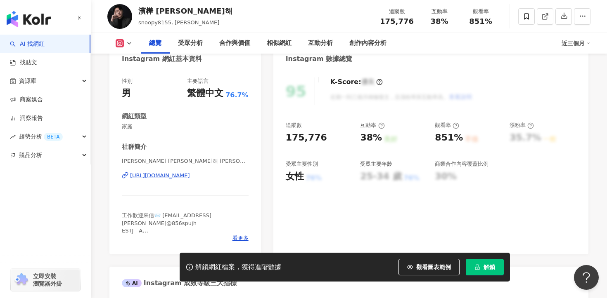
click at [190, 175] on div "https://www.instagram.com/snoopy8155/" at bounding box center [160, 175] width 60 height 7
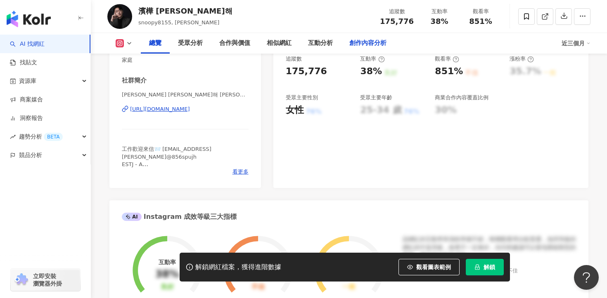
click at [364, 43] on div "創作內容分析" at bounding box center [367, 43] width 37 height 10
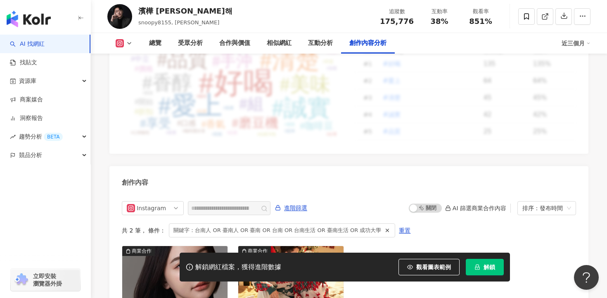
scroll to position [2564, 0]
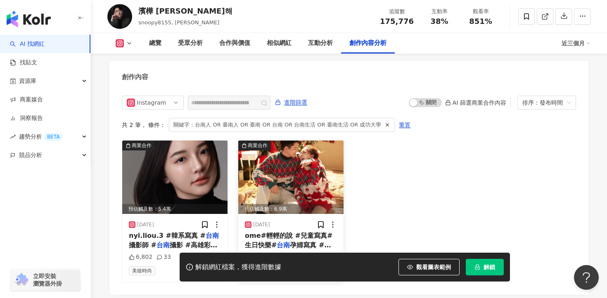
click at [313, 241] on span "孕婦寫真 #孕婦寫真#孕婦#孕婦拍攝" at bounding box center [288, 249] width 86 height 17
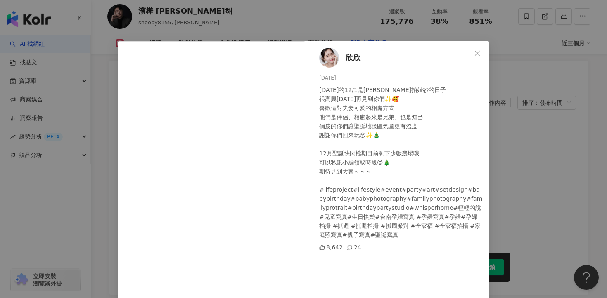
scroll to position [31, 0]
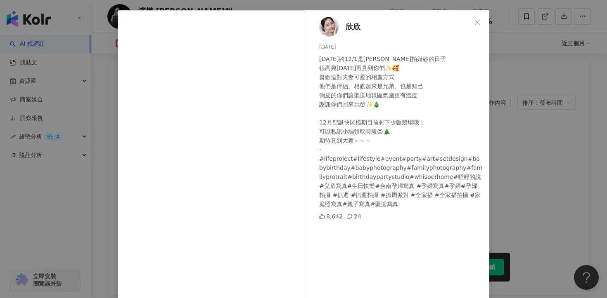
click at [354, 25] on span "欣欣" at bounding box center [352, 27] width 15 height 12
click at [518, 144] on div "欣欣 2024/12/5 2年前的12/1是濱樺欣欣拍婚紗的日子 很高興兩年後再見到你們✨🥰 喜歡這對夫妻可愛的相處方式 他們是伴侶、相處起來是兄弟、也是知己…" at bounding box center [303, 149] width 607 height 298
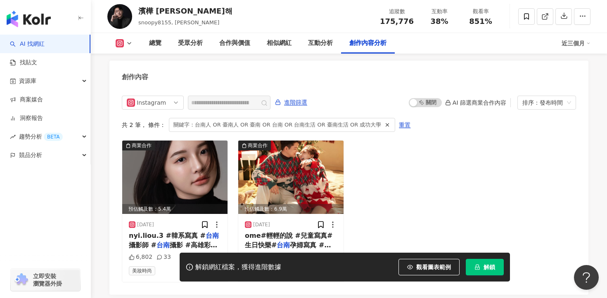
click at [482, 261] on button "解鎖" at bounding box center [485, 267] width 38 height 17
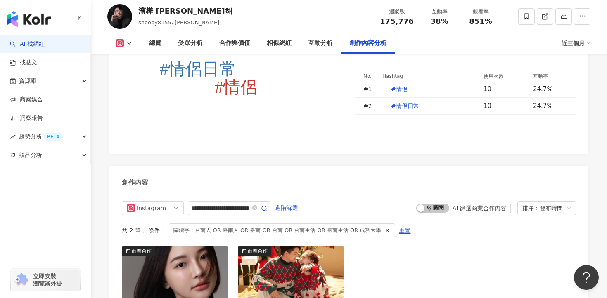
click at [239, 166] on div "創作內容" at bounding box center [348, 179] width 479 height 27
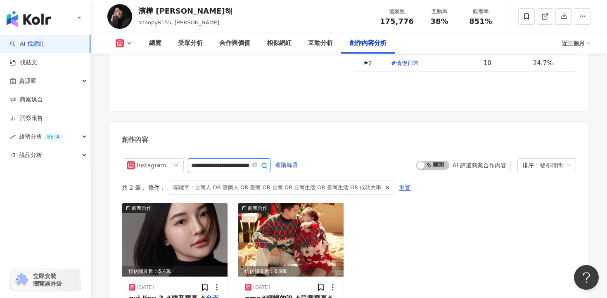
click at [221, 161] on input "**********" at bounding box center [220, 166] width 58 height 10
click at [221, 35] on tspan "#情侶日常" at bounding box center [198, 26] width 76 height 19
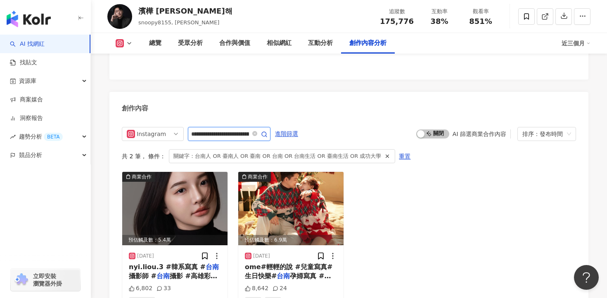
click at [230, 129] on input "**********" at bounding box center [220, 134] width 58 height 10
click at [230, 129] on input "*****" at bounding box center [220, 134] width 58 height 10
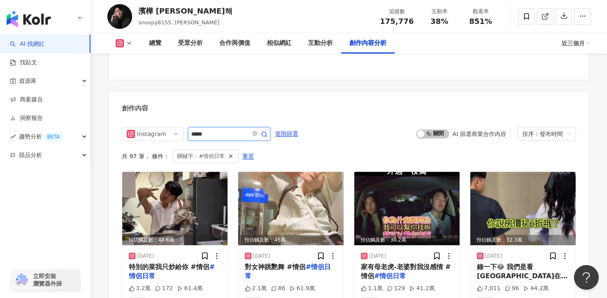
type input "****"
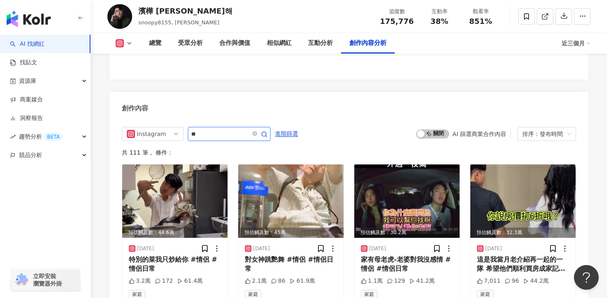
type input "**"
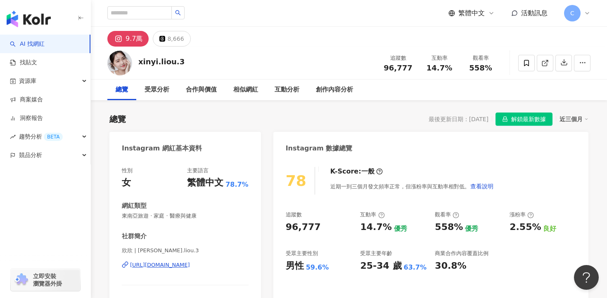
click at [194, 203] on div "性別 女 主要語言 繁體中文 78.7% 網紅類型 東南亞旅遊 · 家庭 · 醫療與健康 社群簡介 欣欣 | xinyi.liou.3 [URL][DOMAI…" at bounding box center [185, 249] width 127 height 165
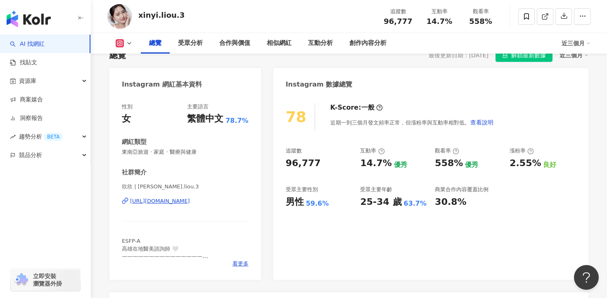
click at [190, 201] on div "[URL][DOMAIN_NAME]" at bounding box center [160, 201] width 60 height 7
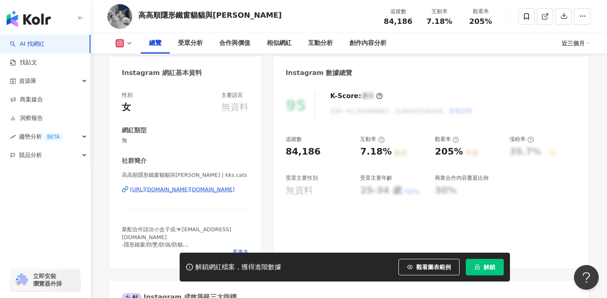
click at [196, 189] on div "[URL][DOMAIN_NAME][DOMAIN_NAME]" at bounding box center [182, 189] width 104 height 7
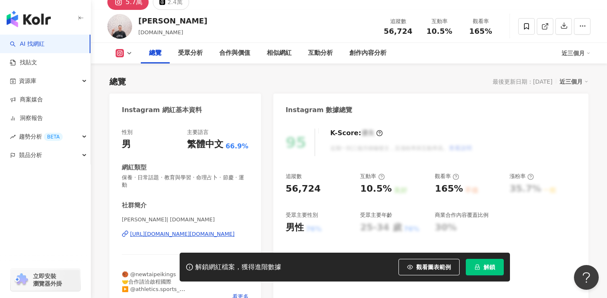
scroll to position [71, 0]
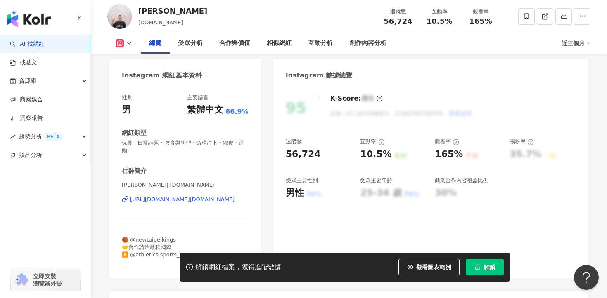
click at [208, 197] on div "[PERSON_NAME]| [DOMAIN_NAME] [URL][DOMAIN_NAME][DOMAIN_NAME]" at bounding box center [185, 206] width 127 height 48
click at [210, 196] on div "[URL][DOMAIN_NAME][DOMAIN_NAME]" at bounding box center [182, 199] width 104 height 7
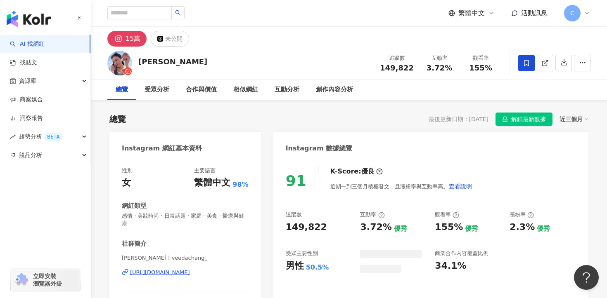
click at [190, 269] on div "[URL][DOMAIN_NAME]" at bounding box center [160, 272] width 60 height 7
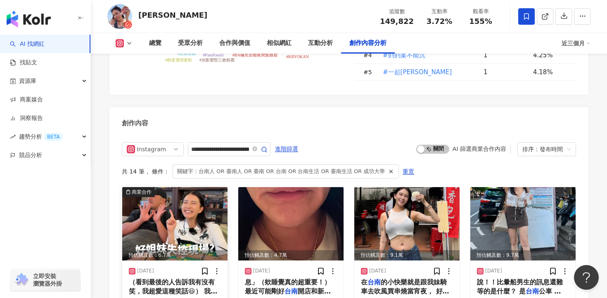
click at [200, 279] on span "（看到最後的人告訴我有沒有笑，我超愛這種笑話😆） 我這種" at bounding box center [173, 292] width 88 height 26
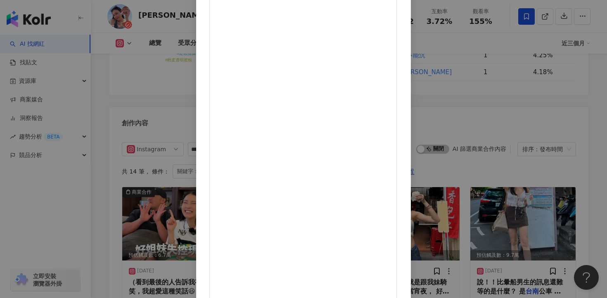
scroll to position [63, 0]
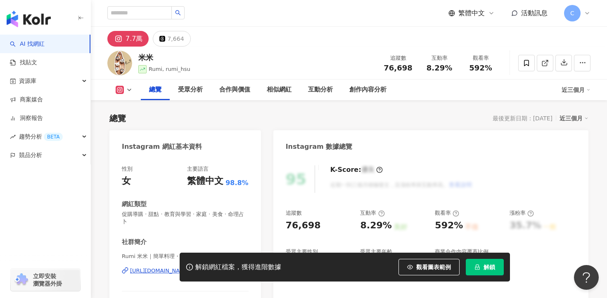
click at [190, 267] on div "[URL][DOMAIN_NAME]" at bounding box center [160, 270] width 60 height 7
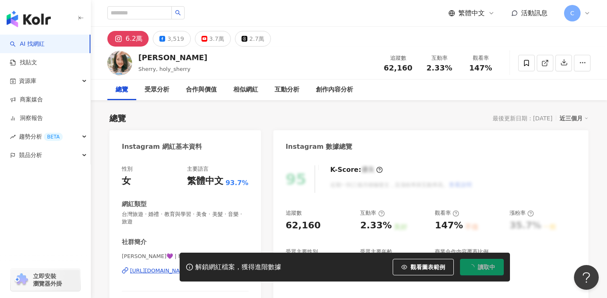
scroll to position [83, 0]
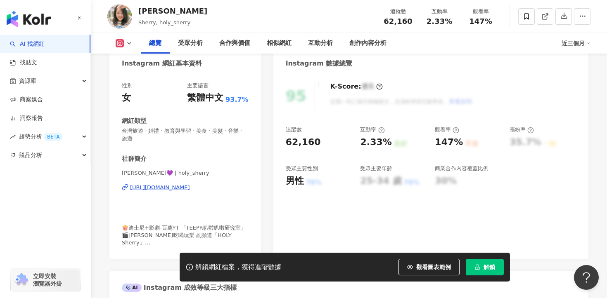
click at [190, 187] on div "[URL][DOMAIN_NAME]" at bounding box center [160, 187] width 60 height 7
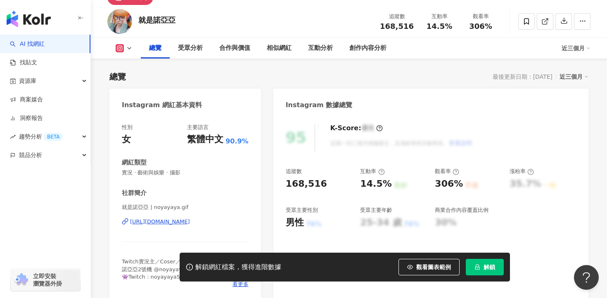
click at [176, 225] on div "https://www.instagram.com/noyayaya.gif/" at bounding box center [160, 221] width 60 height 7
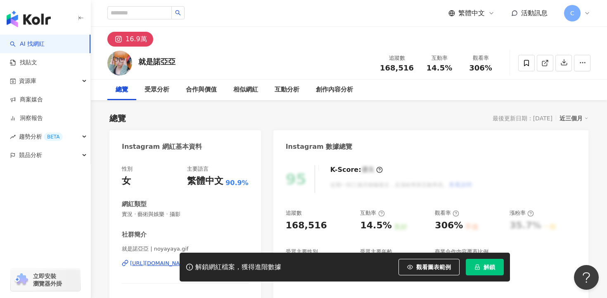
scroll to position [125, 0]
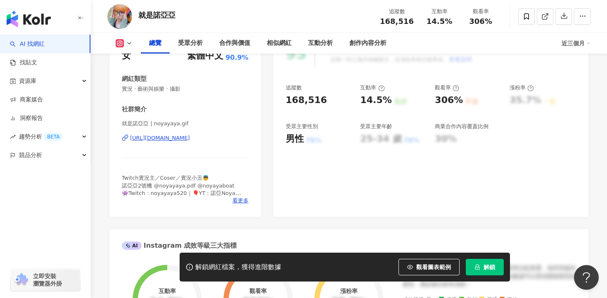
click at [190, 139] on div "https://www.instagram.com/noyayaya.gif/" at bounding box center [160, 138] width 60 height 7
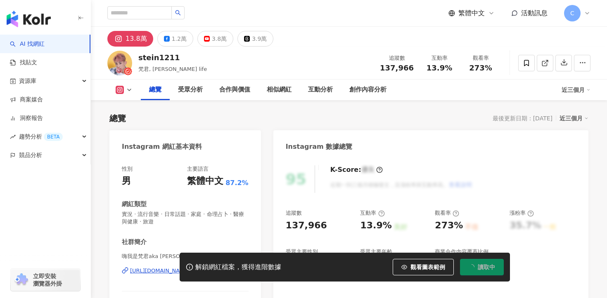
scroll to position [76, 0]
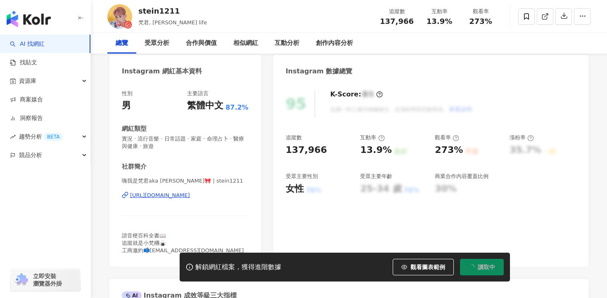
click at [190, 195] on div "[URL][DOMAIN_NAME]" at bounding box center [160, 195] width 60 height 7
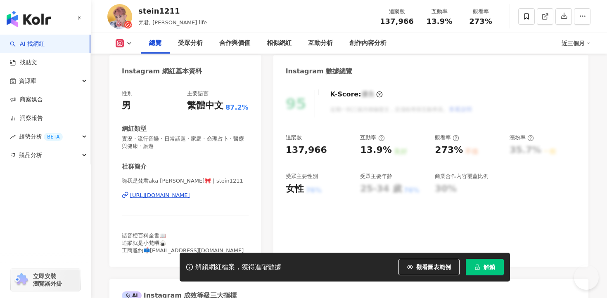
scroll to position [2499, 0]
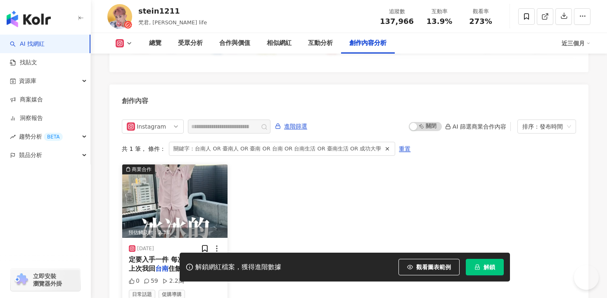
click at [196, 265] on span "住飯店還帶一條在身上（超爽🤣 睡醒" at bounding box center [172, 278] width 86 height 26
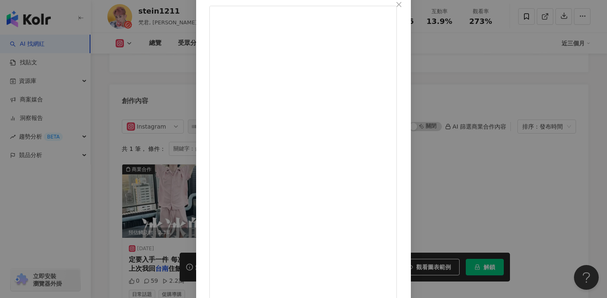
scroll to position [52, 0]
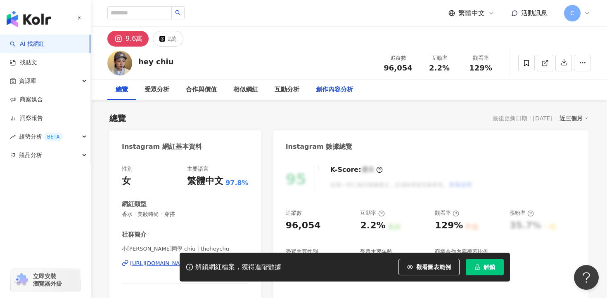
click at [346, 93] on div "創作內容分析" at bounding box center [334, 90] width 37 height 10
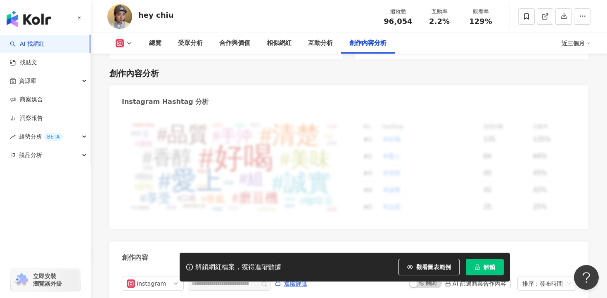
click at [160, 182] on div "#好喝 #愛上 #清楚 #誠實 #品質 #美味 #香醇 #手沖 #組 #磨豆機 #享受 #香氣 #咖啡豆 #口感 #折扣 #開始 #價格 #中立 #咖啡 #推…" at bounding box center [232, 169] width 221 height 96
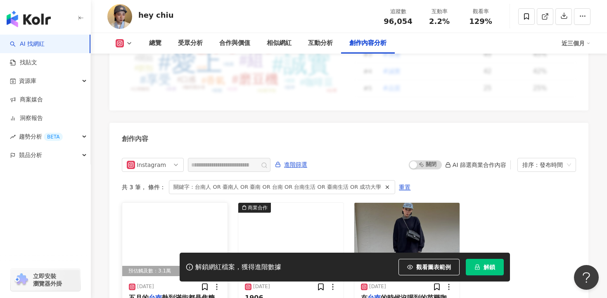
scroll to position [2542, 0]
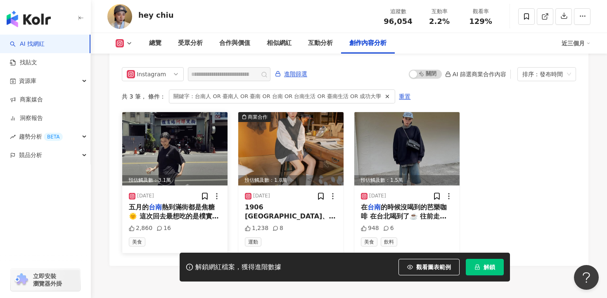
click at [198, 203] on div "五月的 台南 熱到滿街都是焦糖🌞 這次回去最想吃的是樸實的阿輝黑輪，媽媽喜歡的超爆燙黑輪湯，貓舌頭的我還是努力喝了兩碗～ 是的👍🏻 就是在這麼熱的天😌💦 這幾…" at bounding box center [175, 212] width 92 height 19
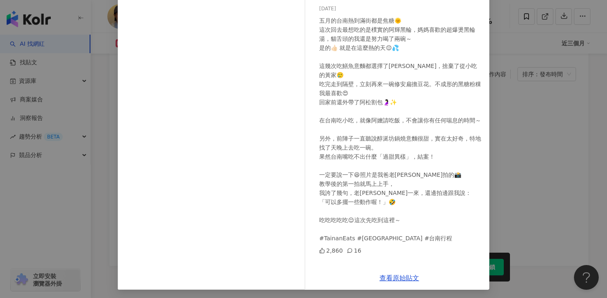
scroll to position [71, 0]
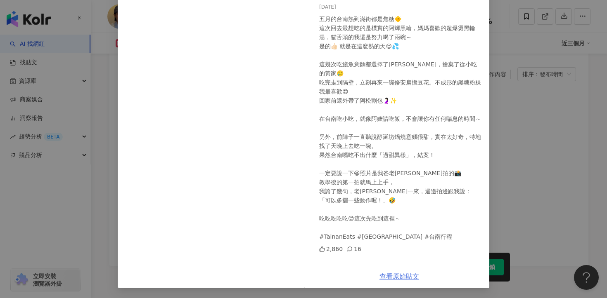
click at [400, 273] on link "查看原始貼文" at bounding box center [399, 277] width 40 height 8
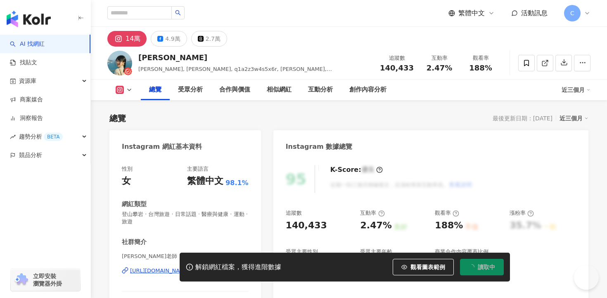
click at [371, 89] on div "總覽 受眾分析 合作與價值 相似網紅 互動分析 創作內容分析" at bounding box center [351, 90] width 421 height 21
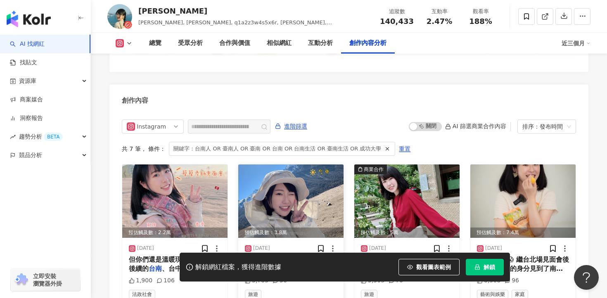
scroll to position [2578, 0]
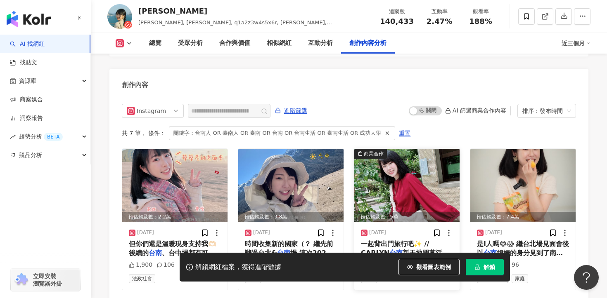
click at [415, 240] on span "新天地開幕活動一次看🙌 10/1-" at bounding box center [405, 248] width 88 height 17
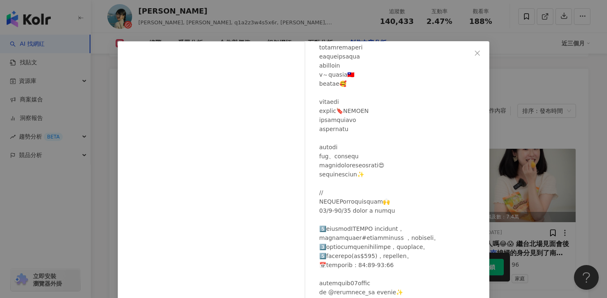
scroll to position [433, 0]
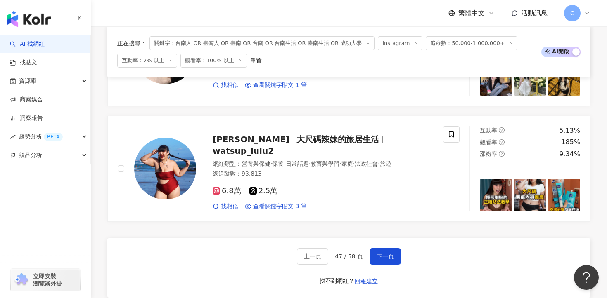
scroll to position [1515, 0]
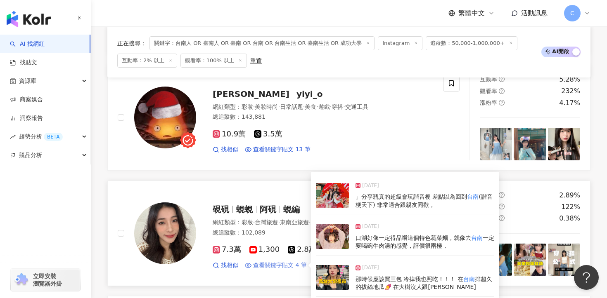
scroll to position [976, 0]
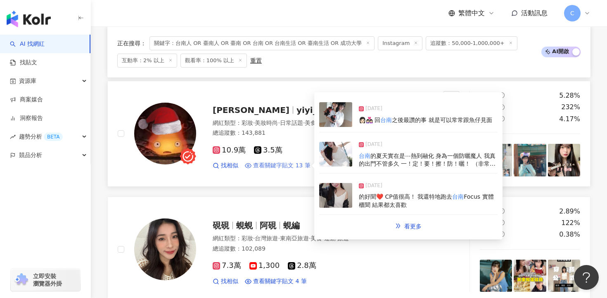
click at [285, 170] on span "查看關鍵字貼文 13 筆" at bounding box center [281, 166] width 57 height 8
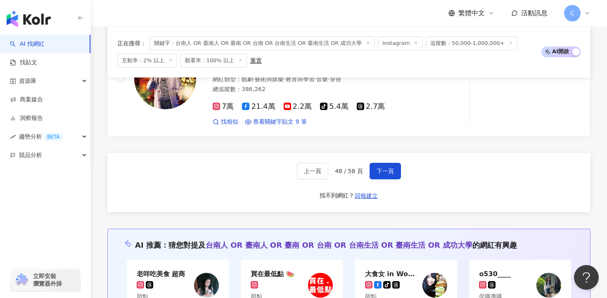
scroll to position [1588, 0]
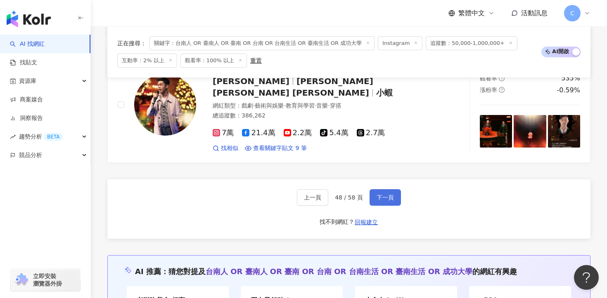
click at [395, 191] on button "下一頁" at bounding box center [384, 197] width 31 height 17
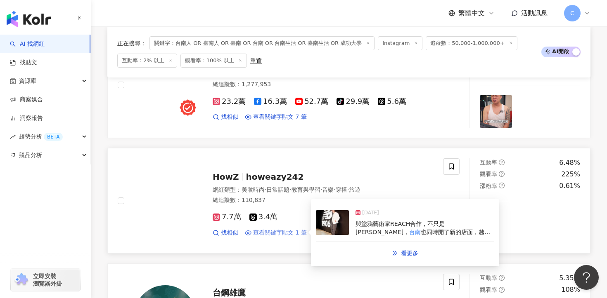
scroll to position [946, 0]
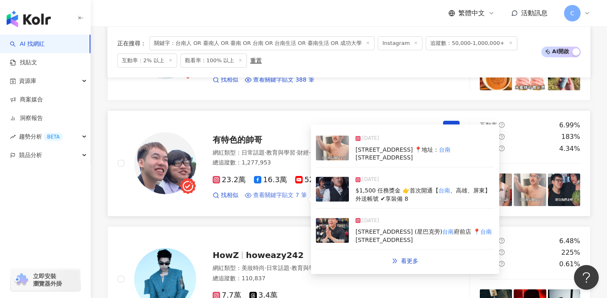
click at [271, 198] on span "查看關鍵字貼文 7 筆" at bounding box center [280, 195] width 54 height 8
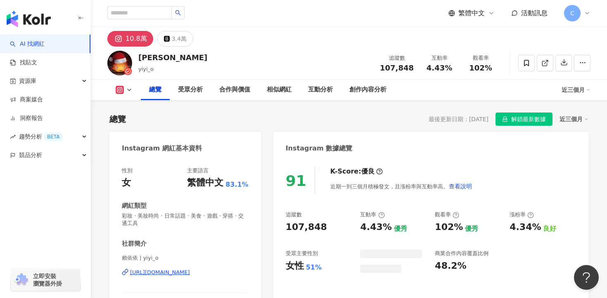
click at [190, 269] on div "[URL][DOMAIN_NAME]" at bounding box center [160, 272] width 60 height 7
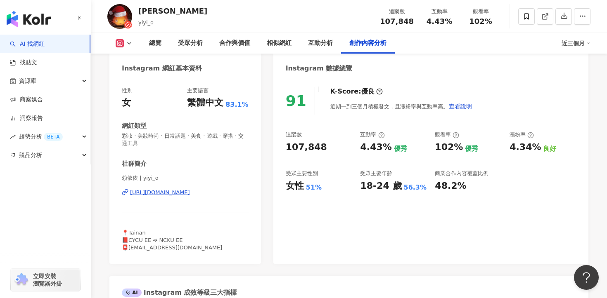
scroll to position [2510, 0]
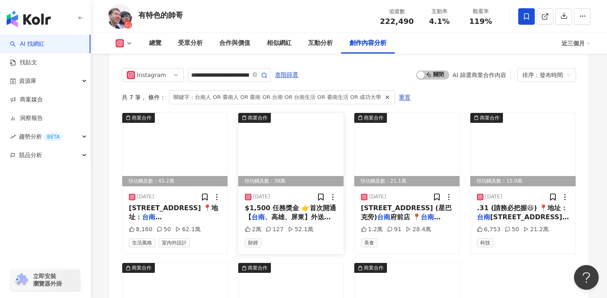
scroll to position [2311, 0]
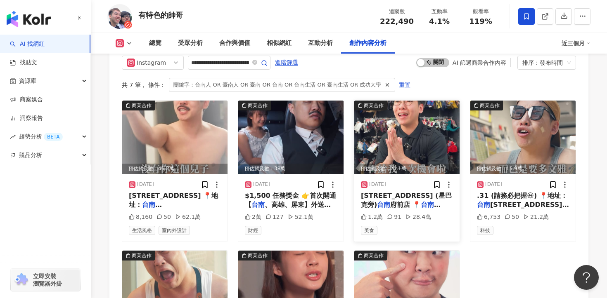
click at [404, 193] on div "[STREET_ADDRESS] ([GEOGRAPHIC_DATA]) [GEOGRAPHIC_DATA]店 📍 [STREET_ADDRESS]" at bounding box center [407, 200] width 92 height 19
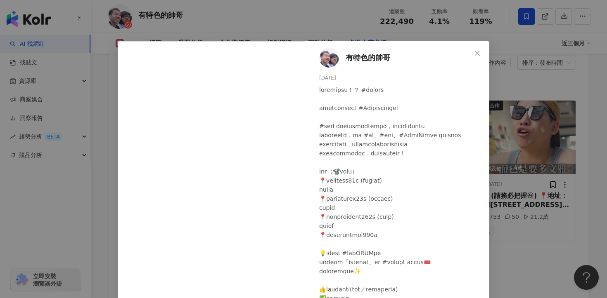
scroll to position [43, 0]
click at [521, 191] on div "有特色的帥哥 [DATE] 1.2萬 91 28.4萬 查看原始貼文" at bounding box center [303, 149] width 607 height 298
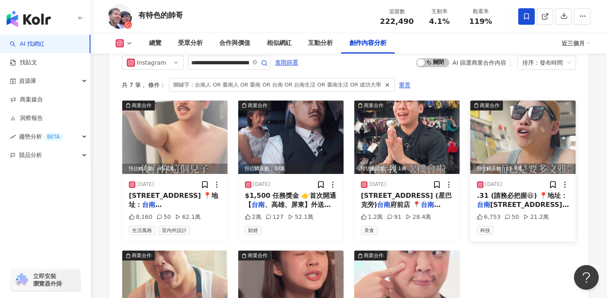
click at [496, 192] on div ".31 (請務必把握😆) 📍地址： [STREET_ADDRESS] ☎️：0930" at bounding box center [523, 200] width 92 height 19
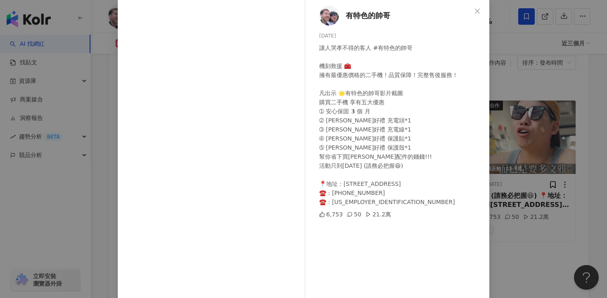
scroll to position [43, 0]
click at [500, 172] on div "有特色的帥哥 [DATE] 讓人哭孝不得的客人 #有特色的帥哥 機刻救援 🧰 擁有最優惠價格的二手機！品質保障！完整售後服務！ 凡出示 🌟有特色的帥哥影片截圖…" at bounding box center [303, 149] width 607 height 298
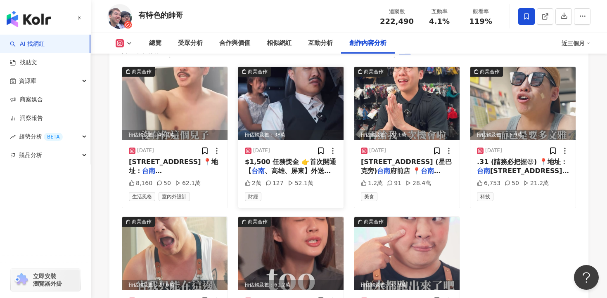
scroll to position [2414, 0]
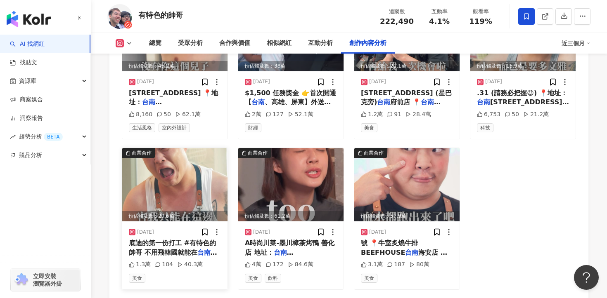
click at [180, 239] on div "底迪的第一份打工 #有特色的帥哥 不用飛韓國就能在 台南 吃到最道地的韓式料理😍 菜單不僅選擇豐富多樣 每一道菜都美味好吃😋 不然我們底迪怎麼會忍不住上班偷吃…" at bounding box center [175, 248] width 92 height 19
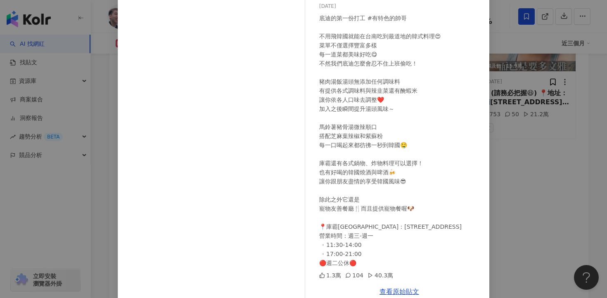
scroll to position [57, 0]
click at [507, 189] on div "有特色的帥哥 [DATE] 底迪的第一份打工 #有特色的帥哥 不用飛韓國就能在台南吃到最道地的韓式料理😍 菜單不僅選擇豐富多樣 每一道菜都美味好吃😋 不然我們…" at bounding box center [303, 149] width 607 height 298
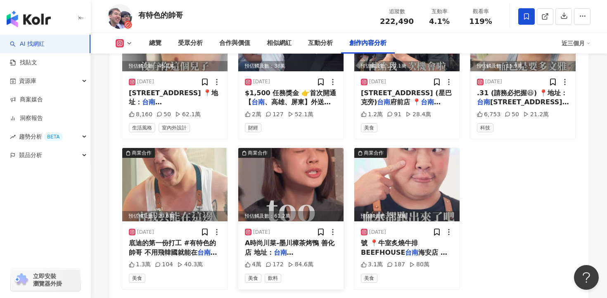
click at [284, 249] on mark "台南" at bounding box center [284, 253] width 20 height 8
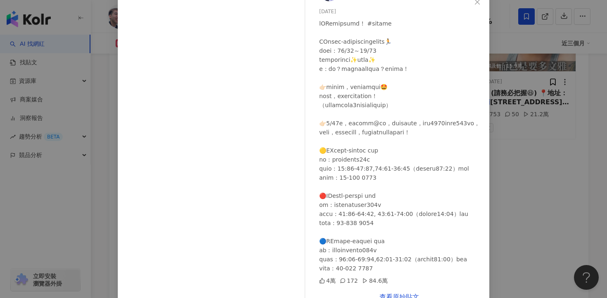
scroll to position [56, 0]
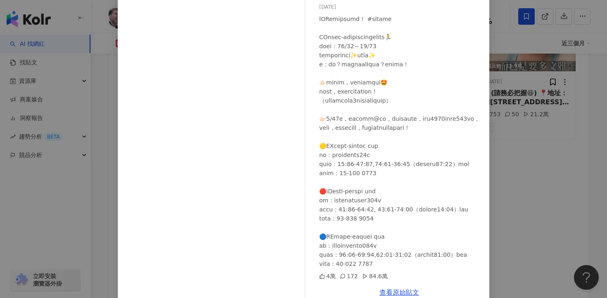
click at [501, 181] on div "有特色的帥哥 [DATE] 4萬 172 84.6萬 查看原始貼文" at bounding box center [303, 149] width 607 height 298
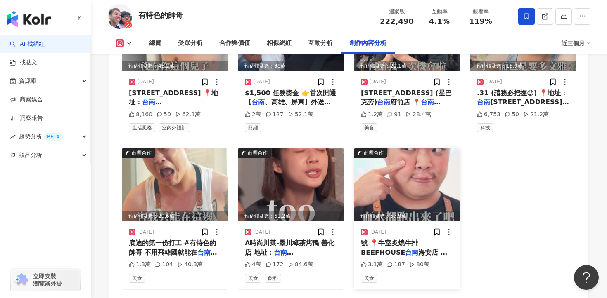
click at [383, 247] on span "號 📍牛室炙燒牛排BEEFHOUSE" at bounding box center [389, 247] width 57 height 17
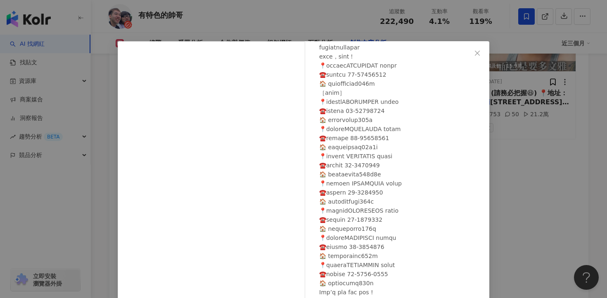
scroll to position [72, 0]
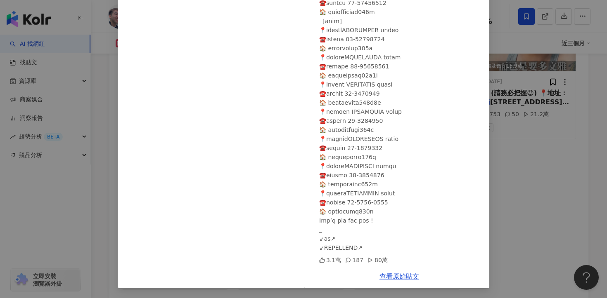
click at [508, 196] on div "有特色的帥哥 [DATE] 3.1萬 187 80萬 查看原始貼文" at bounding box center [303, 149] width 607 height 298
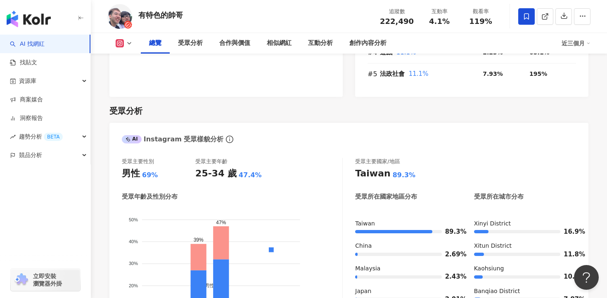
scroll to position [28, 0]
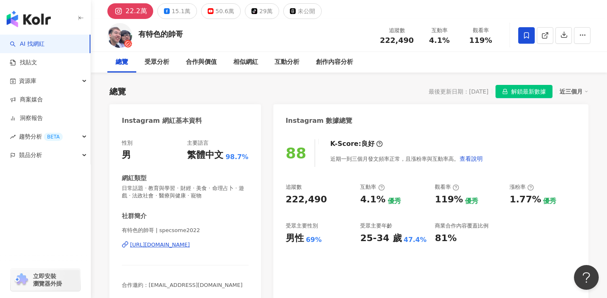
click at [190, 247] on div "[URL][DOMAIN_NAME]" at bounding box center [160, 244] width 60 height 7
click at [336, 62] on div "創作內容分析" at bounding box center [334, 62] width 37 height 10
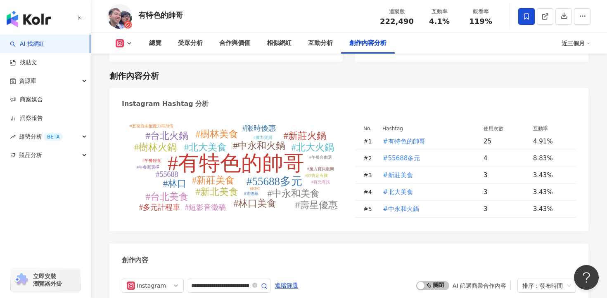
scroll to position [2293, 0]
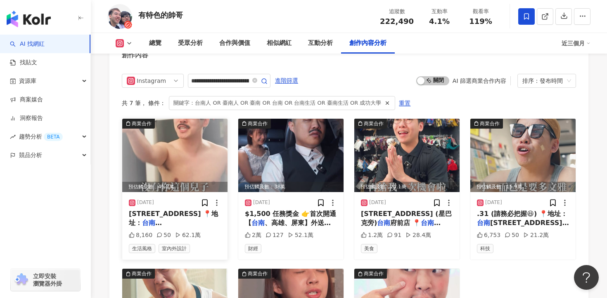
click at [177, 219] on div "[STREET_ADDRESS] 📍地址： [STREET_ADDRESS]" at bounding box center [175, 219] width 92 height 19
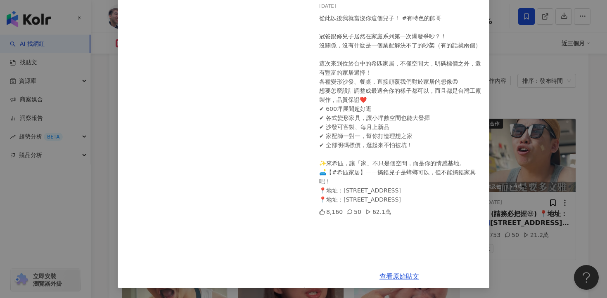
scroll to position [2297, 0]
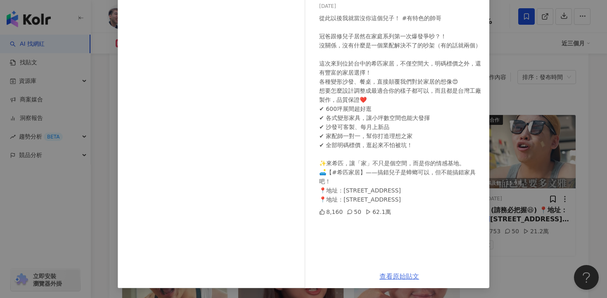
click at [399, 277] on link "查看原始貼文" at bounding box center [399, 277] width 40 height 8
